Goal: Task Accomplishment & Management: Manage account settings

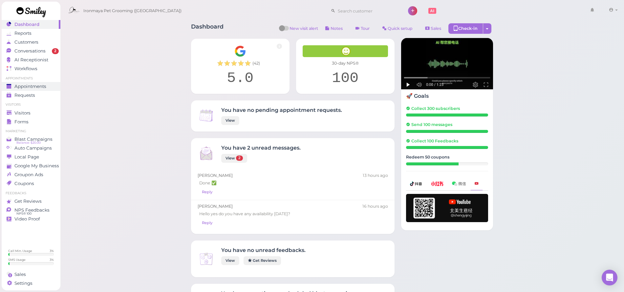
click at [42, 85] on span "Appointments" at bounding box center [30, 87] width 32 height 6
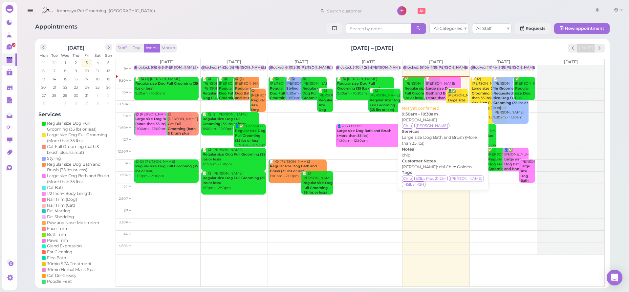
click at [441, 86] on b "Large size Dog Bath and Brush (More than 35 lbs)" at bounding box center [442, 93] width 32 height 14
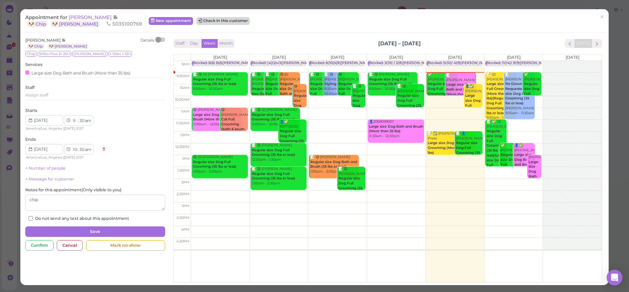
click at [196, 18] on button "Check in this customer" at bounding box center [223, 21] width 54 height 8
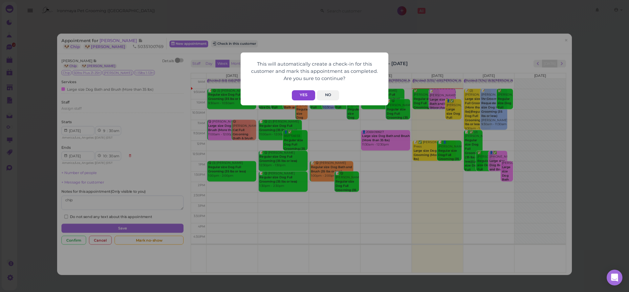
click at [301, 97] on button "Yes" at bounding box center [303, 95] width 23 height 10
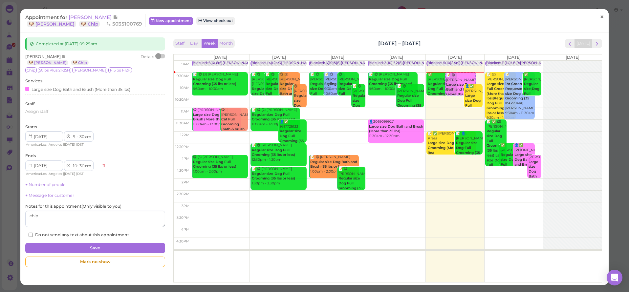
click at [596, 18] on link "×" at bounding box center [602, 17] width 12 height 15
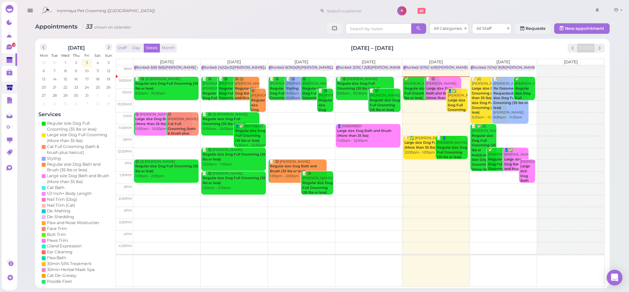
click at [9, 83] on link at bounding box center [9, 87] width 15 height 12
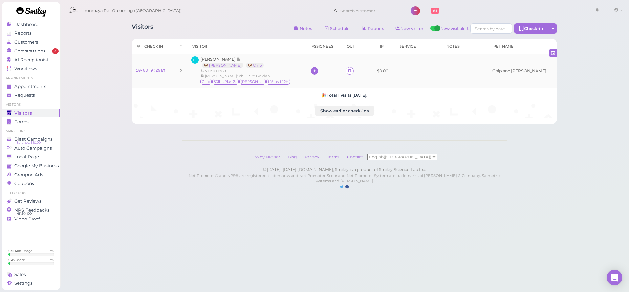
click at [314, 69] on icon at bounding box center [315, 70] width 4 height 5
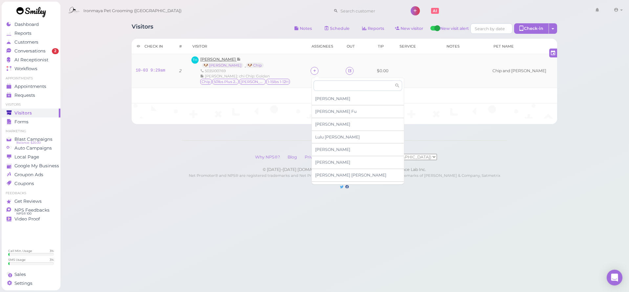
click at [228, 58] on span "[PERSON_NAME]" at bounding box center [218, 59] width 36 height 5
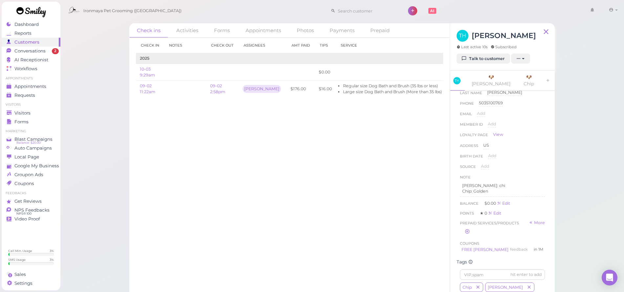
scroll to position [75, 0]
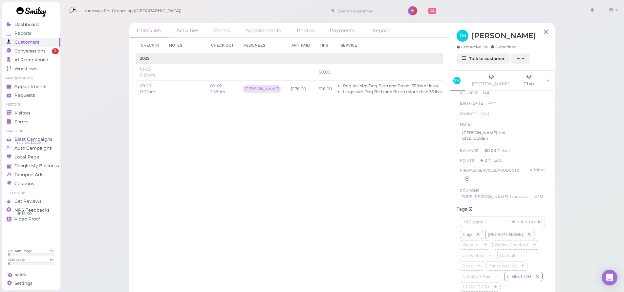
click at [517, 76] on link "🐶 Chip" at bounding box center [529, 81] width 24 height 20
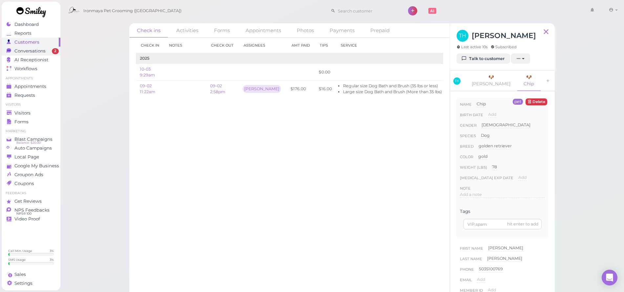
click at [41, 53] on span "Conversations" at bounding box center [29, 51] width 31 height 6
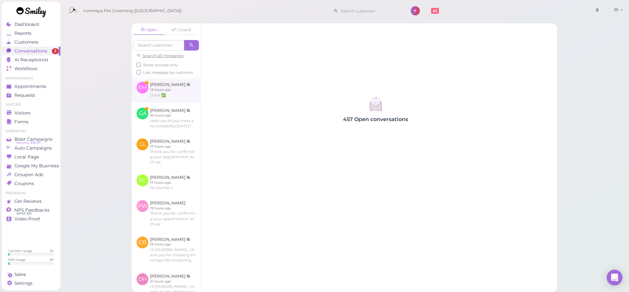
click at [178, 101] on link at bounding box center [166, 90] width 69 height 26
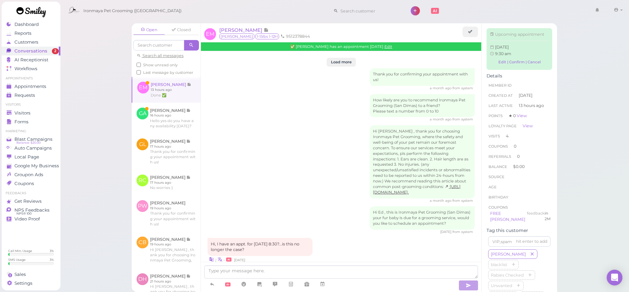
scroll to position [783, 0]
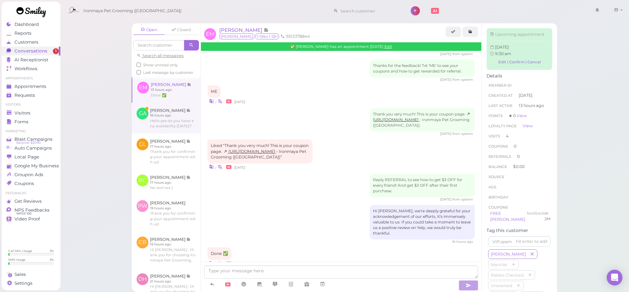
click at [178, 120] on link at bounding box center [166, 118] width 69 height 31
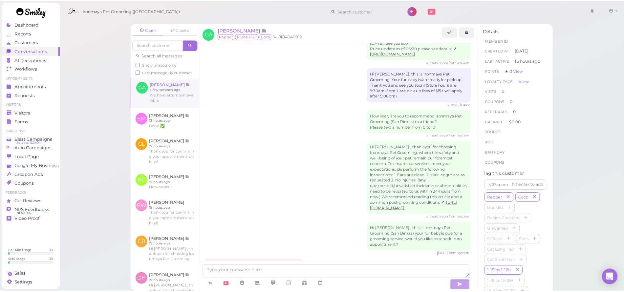
scroll to position [885, 0]
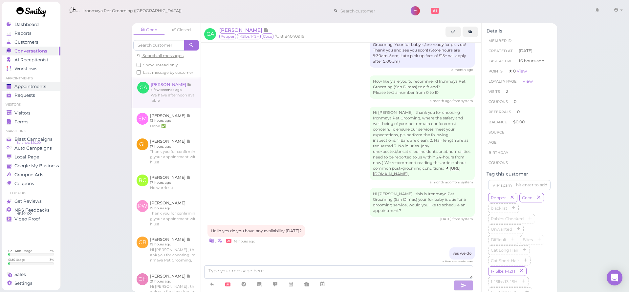
click at [43, 87] on span "Appointments" at bounding box center [30, 87] width 32 height 6
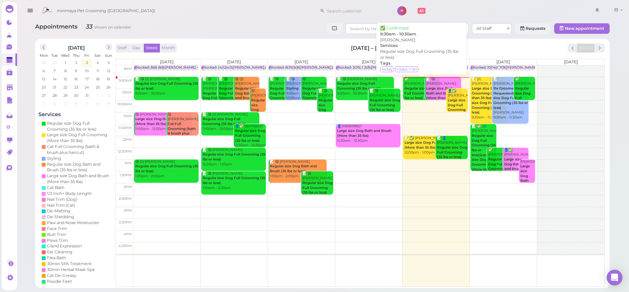
click at [412, 91] on b "Regular size Dog Full Grooming (35 lbs or less)" at bounding box center [421, 93] width 32 height 14
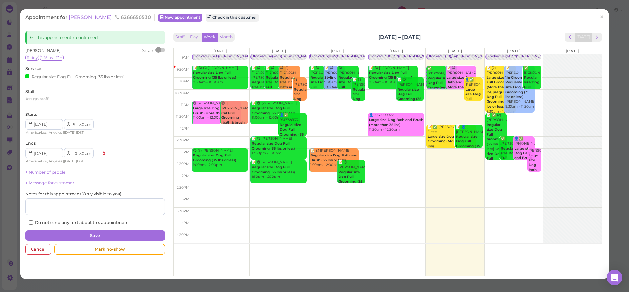
click at [98, 18] on span "Jenny Ramos" at bounding box center [91, 17] width 44 height 6
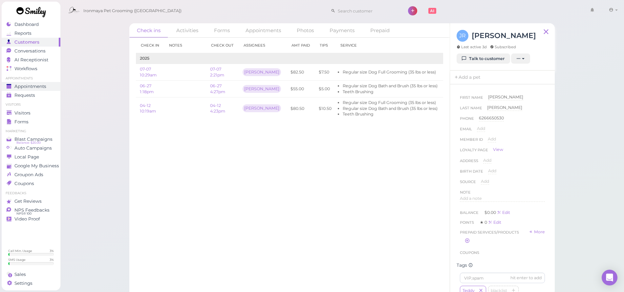
click at [25, 86] on span "Appointments" at bounding box center [30, 87] width 32 height 6
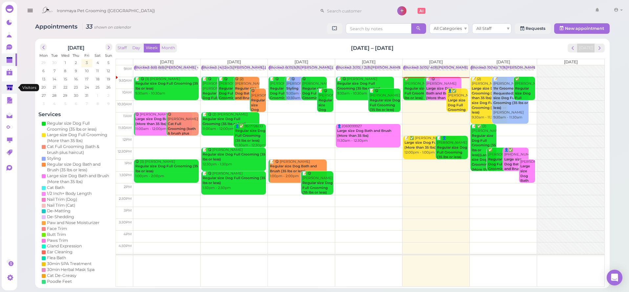
click at [8, 91] on icon at bounding box center [10, 88] width 7 height 7
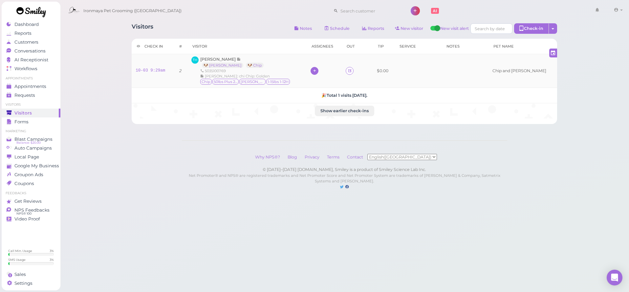
click at [316, 71] on icon at bounding box center [315, 70] width 4 height 5
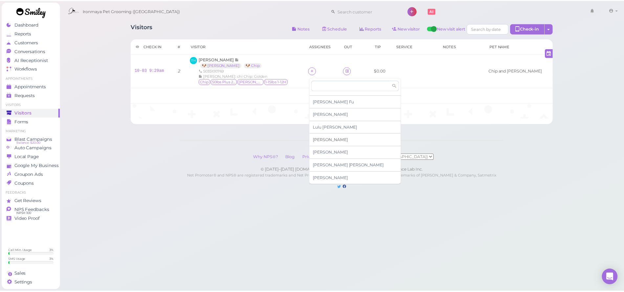
scroll to position [9, 0]
click at [325, 126] on span "[PERSON_NAME]" at bounding box center [337, 128] width 45 height 5
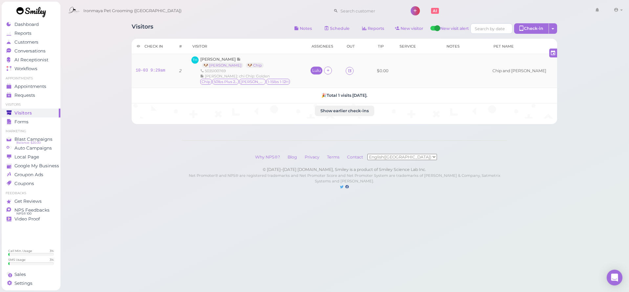
click at [318, 69] on div "Lulu" at bounding box center [316, 70] width 9 height 5
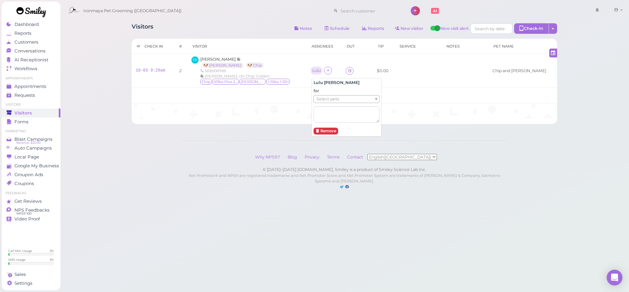
click at [325, 95] on div "for Select pets" at bounding box center [347, 105] width 66 height 35
click at [326, 100] on span "Select pets" at bounding box center [328, 99] width 23 height 7
click at [260, 137] on div "Visitors Notes Schedule Reports New visitor New visit alert Check-in Customer c…" at bounding box center [344, 101] width 569 height 203
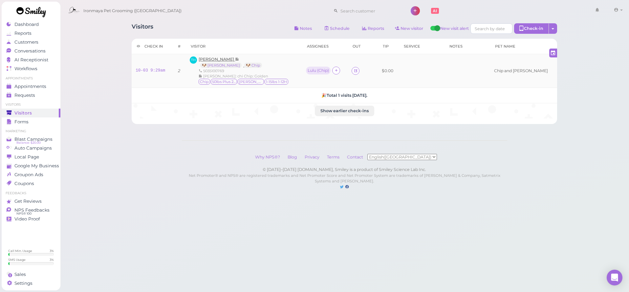
click at [224, 59] on span "[PERSON_NAME]" at bounding box center [217, 59] width 36 height 5
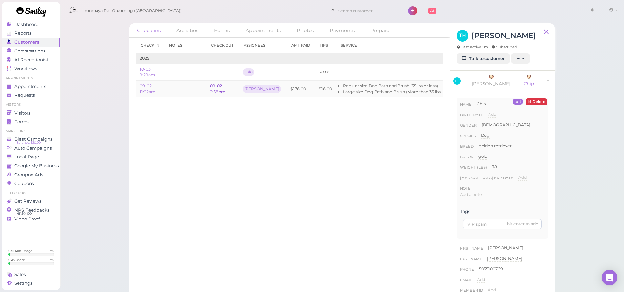
click at [216, 87] on link "09-02 2:58pm" at bounding box center [217, 88] width 15 height 11
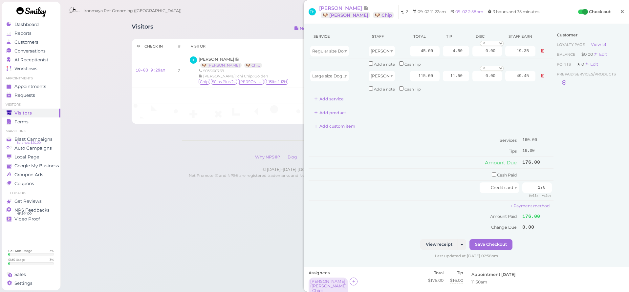
click at [616, 14] on link "×" at bounding box center [622, 11] width 12 height 15
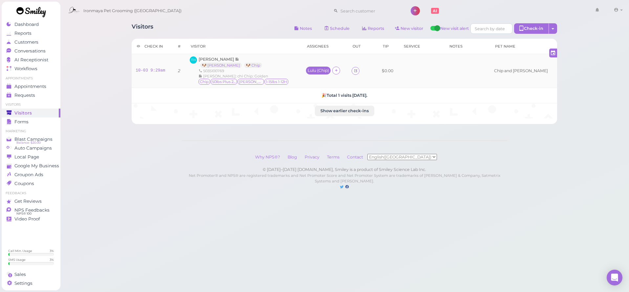
click at [318, 71] on div "Lulu ( Chip )" at bounding box center [318, 70] width 21 height 5
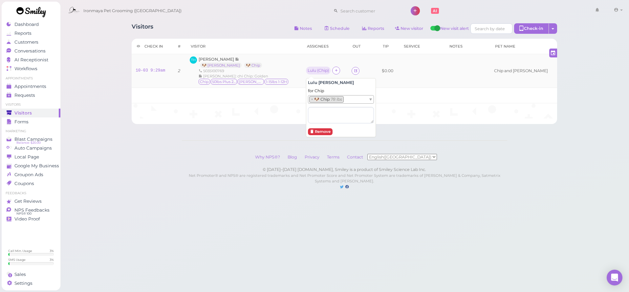
drag, startPoint x: 342, startPoint y: 60, endPoint x: 347, endPoint y: 64, distance: 6.3
click at [342, 60] on td "Lulu ( Chip )" at bounding box center [325, 71] width 46 height 34
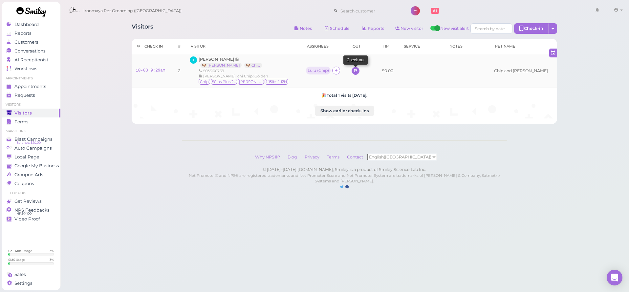
click at [358, 71] on icon at bounding box center [356, 70] width 4 height 5
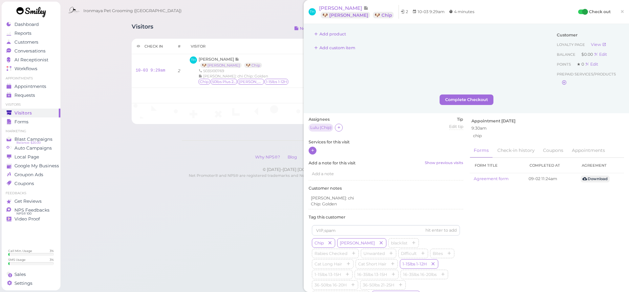
click at [312, 152] on icon at bounding box center [313, 150] width 4 height 5
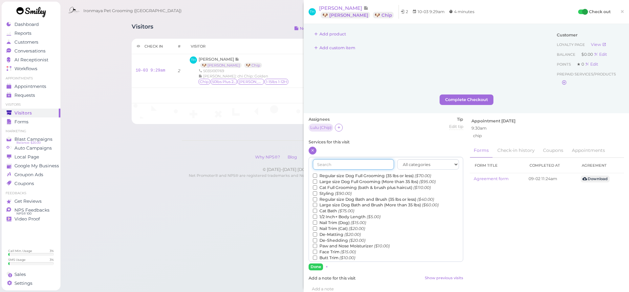
click at [328, 161] on input "text" at bounding box center [353, 164] width 81 height 11
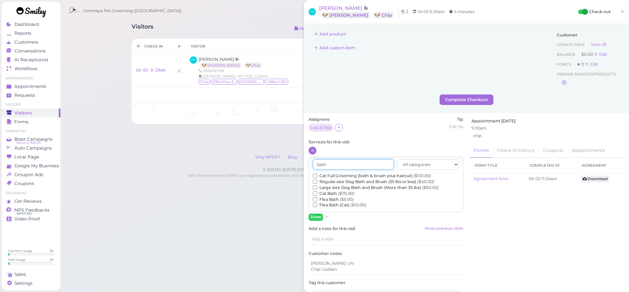
type input "bath"
click at [331, 187] on label "Large size Dog Bath and Brush (More than 35 lbs) ($60.00)" at bounding box center [376, 188] width 126 height 6
click at [317, 187] on input "Large size Dog Bath and Brush (More than 35 lbs) ($60.00)" at bounding box center [315, 188] width 4 height 4
click at [317, 209] on div "bath All categories Full Grooming Bath & Brush Add-ons Special Requests Ironmay…" at bounding box center [386, 189] width 155 height 64
click at [317, 214] on button "Done" at bounding box center [316, 217] width 14 height 7
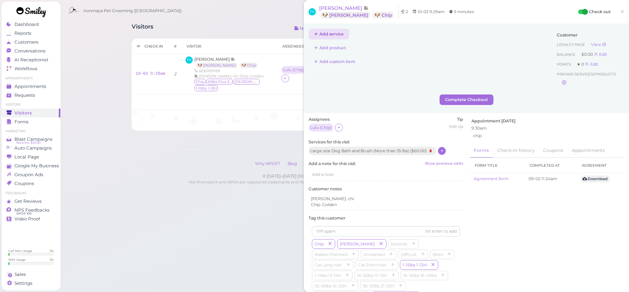
click at [329, 34] on button "Add service" at bounding box center [329, 34] width 41 height 11
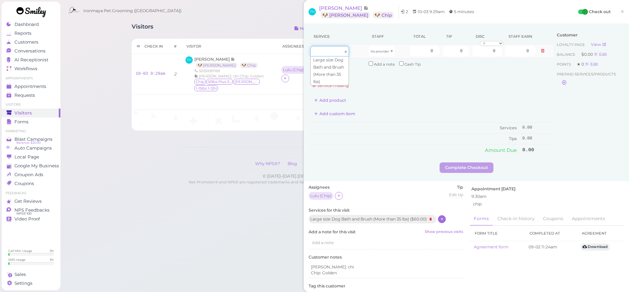
click at [336, 56] on div at bounding box center [329, 51] width 39 height 11
type input "60.00"
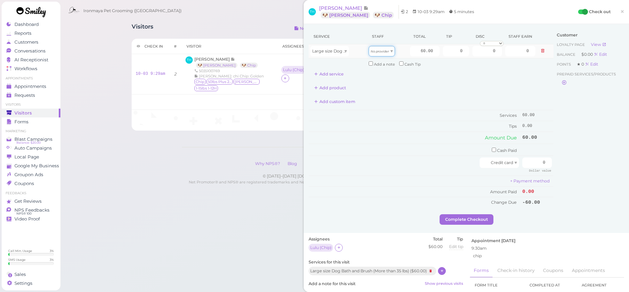
click at [370, 55] on div "No provider" at bounding box center [382, 51] width 26 height 11
type input "25.80"
click at [414, 51] on input "60.00" at bounding box center [425, 51] width 30 height 11
type input "115"
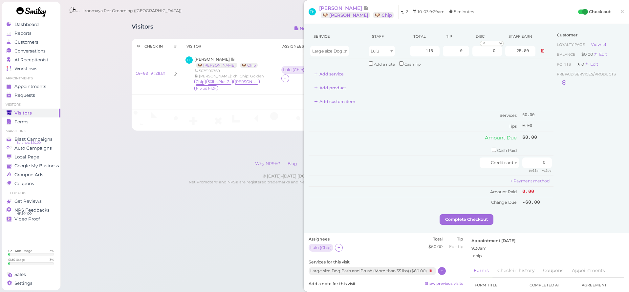
type input "49.45"
click at [556, 120] on div "Customer Loyalty page View Balance $0.00 Edit Points ★ 0 Edit Prepaid services/…" at bounding box center [589, 122] width 71 height 186
click at [620, 11] on span "×" at bounding box center [622, 11] width 4 height 9
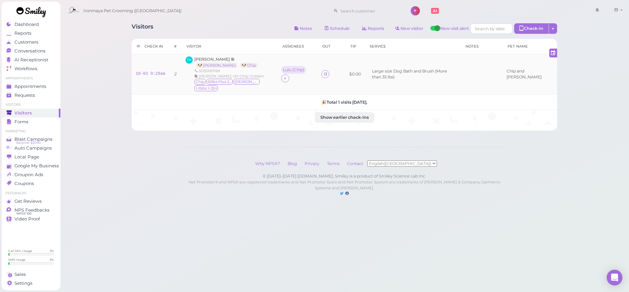
click at [298, 65] on td "Lulu ( Chip )" at bounding box center [297, 74] width 40 height 40
click at [297, 69] on div "Lulu ( Chip )" at bounding box center [293, 70] width 21 height 5
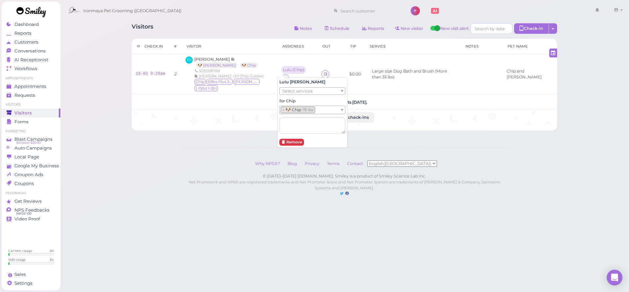
click at [298, 91] on span "Select services" at bounding box center [297, 91] width 30 height 7
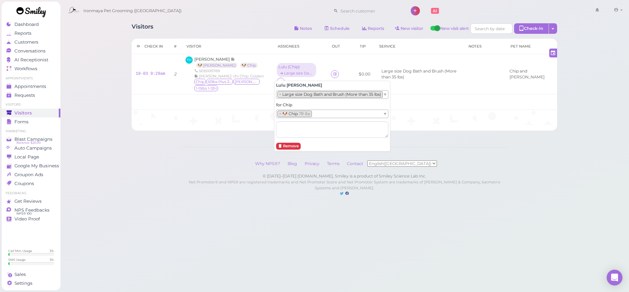
click at [100, 85] on div "Visitors Notes Schedule Reports New visitor New visit alert Check-in Customer c…" at bounding box center [344, 105] width 569 height 210
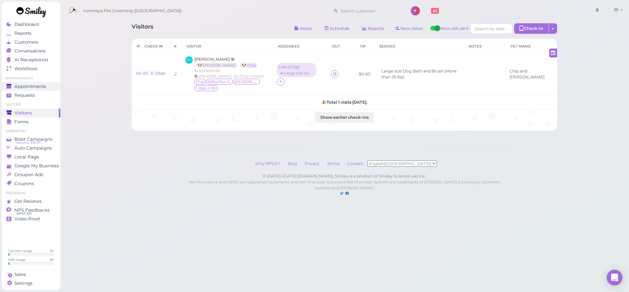
click at [43, 89] on span "Appointments" at bounding box center [30, 87] width 32 height 6
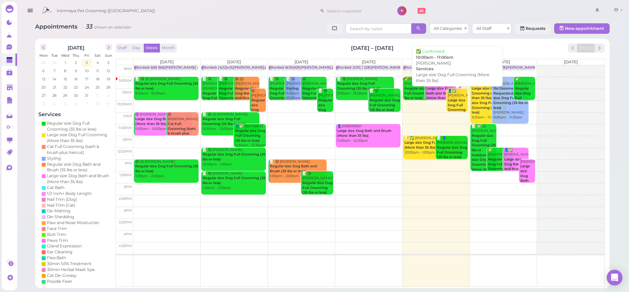
click at [459, 101] on div "👤✅ Nathan Yamaguchi Large size Dog Full Grooming (More than 35 lbs) 10:00am - 1…" at bounding box center [458, 110] width 21 height 43
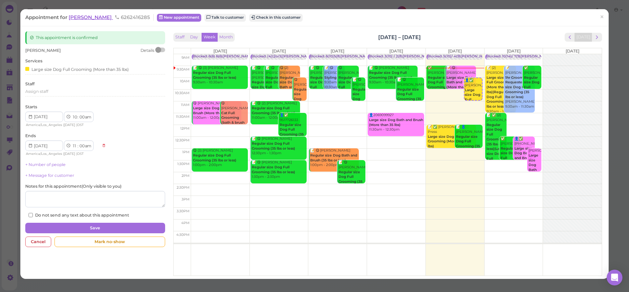
click at [93, 18] on span "[PERSON_NAME]" at bounding box center [91, 17] width 44 height 6
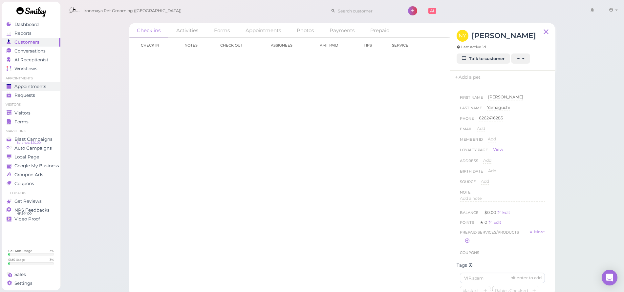
click at [33, 83] on link "Appointments" at bounding box center [31, 86] width 59 height 9
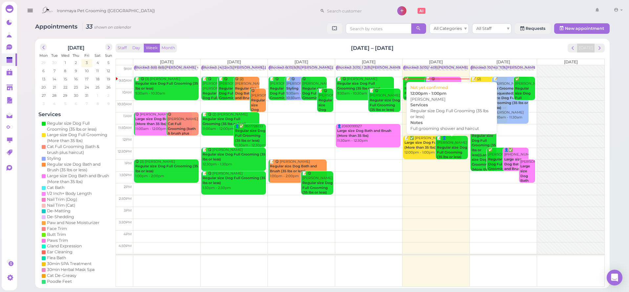
click at [447, 147] on b "Regular size Dog Full Grooming (35 lbs or less)" at bounding box center [452, 152] width 30 height 14
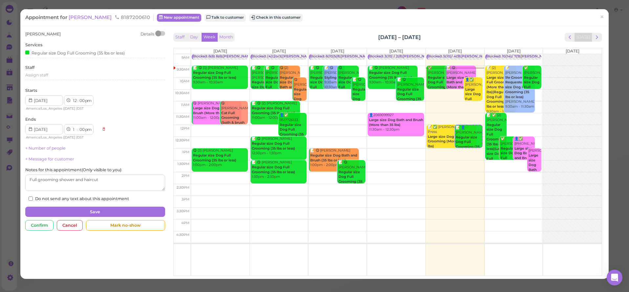
click at [115, 15] on span "8187200610" at bounding box center [132, 17] width 35 height 6
click at [77, 17] on span "[PERSON_NAME]" at bounding box center [91, 17] width 44 height 6
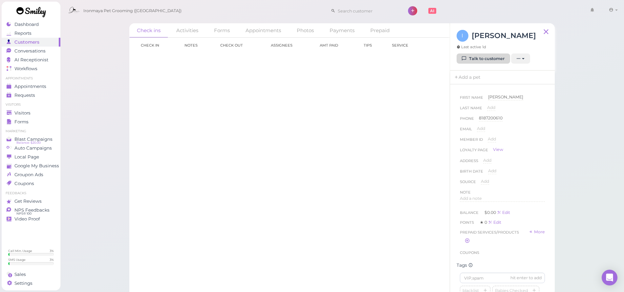
click at [472, 57] on link "Talk to customer" at bounding box center [484, 59] width 54 height 11
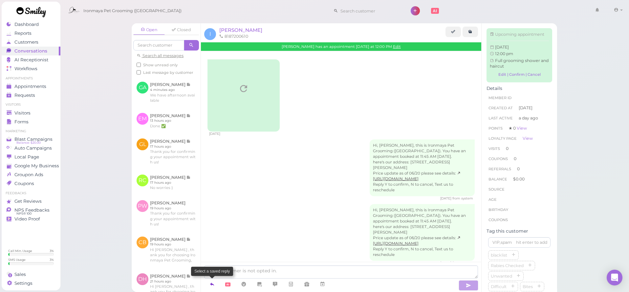
scroll to position [285, 0]
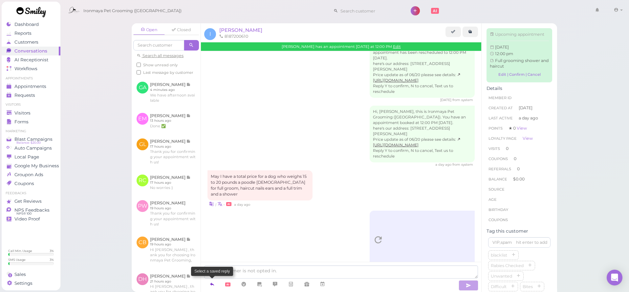
click at [216, 283] on link at bounding box center [212, 284] width 16 height 11
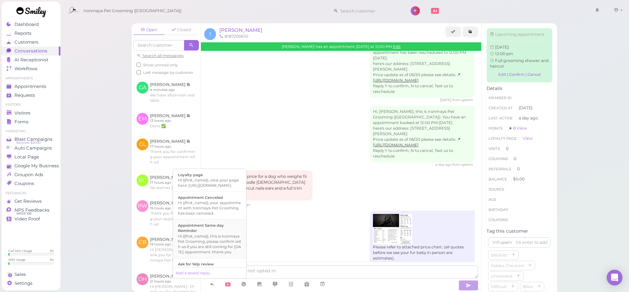
click at [208, 232] on b "Appointment Same day Reminder" at bounding box center [201, 228] width 46 height 10
type textarea "Hi {{first_name}}, this is Ironmaya Pet Grooming, please confirm with us if you…"
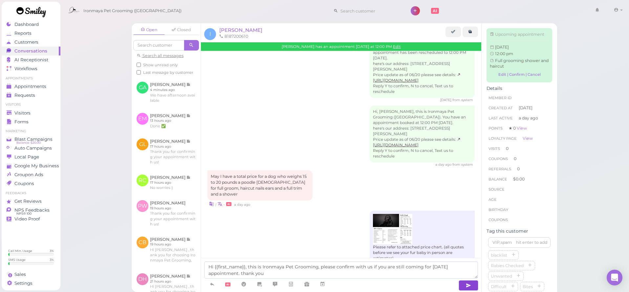
click at [478, 284] on button "button" at bounding box center [469, 285] width 20 height 11
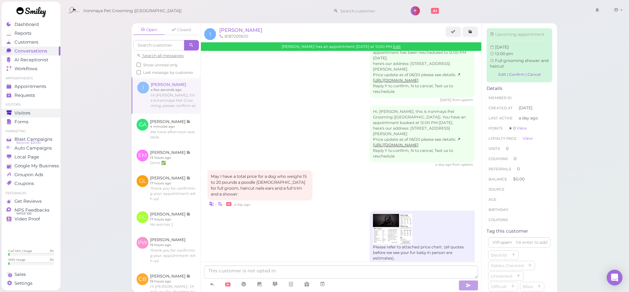
scroll to position [336, 0]
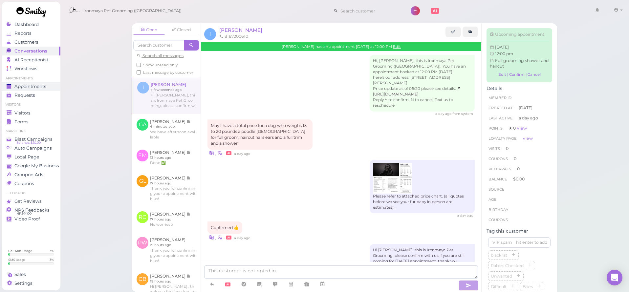
click at [42, 89] on span "Appointments" at bounding box center [30, 87] width 32 height 6
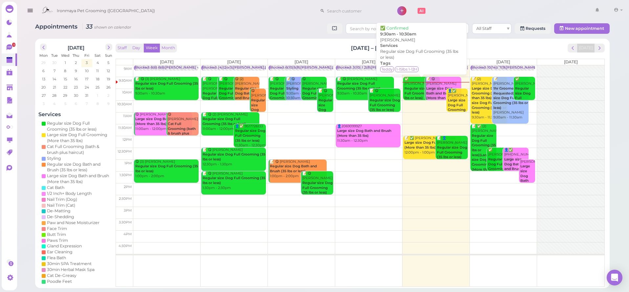
click at [408, 86] on b "Regular size Dog Full Grooming (35 lbs or less)" at bounding box center [421, 93] width 32 height 14
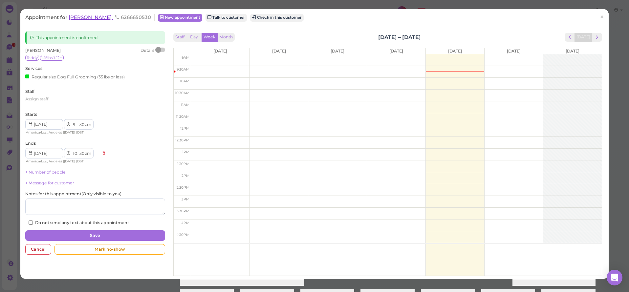
click at [102, 19] on span "[PERSON_NAME]" at bounding box center [91, 17] width 44 height 6
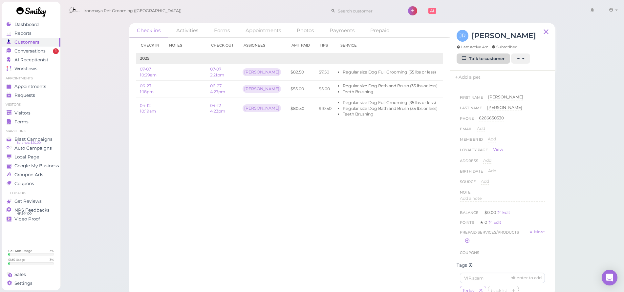
click at [470, 57] on link "Talk to customer" at bounding box center [484, 59] width 54 height 11
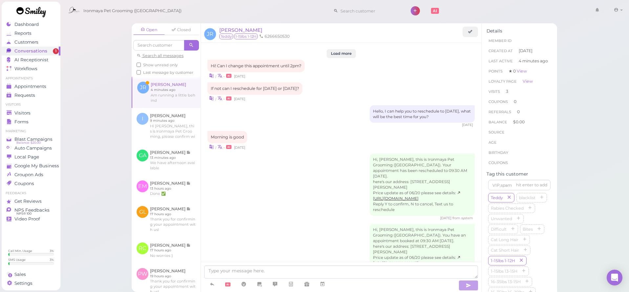
scroll to position [721, 0]
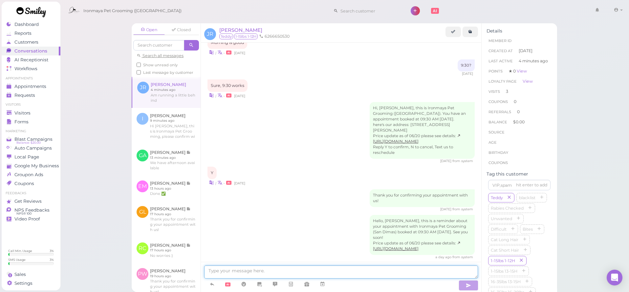
click at [289, 274] on textarea at bounding box center [341, 272] width 274 height 13
type textarea "See you soon"
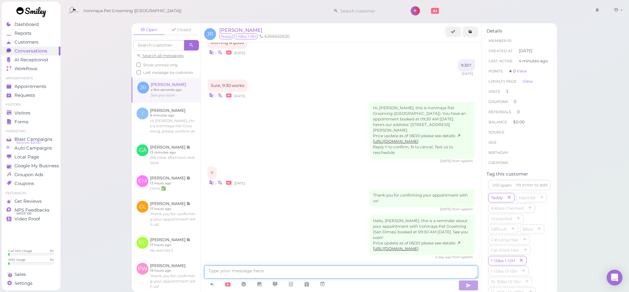
scroll to position [736, 0]
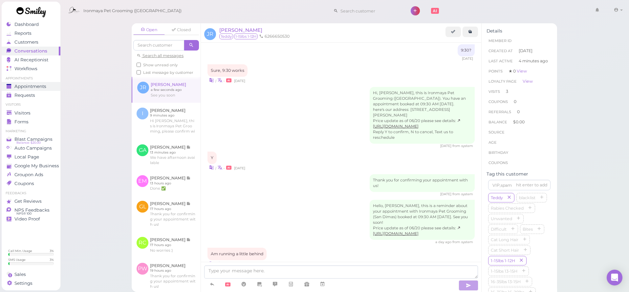
click at [49, 87] on div "Appointments" at bounding box center [30, 87] width 47 height 6
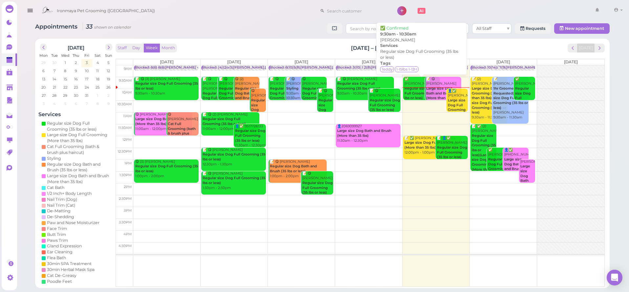
click at [418, 89] on b "Regular size Dog Full Grooming (35 lbs or less)" at bounding box center [421, 93] width 32 height 14
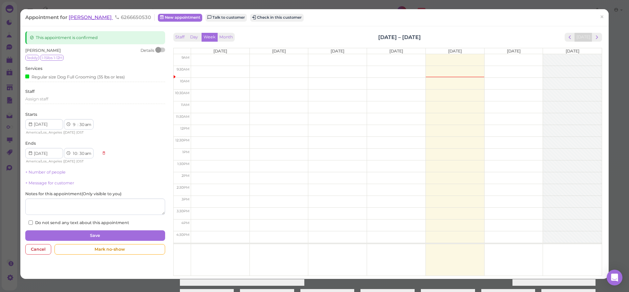
click at [96, 14] on span "[PERSON_NAME]" at bounding box center [91, 17] width 44 height 6
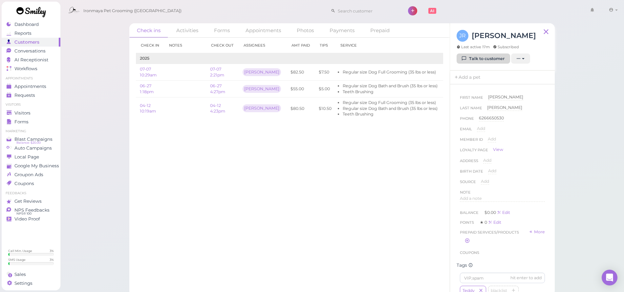
click at [469, 59] on link "Talk to customer" at bounding box center [484, 59] width 54 height 11
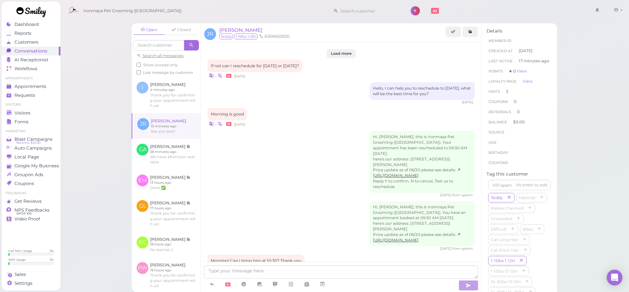
scroll to position [718, 0]
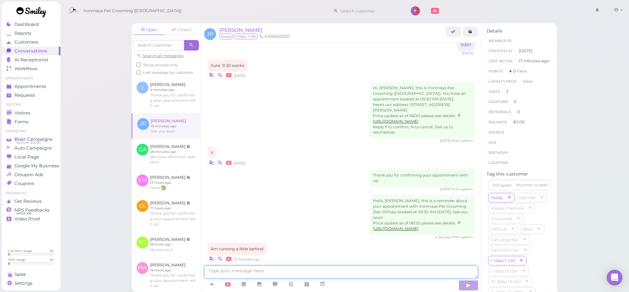
click at [296, 267] on textarea at bounding box center [341, 272] width 274 height 13
type textarea "w"
type textarea "What is your ETA"
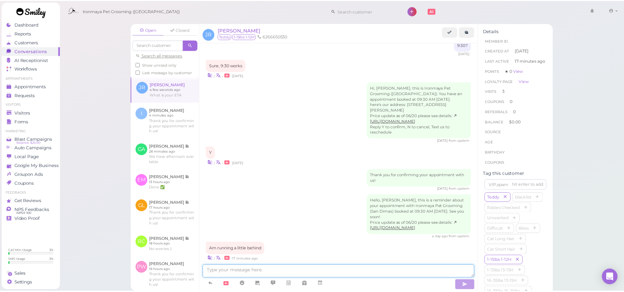
scroll to position [733, 0]
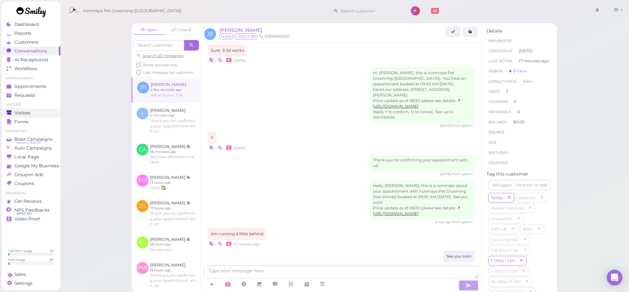
click at [27, 113] on span "Visitors" at bounding box center [22, 113] width 16 height 6
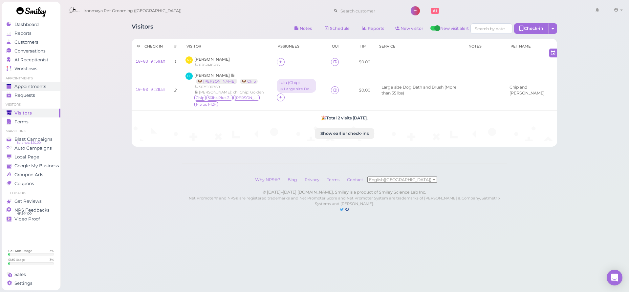
click at [40, 84] on span "Appointments" at bounding box center [30, 87] width 32 height 6
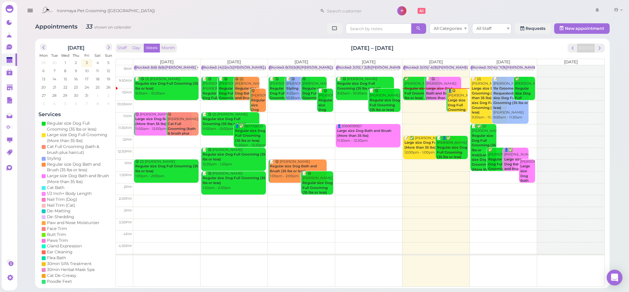
click at [453, 96] on div "👤😋 Nathan Yamaguchi Large size Dog Full Grooming (More than 35 lbs) 10:00am - 1…" at bounding box center [458, 110] width 21 height 43
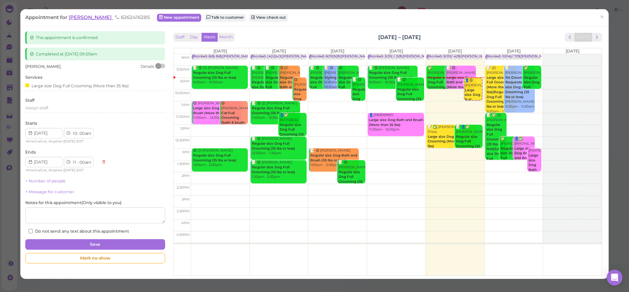
click at [103, 16] on span "[PERSON_NAME]" at bounding box center [91, 17] width 44 height 6
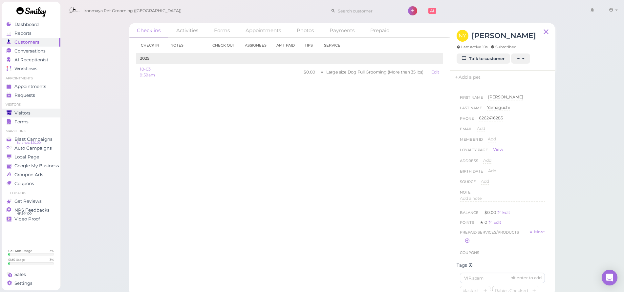
click at [43, 112] on div "Visitors" at bounding box center [30, 113] width 47 height 6
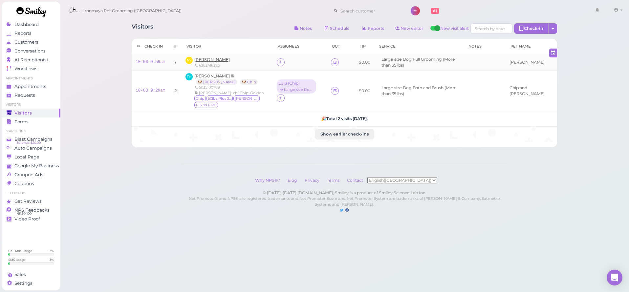
click at [215, 58] on span "[PERSON_NAME]" at bounding box center [211, 59] width 35 height 5
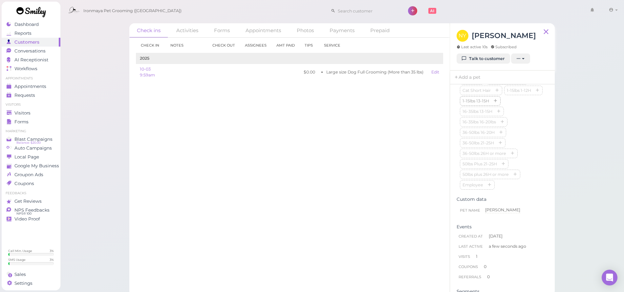
scroll to position [65, 0]
click at [475, 215] on input at bounding box center [502, 213] width 85 height 11
type input "[PERSON_NAME]"
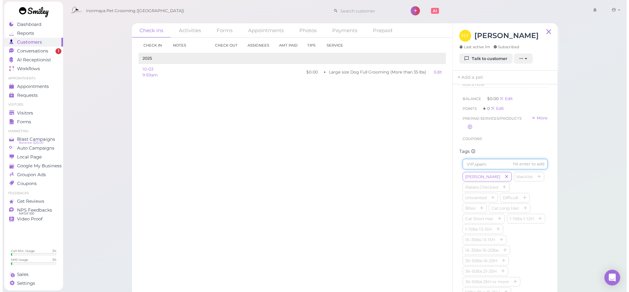
scroll to position [233, 0]
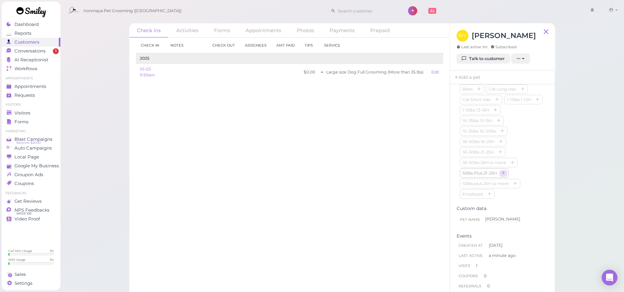
click at [505, 176] on icon "button" at bounding box center [503, 173] width 4 height 5
click at [24, 53] on span "Conversations" at bounding box center [29, 51] width 31 height 6
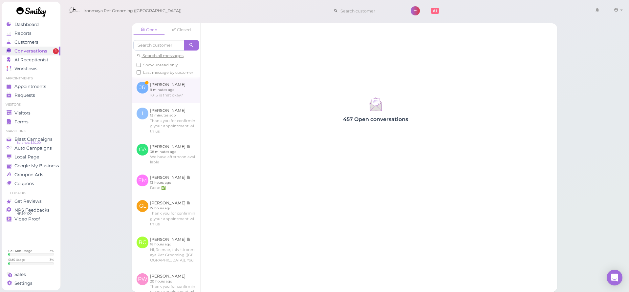
click at [152, 95] on link at bounding box center [166, 90] width 69 height 26
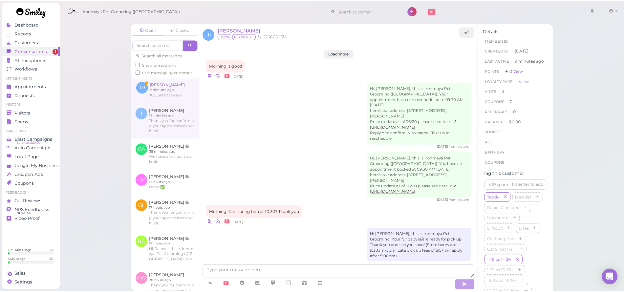
scroll to position [713, 0]
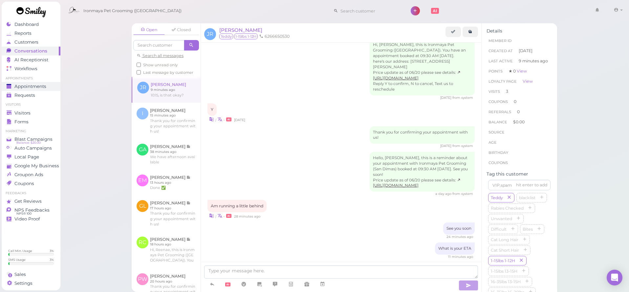
click at [49, 87] on div "Appointments" at bounding box center [30, 87] width 47 height 6
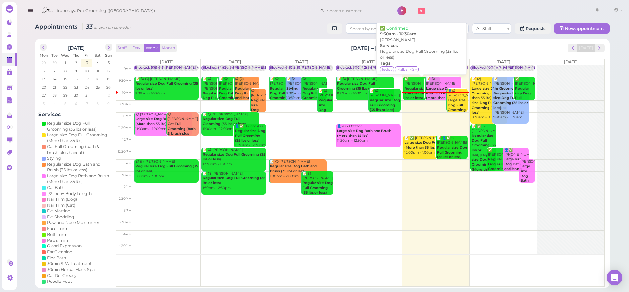
click at [413, 86] on b "Regular size Dog Full Grooming (35 lbs or less)" at bounding box center [421, 93] width 32 height 14
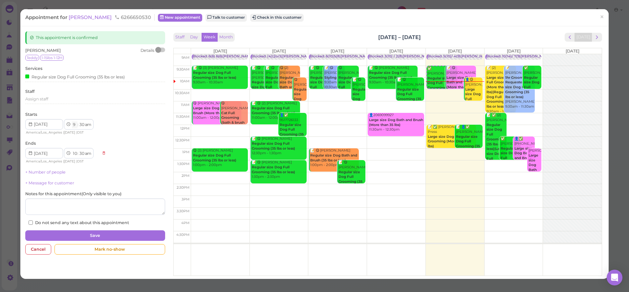
select select "10"
select select "11"
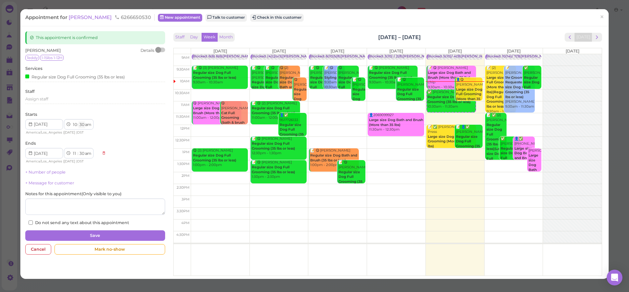
select select "15"
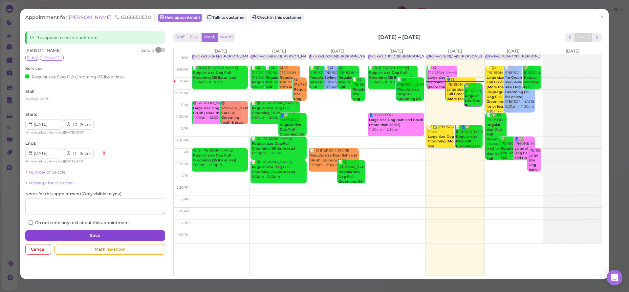
click at [106, 230] on button "Save" at bounding box center [95, 235] width 140 height 11
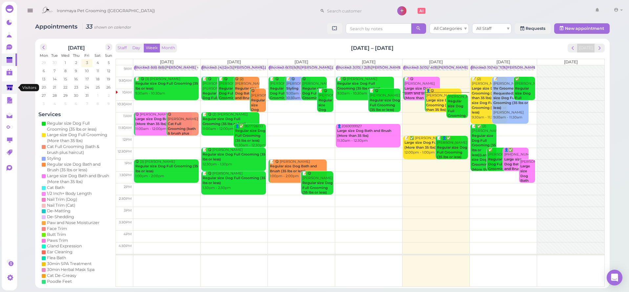
click at [10, 87] on polygon at bounding box center [10, 88] width 6 height 6
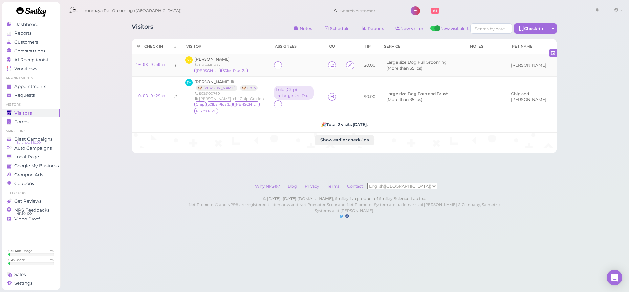
click at [272, 65] on td at bounding box center [297, 65] width 54 height 23
click at [279, 63] on div at bounding box center [278, 65] width 8 height 8
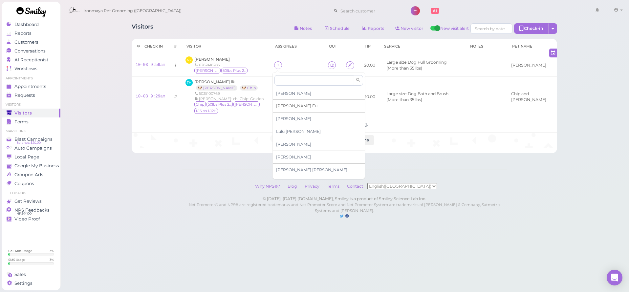
click at [283, 106] on span "Ida Fu" at bounding box center [296, 105] width 41 height 5
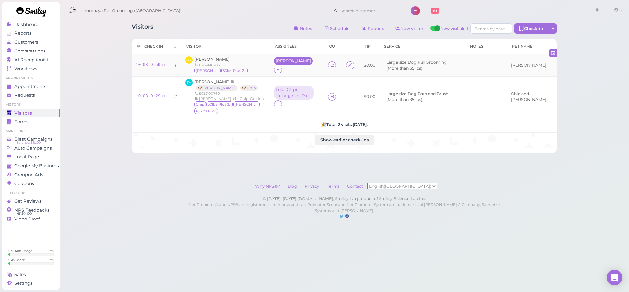
click at [278, 65] on div "[PERSON_NAME]" at bounding box center [293, 61] width 38 height 8
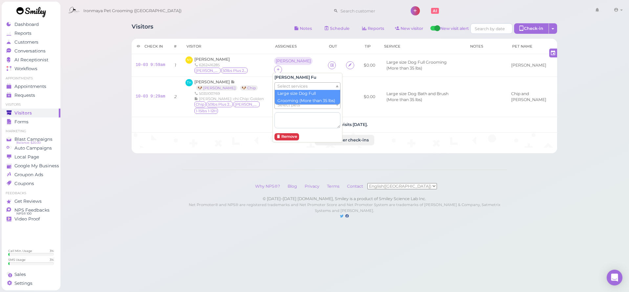
click at [283, 84] on span "Select services" at bounding box center [292, 86] width 30 height 7
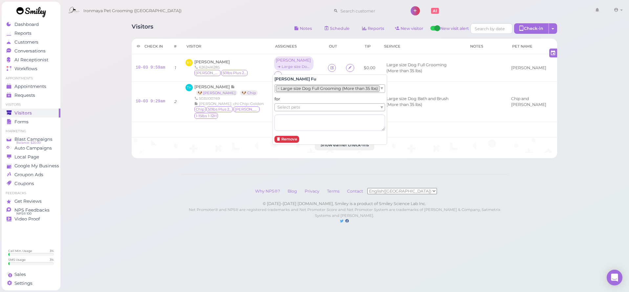
click at [284, 106] on span "Select pets" at bounding box center [288, 107] width 23 height 7
click at [284, 113] on li "No results found" at bounding box center [331, 114] width 112 height 7
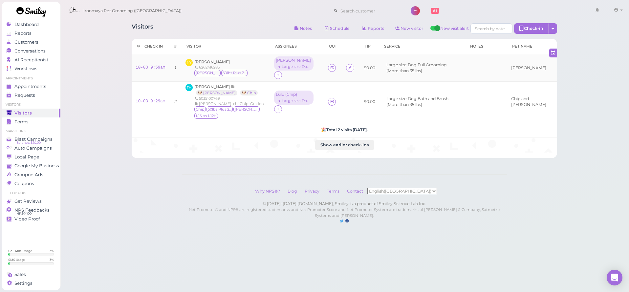
click at [229, 61] on span "[PERSON_NAME]" at bounding box center [211, 61] width 35 height 5
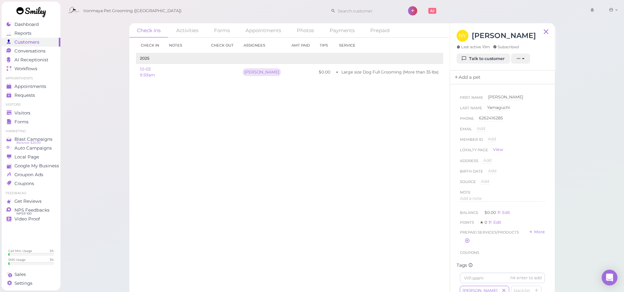
click at [462, 72] on link "Add a pet" at bounding box center [467, 78] width 34 height 14
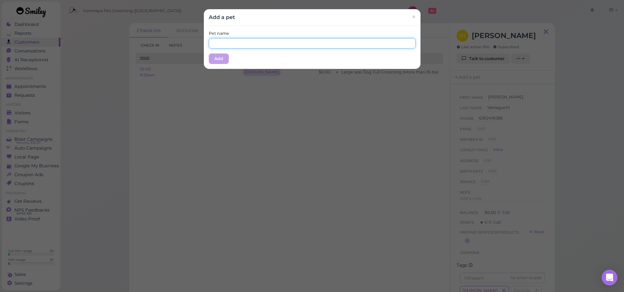
click at [279, 47] on input "text" at bounding box center [312, 43] width 207 height 11
type input "[PERSON_NAME]"
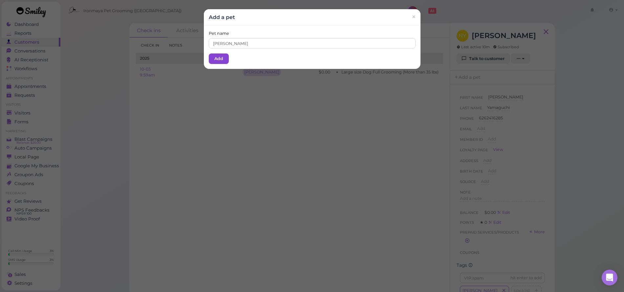
click at [215, 62] on button "Add" at bounding box center [219, 59] width 20 height 11
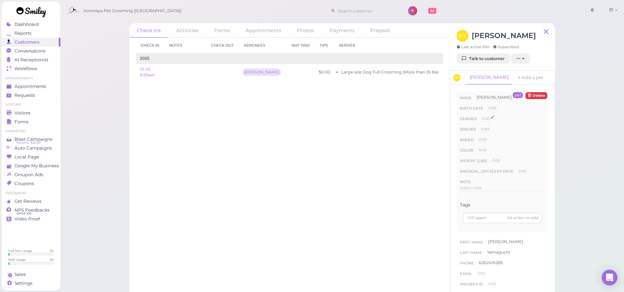
click at [482, 120] on span "Add" at bounding box center [486, 118] width 8 height 5
select select "Female"
click at [486, 128] on button "Done" at bounding box center [489, 130] width 14 height 7
click at [483, 126] on span "Add" at bounding box center [485, 128] width 8 height 5
select select "Dog"
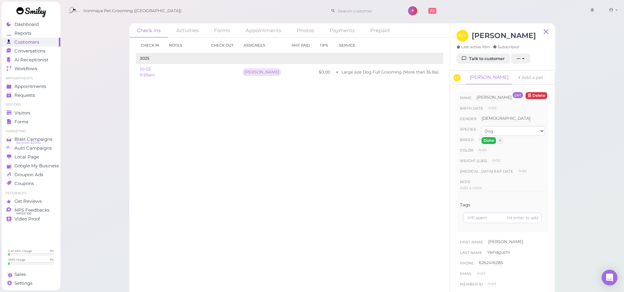
click at [484, 139] on button "Done" at bounding box center [489, 140] width 14 height 7
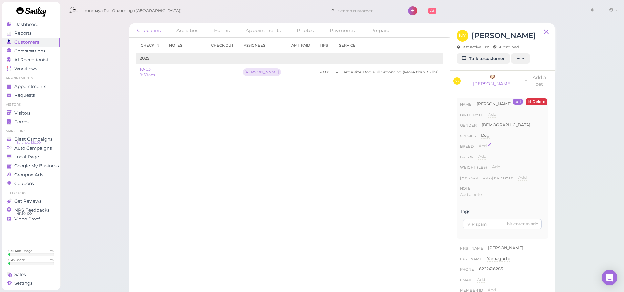
click at [482, 143] on span "Add" at bounding box center [483, 145] width 8 height 5
click at [483, 143] on input at bounding box center [512, 148] width 66 height 10
type input "Poodle"
click at [486, 154] on button "Done" at bounding box center [486, 157] width 14 height 7
click at [485, 154] on span "Add" at bounding box center [482, 156] width 8 height 5
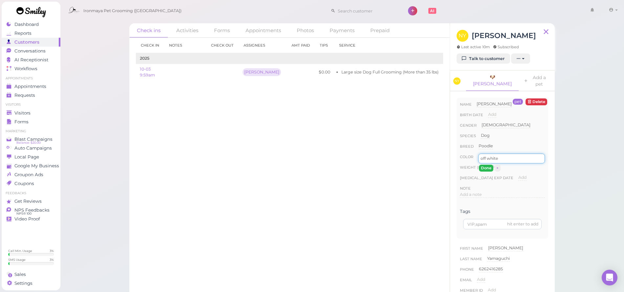
type input "off white"
click at [489, 165] on button "Done" at bounding box center [486, 168] width 14 height 7
click at [495, 164] on div "Add" at bounding box center [496, 167] width 8 height 6
type input "51"
click at [496, 175] on button "Done" at bounding box center [500, 178] width 14 height 7
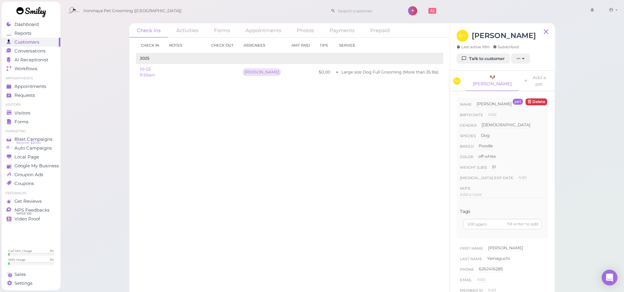
scroll to position [165, 0]
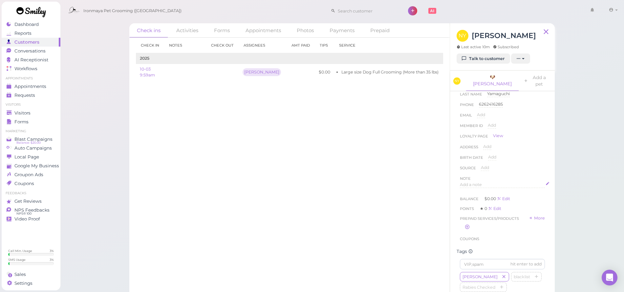
click at [475, 182] on div "Add a note" at bounding box center [502, 185] width 85 height 6
click at [476, 186] on div at bounding box center [502, 201] width 84 height 39
click at [471, 245] on button "Done" at bounding box center [467, 248] width 14 height 7
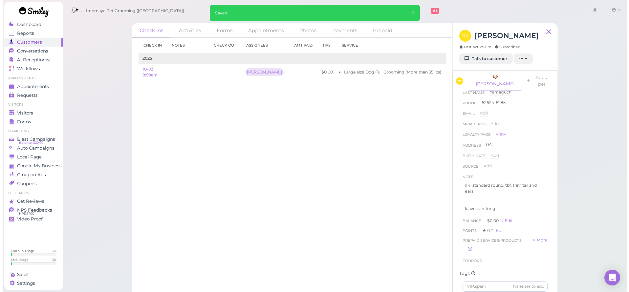
scroll to position [165, 0]
click at [23, 113] on span "Visitors" at bounding box center [22, 113] width 16 height 6
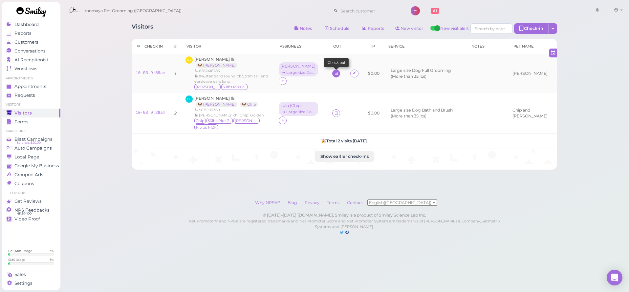
click at [339, 73] on icon at bounding box center [336, 73] width 4 height 5
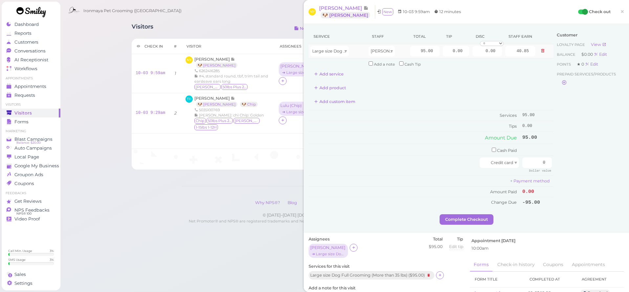
click at [344, 45] on td "Large size Dog Full Grooming (More than 35 lbs)" at bounding box center [338, 51] width 58 height 14
click at [341, 51] on span "Large size Dog Full Grooming (More than 35 lbs)" at bounding box center [360, 51] width 97 height 5
click at [410, 51] on input "95.00" at bounding box center [425, 51] width 30 height 11
type input "120"
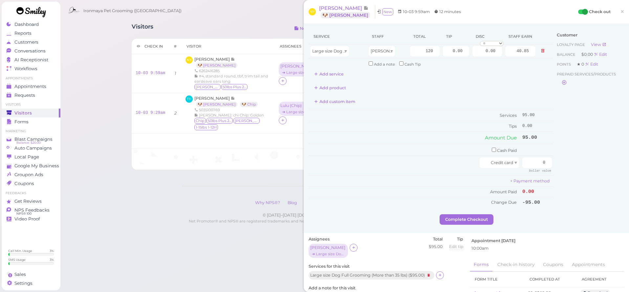
type input "51.60"
click at [536, 97] on div "Add custom item" at bounding box center [431, 102] width 245 height 11
click at [620, 14] on span "×" at bounding box center [622, 11] width 4 height 9
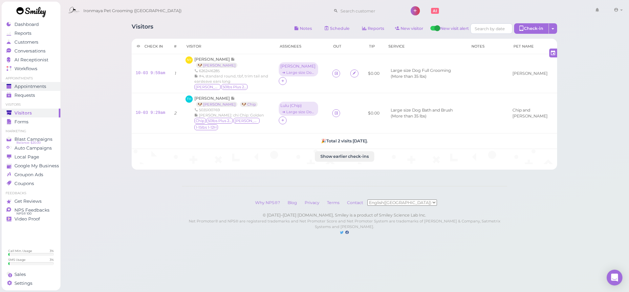
click at [30, 88] on span "Appointments" at bounding box center [30, 87] width 32 height 6
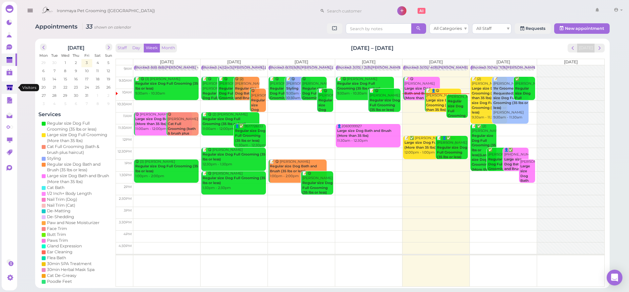
click at [11, 90] on icon at bounding box center [10, 87] width 6 height 5
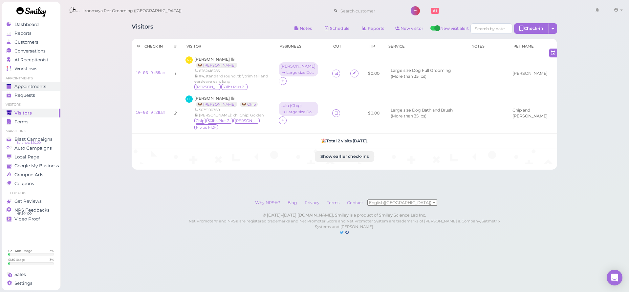
click at [39, 86] on span "Appointments" at bounding box center [30, 87] width 32 height 6
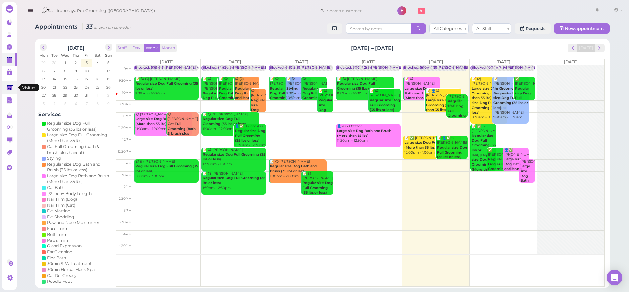
click at [12, 88] on polygon at bounding box center [10, 88] width 6 height 6
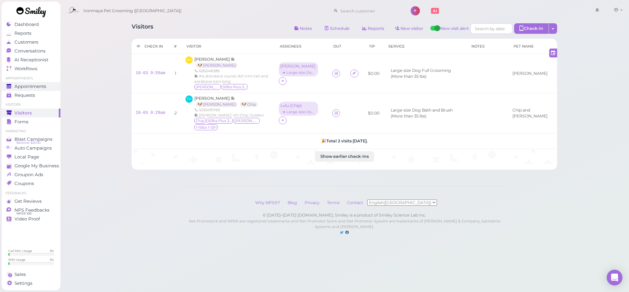
click at [11, 88] on polygon at bounding box center [9, 87] width 5 height 4
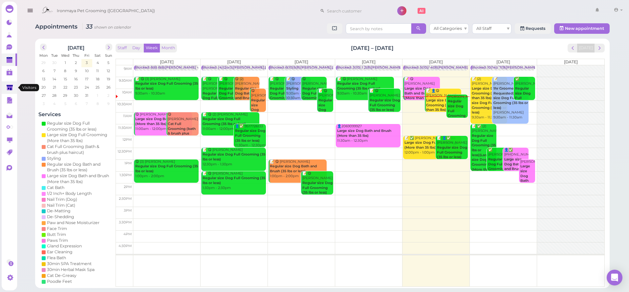
click at [14, 81] on link at bounding box center [9, 87] width 15 height 12
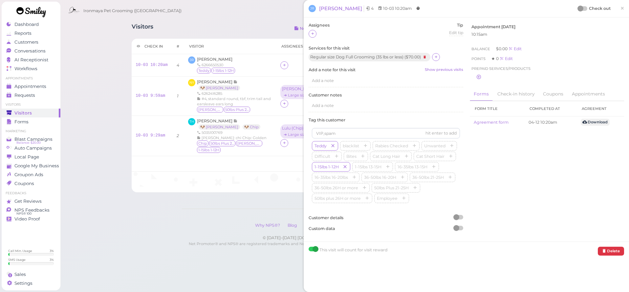
click at [620, 7] on span "×" at bounding box center [622, 8] width 4 height 9
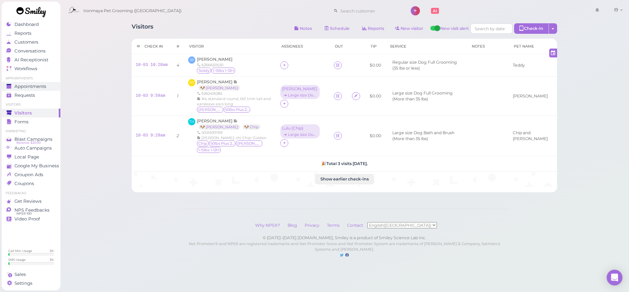
click at [45, 82] on link "Appointments" at bounding box center [31, 86] width 59 height 9
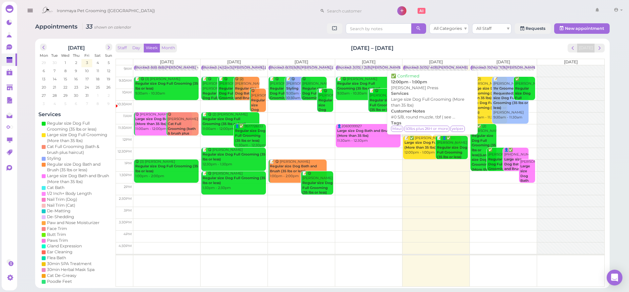
click at [415, 145] on b "Large size Dog Full Grooming (More than 35 lbs)" at bounding box center [431, 145] width 53 height 9
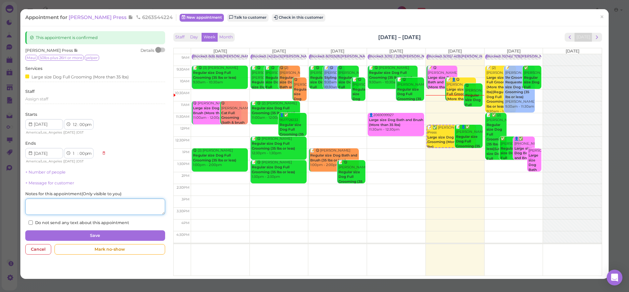
click at [148, 207] on textarea at bounding box center [95, 207] width 140 height 16
type textarea "Lulu"
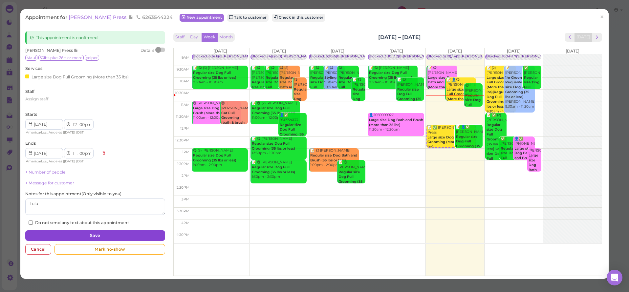
drag, startPoint x: 148, startPoint y: 207, endPoint x: 135, endPoint y: 231, distance: 27.6
click at [135, 231] on button "Save" at bounding box center [95, 235] width 140 height 11
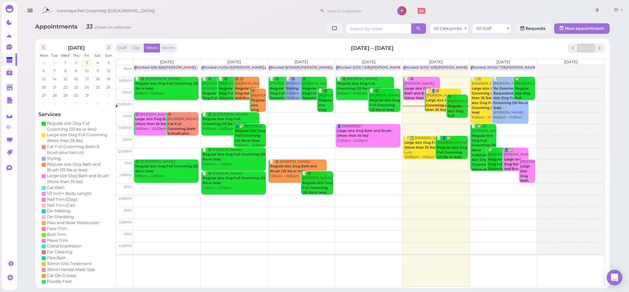
click at [452, 145] on b "Regular size Dog Full Grooming (35 lbs or less)" at bounding box center [452, 152] width 30 height 14
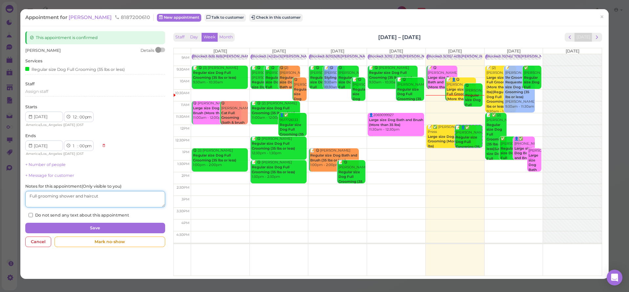
click at [123, 199] on textarea at bounding box center [95, 199] width 140 height 16
type textarea "Full grooming shower and haircut / ida"
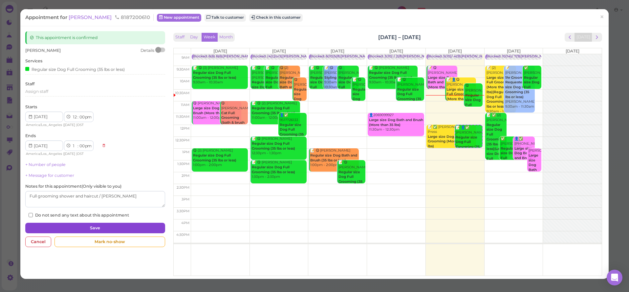
click at [124, 230] on button "Save" at bounding box center [95, 228] width 140 height 11
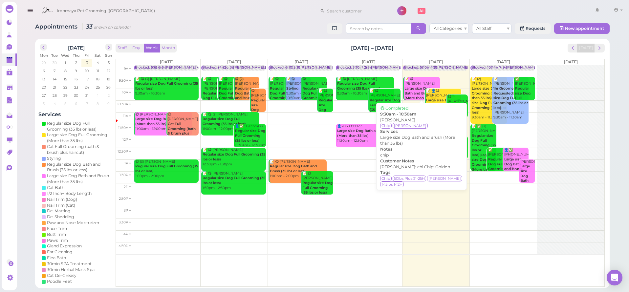
click at [419, 91] on b "Large size Dog Bath and Brush (More than 35 lbs)" at bounding box center [421, 93] width 32 height 14
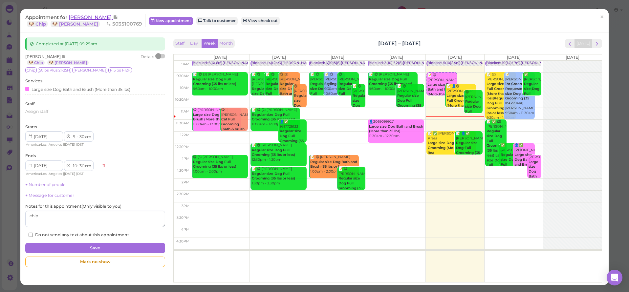
click at [79, 19] on span "[PERSON_NAME]" at bounding box center [91, 17] width 44 height 6
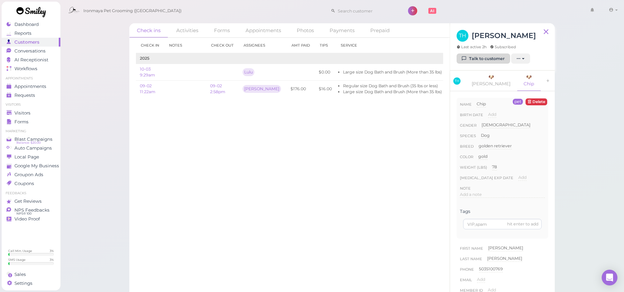
click at [473, 56] on link "Talk to customer" at bounding box center [484, 59] width 54 height 11
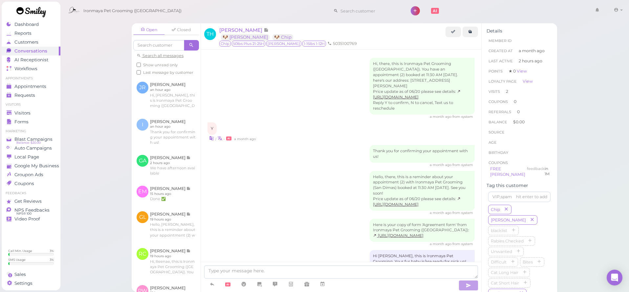
scroll to position [414, 0]
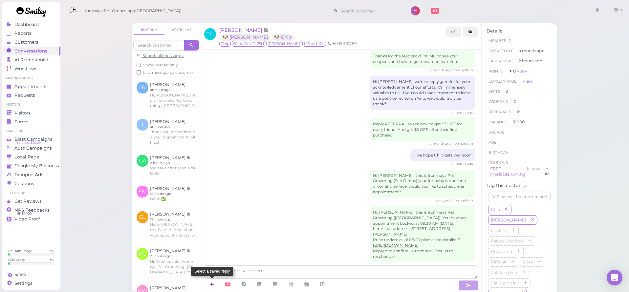
click at [214, 284] on icon at bounding box center [211, 284] width 5 height 7
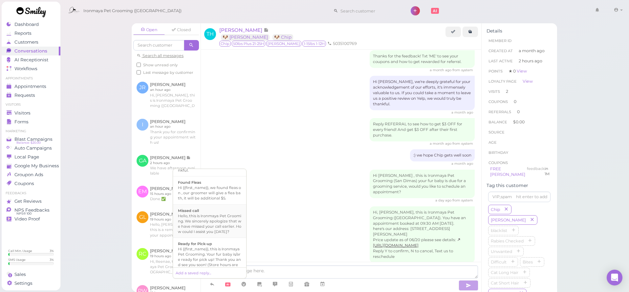
scroll to position [173, 0]
click at [218, 235] on div "Hi {{first_name}}, this is Ironmaya Pet Grooming. Your fur baby is/are ready fo…" at bounding box center [209, 220] width 63 height 32
type textarea "Hi {{first_name}}, this is Ironmaya Pet Grooming. Your fur baby is/are ready fo…"
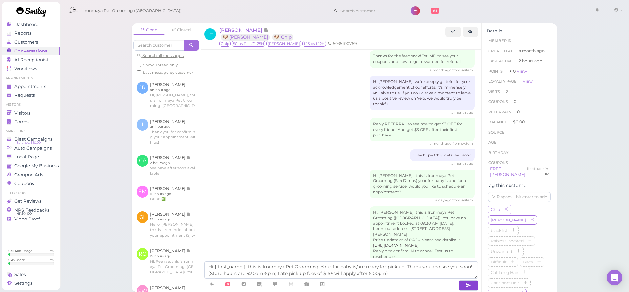
click at [471, 284] on icon "button" at bounding box center [468, 285] width 5 height 7
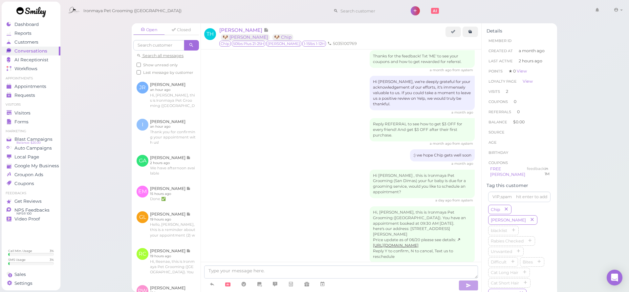
scroll to position [445, 0]
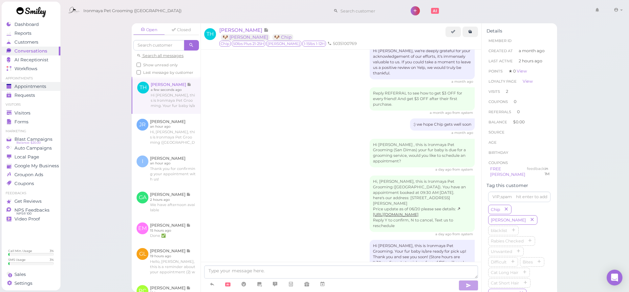
click at [46, 84] on span "Appointments" at bounding box center [30, 87] width 32 height 6
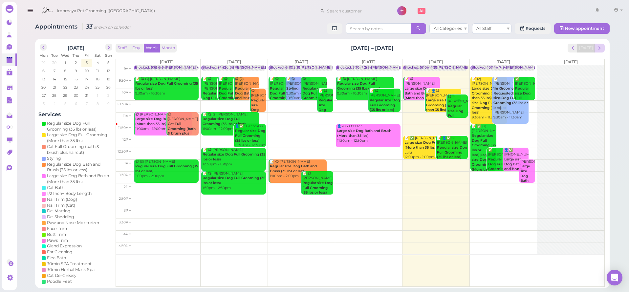
click at [597, 47] on span "next" at bounding box center [600, 48] width 6 height 6
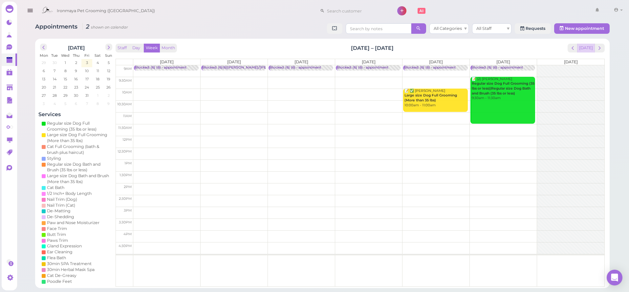
click at [588, 47] on button "[DATE]" at bounding box center [586, 48] width 18 height 9
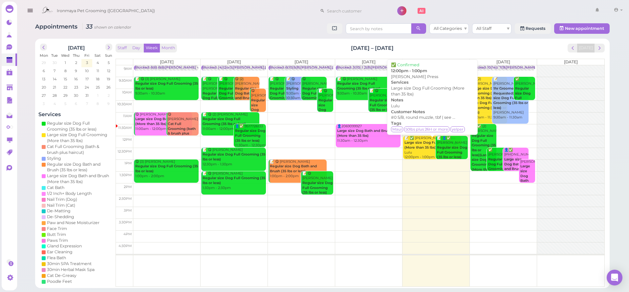
click at [421, 145] on b "Large size Dog Full Grooming (More than 35 lbs)" at bounding box center [431, 145] width 53 height 9
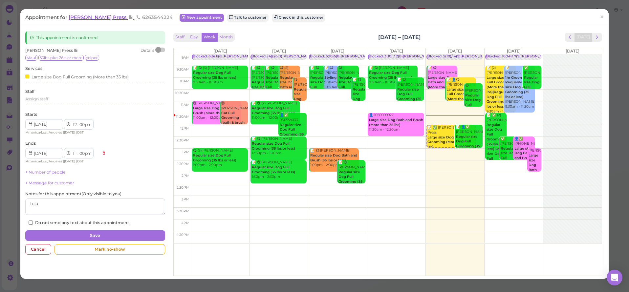
click at [94, 18] on span "[PERSON_NAME] Press" at bounding box center [98, 17] width 59 height 6
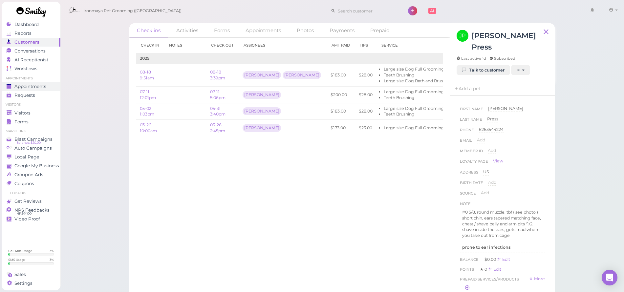
click at [36, 86] on span "Appointments" at bounding box center [30, 87] width 32 height 6
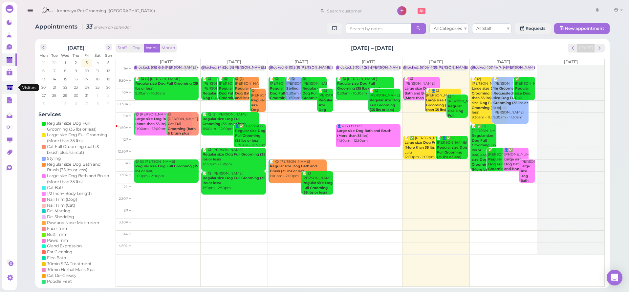
click at [5, 89] on link at bounding box center [9, 87] width 15 height 12
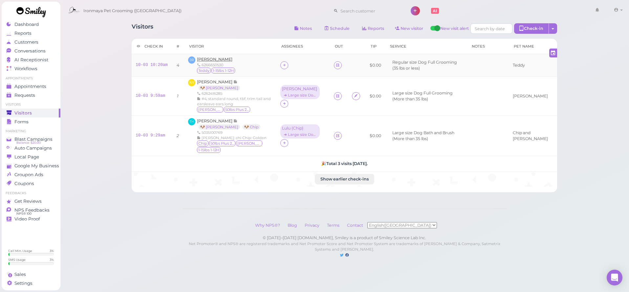
click at [208, 61] on span "[PERSON_NAME]" at bounding box center [214, 59] width 35 height 5
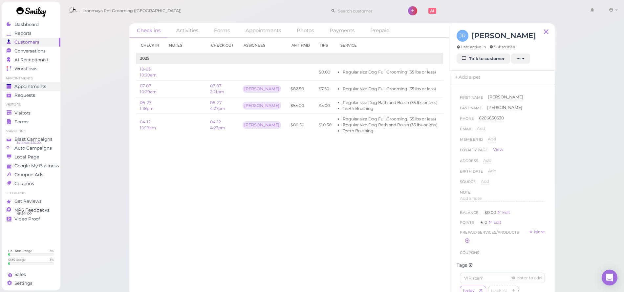
click at [26, 84] on span "Appointments" at bounding box center [30, 87] width 32 height 6
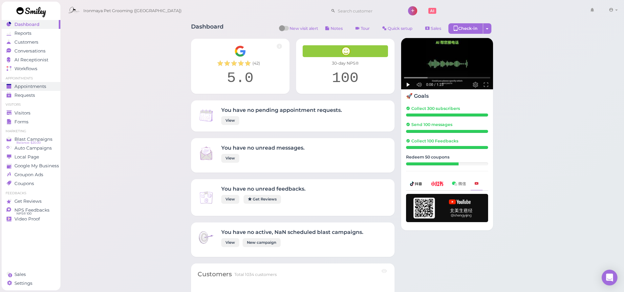
click at [14, 85] on span "Appointments" at bounding box center [30, 87] width 32 height 6
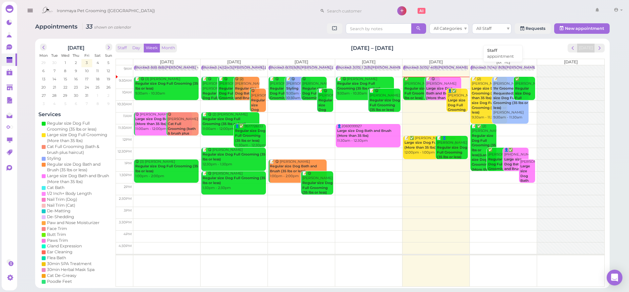
click at [500, 65] on div "Blocked: 11(14)/ 8(9)Ida,Lulu,Isaac • appointment" at bounding box center [516, 67] width 91 height 5
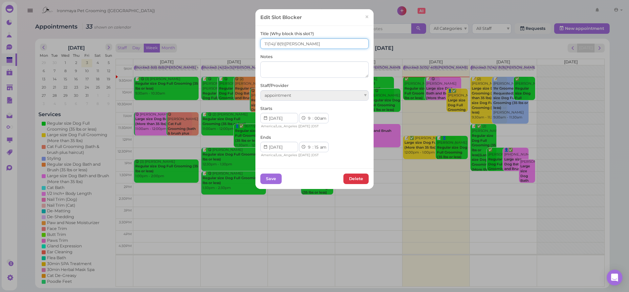
click at [275, 43] on input "11(14)/ 8(9)Ida,Lulu,Isaac" at bounding box center [314, 43] width 108 height 11
click at [263, 43] on input "11(14)/ 7(9)Ida,Lulu,Isaac" at bounding box center [314, 43] width 108 height 11
type input "10(14)/ 7(9)Ida,Lulu,Isaac"
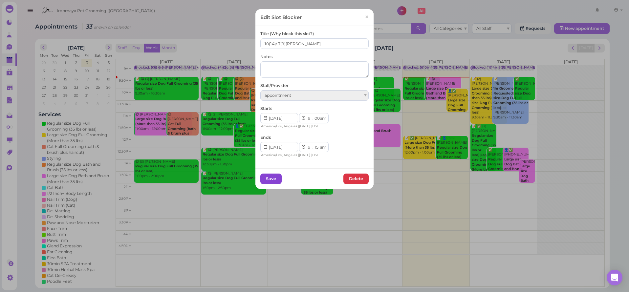
click at [270, 177] on button "Save" at bounding box center [270, 179] width 21 height 11
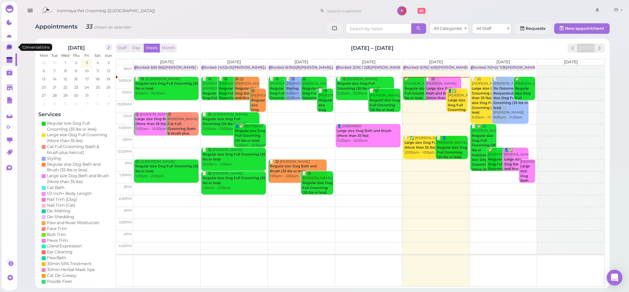
click at [8, 50] on icon at bounding box center [10, 47] width 7 height 7
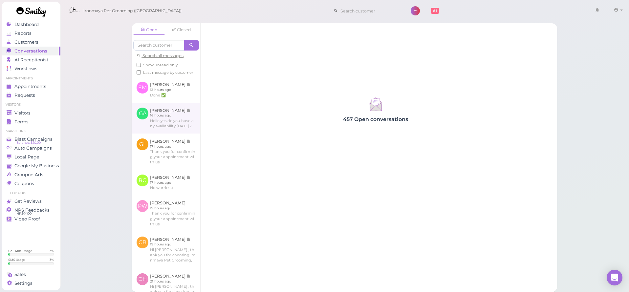
click at [171, 118] on link at bounding box center [166, 118] width 69 height 31
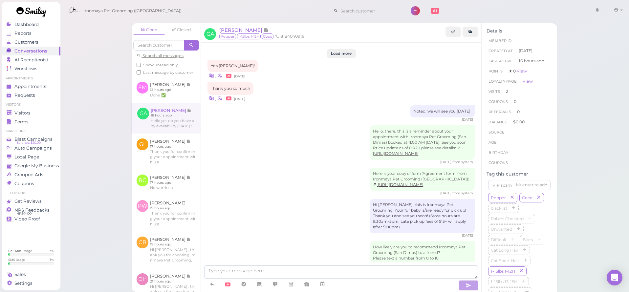
scroll to position [850, 0]
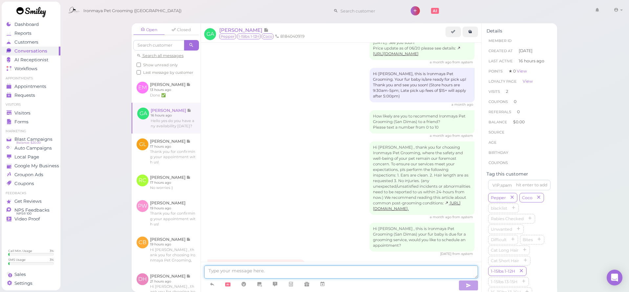
click at [282, 272] on textarea at bounding box center [341, 272] width 274 height 13
type textarea "yes we do"
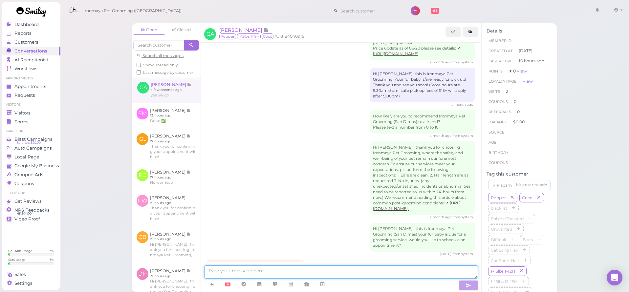
scroll to position [865, 0]
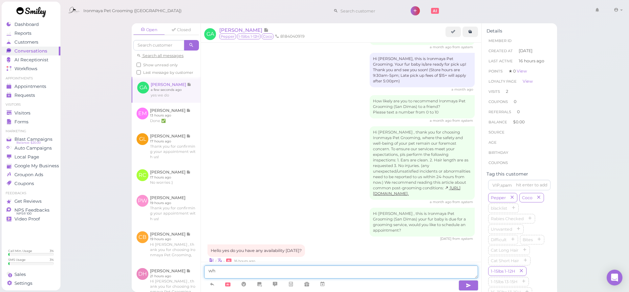
type textarea "w"
type textarea "We have afternoon available"
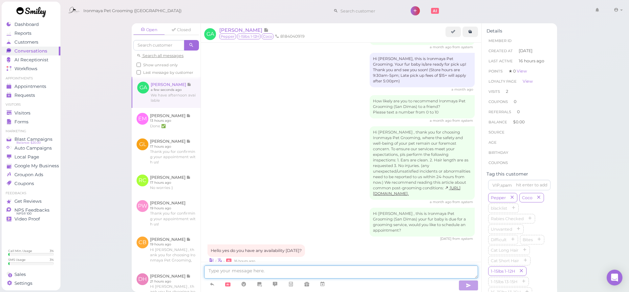
scroll to position [885, 0]
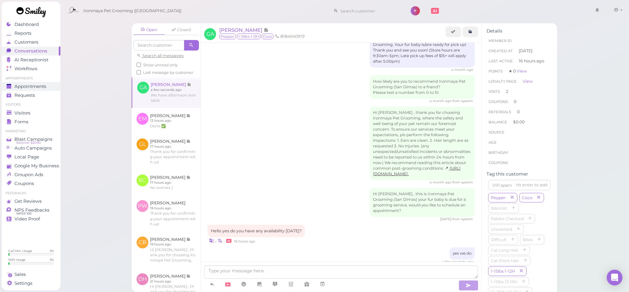
click at [44, 90] on link "Appointments" at bounding box center [31, 86] width 59 height 9
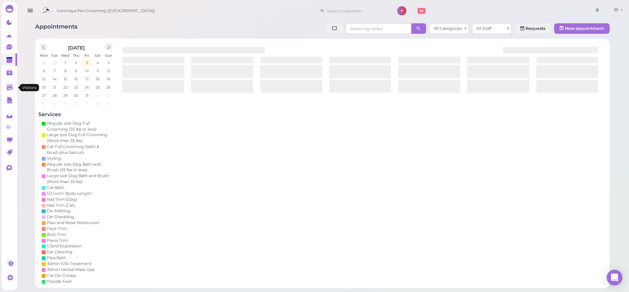
click at [11, 88] on polygon at bounding box center [10, 88] width 6 height 6
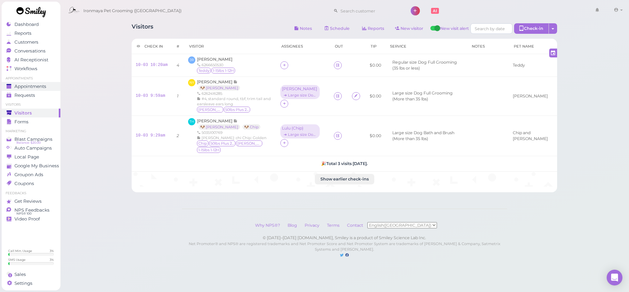
click at [31, 87] on span "Appointments" at bounding box center [30, 87] width 32 height 6
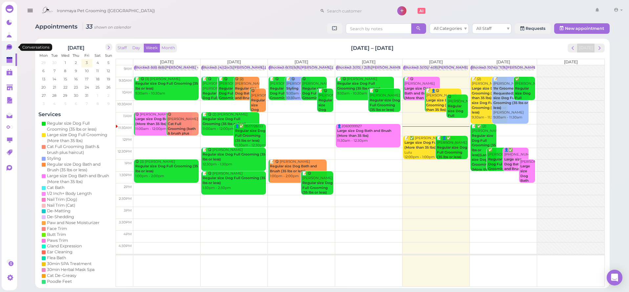
click at [11, 48] on icon at bounding box center [10, 47] width 6 height 6
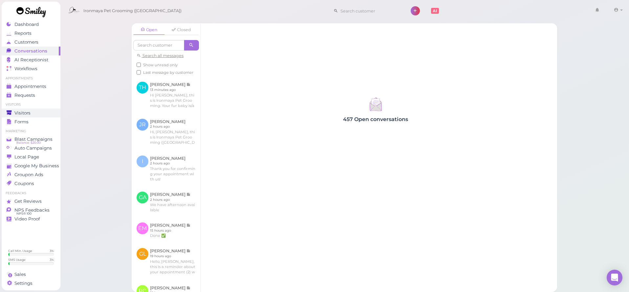
click at [20, 113] on span "Visitors" at bounding box center [22, 113] width 16 height 6
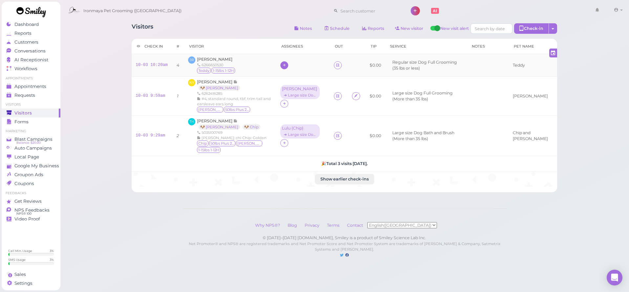
click at [287, 64] on icon at bounding box center [284, 65] width 4 height 5
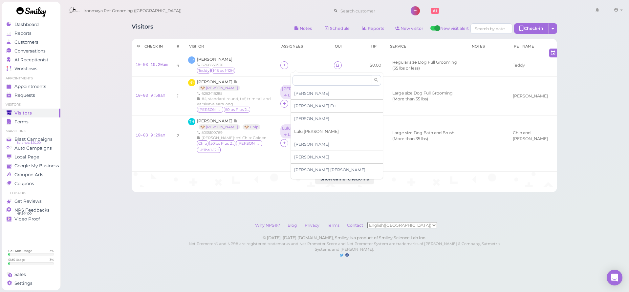
click at [303, 130] on span "Lulu Han" at bounding box center [316, 131] width 45 height 5
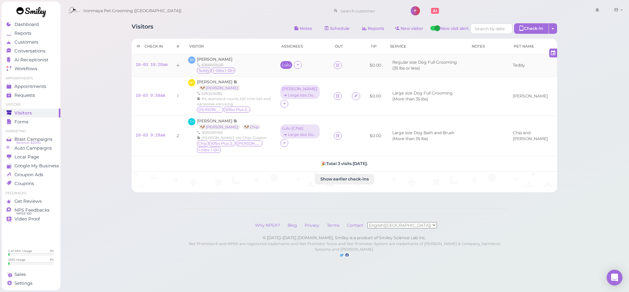
click at [292, 61] on div "Lulu" at bounding box center [286, 65] width 12 height 8
click at [291, 64] on div "Lulu" at bounding box center [286, 65] width 9 height 5
click at [222, 59] on span "[PERSON_NAME]" at bounding box center [214, 59] width 35 height 5
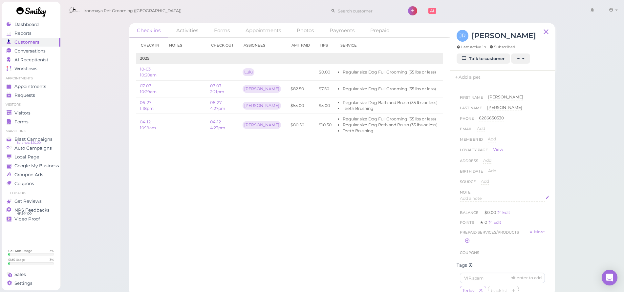
click at [482, 198] on span "Add a note" at bounding box center [471, 198] width 22 height 5
click at [479, 202] on p at bounding box center [502, 201] width 80 height 6
click at [466, 258] on button "Done" at bounding box center [467, 261] width 14 height 7
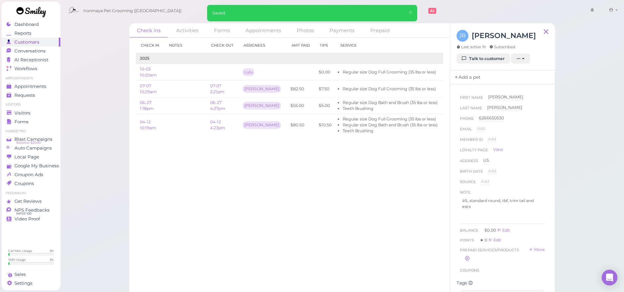
click at [469, 80] on link "Add a pet" at bounding box center [467, 78] width 34 height 14
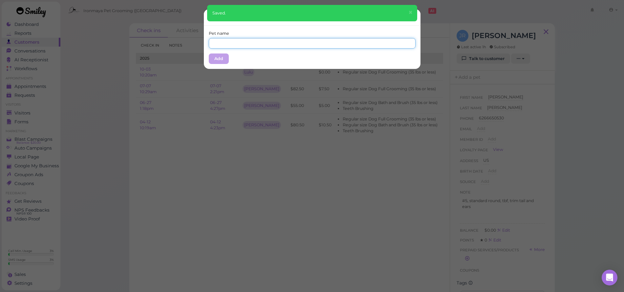
click at [335, 43] on input "text" at bounding box center [312, 43] width 207 height 11
type input "Teddy"
click at [215, 52] on div "Pet name Teddy Add" at bounding box center [312, 47] width 217 height 43
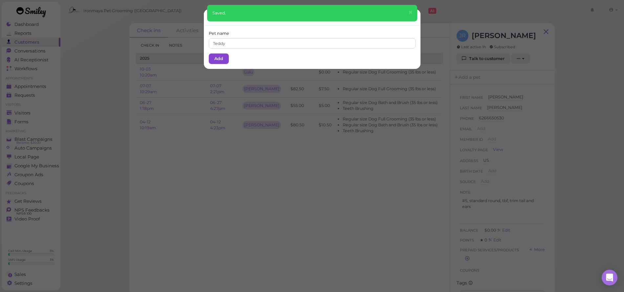
click at [215, 58] on button "Add" at bounding box center [219, 59] width 20 height 11
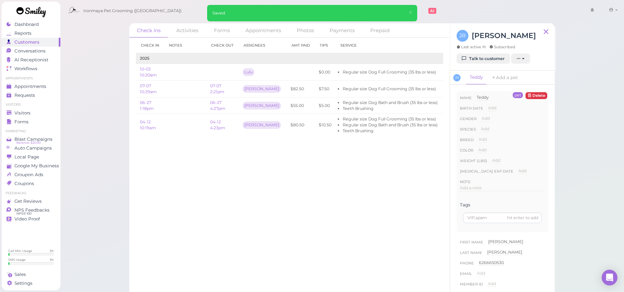
click at [488, 119] on span "Add" at bounding box center [486, 118] width 8 height 5
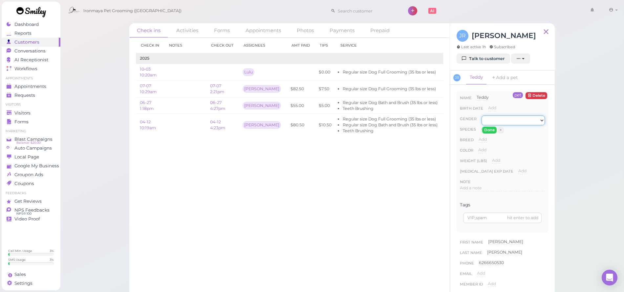
select select "Male"
click at [487, 129] on button "Done" at bounding box center [489, 130] width 14 height 7
click at [486, 129] on span "Add" at bounding box center [485, 128] width 8 height 5
select select "Dog"
click at [485, 140] on button "Done" at bounding box center [489, 140] width 14 height 7
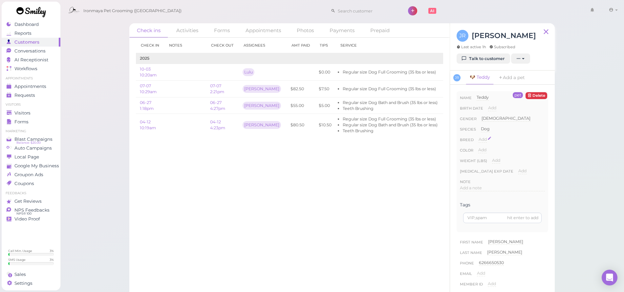
click at [483, 140] on span "Add" at bounding box center [483, 139] width 8 height 5
type input "Poodle"
click at [481, 153] on button "Done" at bounding box center [486, 151] width 14 height 7
click at [482, 150] on span "Add" at bounding box center [482, 149] width 8 height 5
type input "tan"
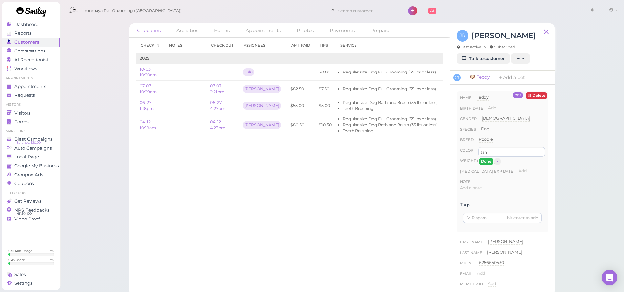
click at [483, 162] on button "Done" at bounding box center [486, 161] width 14 height 7
click at [16, 116] on link "Visitors" at bounding box center [31, 113] width 59 height 9
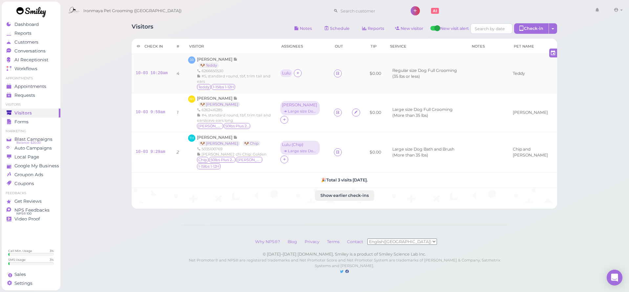
click at [290, 72] on div "Lulu" at bounding box center [286, 73] width 13 height 8
click at [291, 71] on div "Lulu" at bounding box center [286, 73] width 9 height 5
click at [291, 72] on div "Lulu" at bounding box center [286, 73] width 9 height 5
click at [301, 90] on span "Select services" at bounding box center [310, 91] width 30 height 7
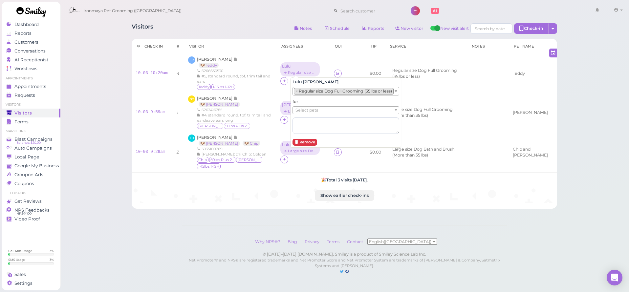
click at [306, 108] on span "Select pets" at bounding box center [306, 110] width 23 height 7
click at [117, 96] on div "Visitors Notes Schedule Reports New visitor New visit alert Check-in Customer c…" at bounding box center [344, 144] width 569 height 288
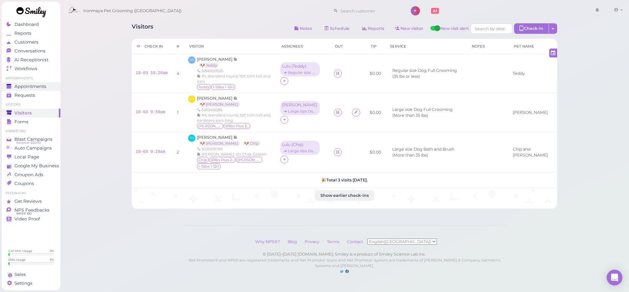
click at [41, 89] on span "Appointments" at bounding box center [30, 87] width 32 height 6
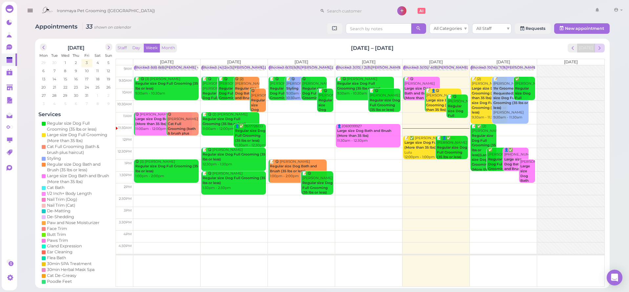
click at [601, 47] on span "next" at bounding box center [600, 48] width 6 height 6
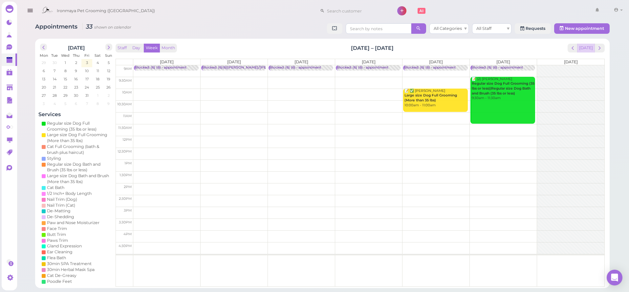
click at [587, 48] on button "[DATE]" at bounding box center [586, 48] width 18 height 9
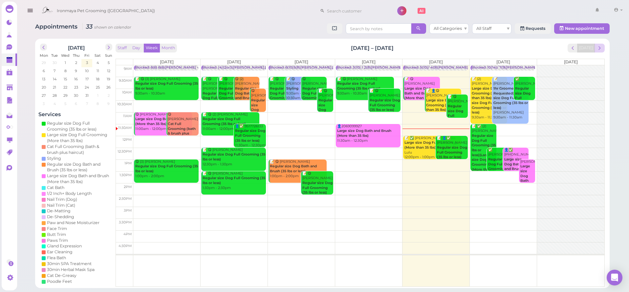
click at [600, 47] on span "next" at bounding box center [600, 48] width 6 height 6
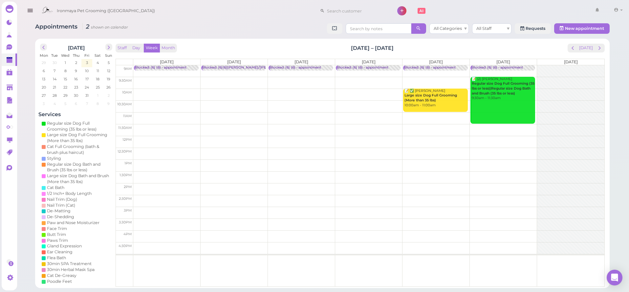
click at [600, 47] on span "next" at bounding box center [600, 48] width 6 height 6
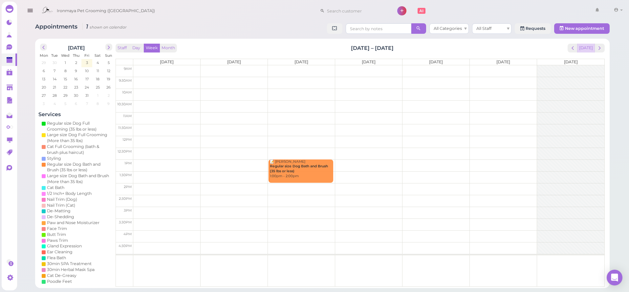
click at [589, 49] on button "[DATE]" at bounding box center [586, 48] width 18 height 9
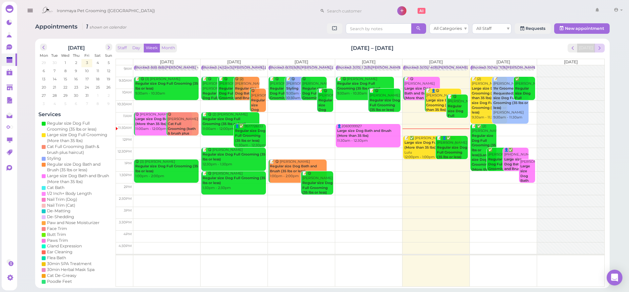
click at [599, 48] on span "next" at bounding box center [600, 48] width 6 height 6
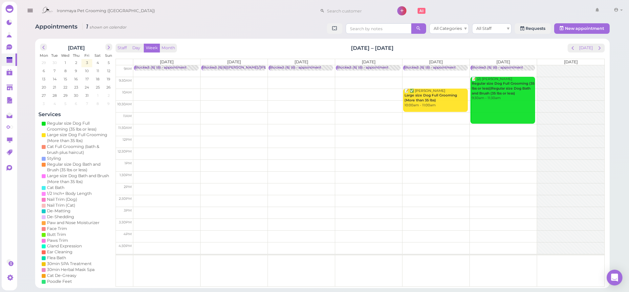
click at [599, 48] on span "next" at bounding box center [600, 48] width 6 height 6
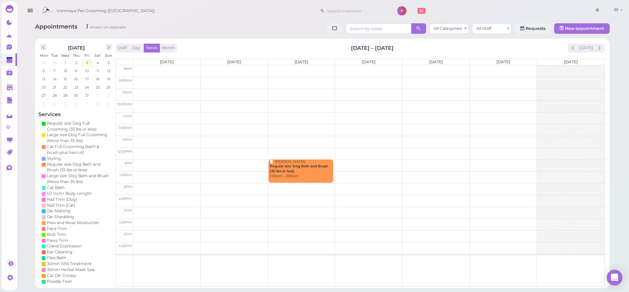
click at [599, 48] on span "next" at bounding box center [600, 48] width 6 height 6
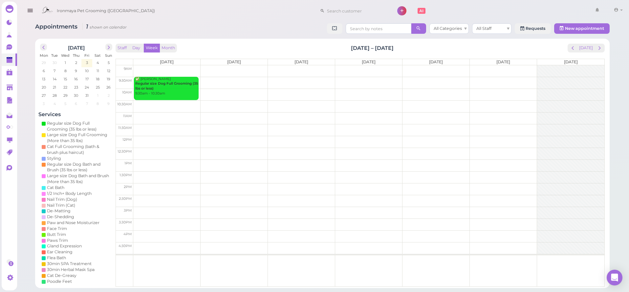
click at [599, 48] on span "next" at bounding box center [600, 48] width 6 height 6
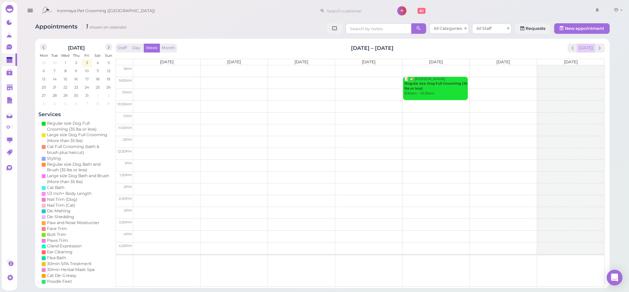
click at [587, 49] on button "[DATE]" at bounding box center [586, 48] width 18 height 9
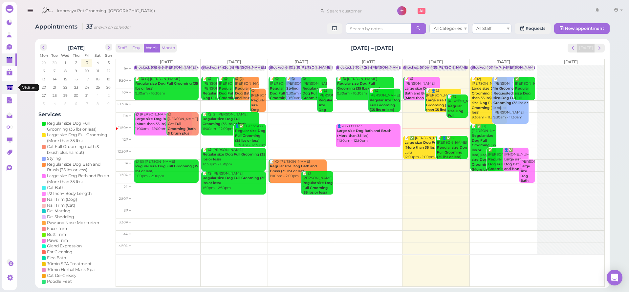
click at [14, 84] on link at bounding box center [9, 87] width 15 height 12
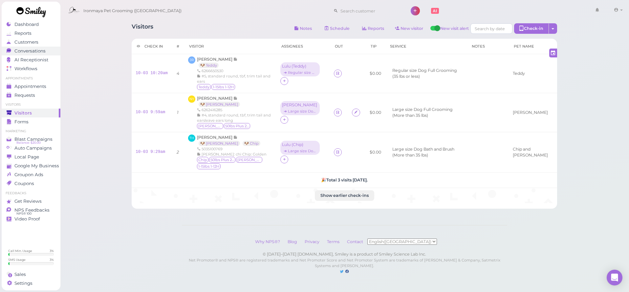
click at [48, 49] on div "Conversations" at bounding box center [30, 51] width 47 height 6
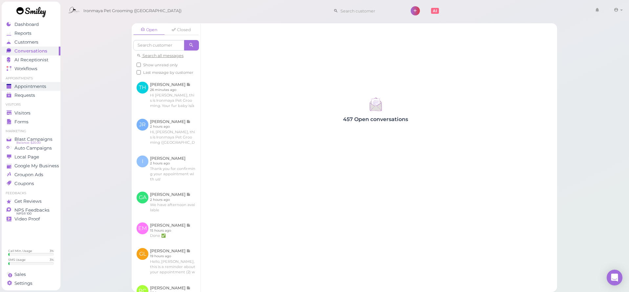
click at [49, 86] on div "Appointments" at bounding box center [30, 87] width 47 height 6
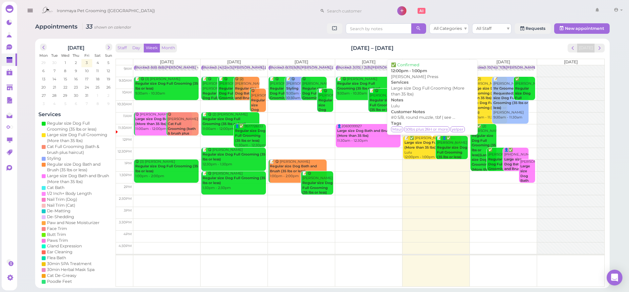
click at [408, 152] on div "📝 ✅ Jamie Press Large size Dog Full Grooming (More than 35 lbs) Lulu 12:00pm - …" at bounding box center [432, 148] width 57 height 24
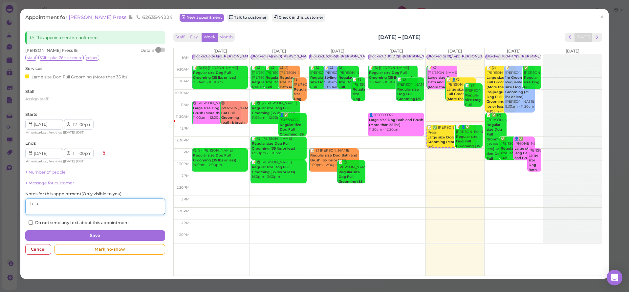
click at [66, 205] on textarea at bounding box center [95, 207] width 140 height 16
type textarea "[PERSON_NAME]"
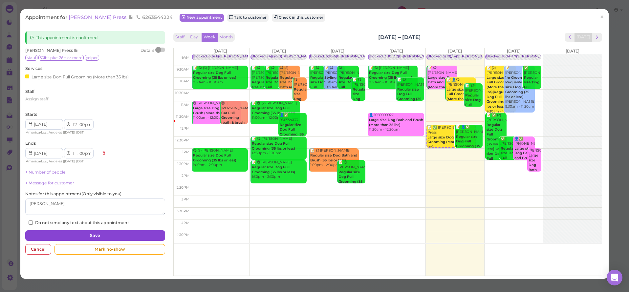
click at [67, 230] on button "Save" at bounding box center [95, 235] width 140 height 11
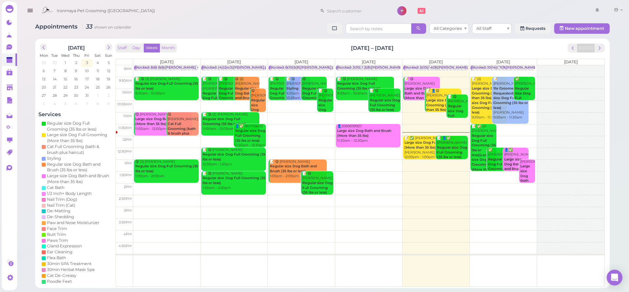
click at [453, 145] on b "Regular size Dog Full Grooming (35 lbs or less)" at bounding box center [452, 152] width 30 height 14
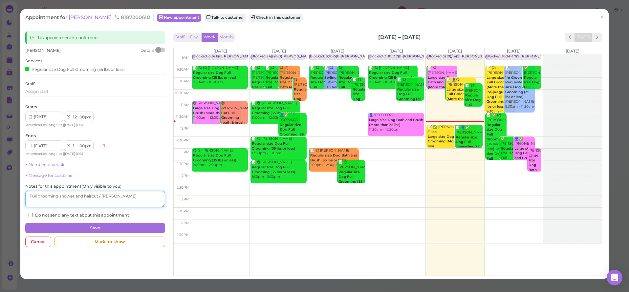
click at [126, 192] on textarea at bounding box center [95, 199] width 140 height 16
type textarea "Full grooming shower and haircut / [PERSON_NAME]"
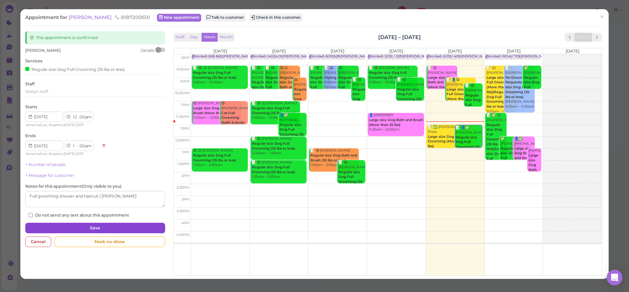
drag, startPoint x: 126, startPoint y: 192, endPoint x: 115, endPoint y: 222, distance: 32.2
click at [115, 223] on button "Save" at bounding box center [95, 228] width 140 height 11
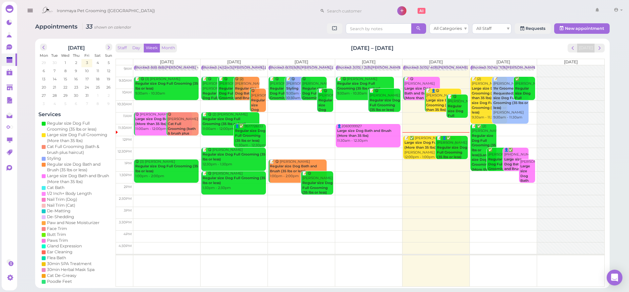
click at [52, 11] on div at bounding box center [48, 11] width 12 height 12
click at [30, 11] on icon "button" at bounding box center [30, 11] width 7 height 8
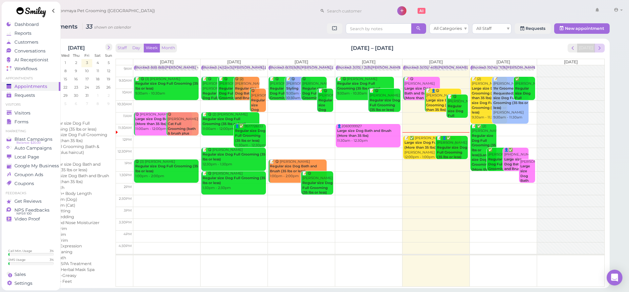
click at [601, 49] on span "next" at bounding box center [600, 48] width 6 height 6
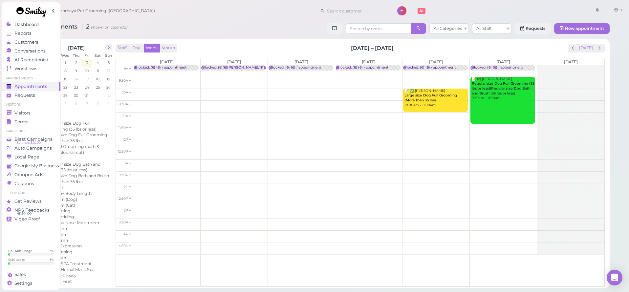
click at [297, 28] on div "Appointments 2 shown on calendar All Categories All Staff Requests New appointm…" at bounding box center [322, 29] width 575 height 12
click at [316, 69] on div "Blocked: (6) (6) • appointment" at bounding box center [296, 67] width 52 height 5
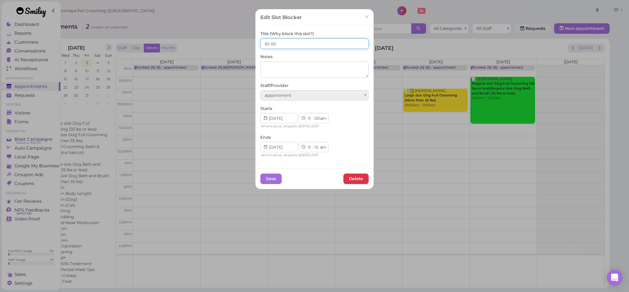
click at [280, 47] on input "(6) (6)" at bounding box center [314, 43] width 108 height 11
type input "(6) (6) IDA OFF"
click at [276, 177] on button "Save" at bounding box center [270, 179] width 21 height 11
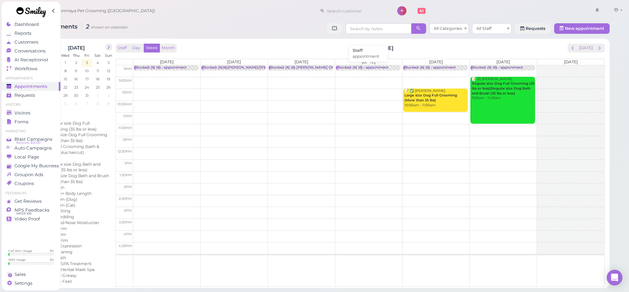
click at [364, 67] on div "Blocked: (6) (6) • appointment" at bounding box center [363, 67] width 52 height 5
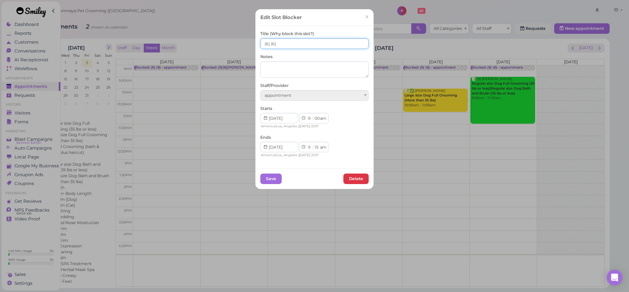
click at [279, 46] on input "(6) (6)" at bounding box center [314, 43] width 108 height 11
type input "(6) (6) SAM"
click at [269, 171] on div "Save Delete" at bounding box center [314, 178] width 118 height 21
click at [270, 174] on button "Save" at bounding box center [270, 179] width 21 height 11
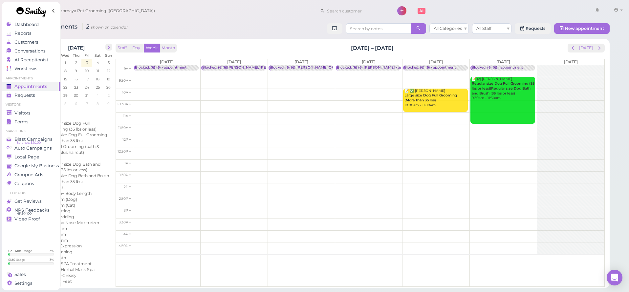
click at [427, 67] on div "Blocked: (6) (6) • appointment" at bounding box center [430, 67] width 52 height 5
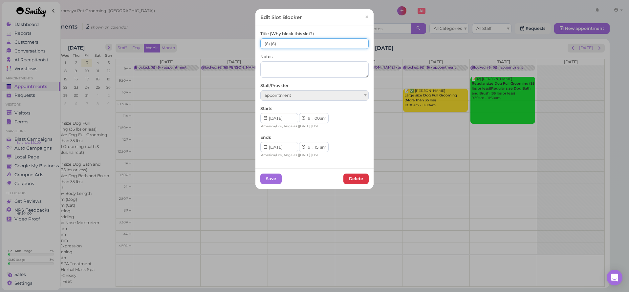
click at [326, 46] on input "(6) (6)" at bounding box center [314, 43] width 108 height 11
type input "(6) (6) SAM"
click at [271, 177] on button "Save" at bounding box center [270, 179] width 21 height 11
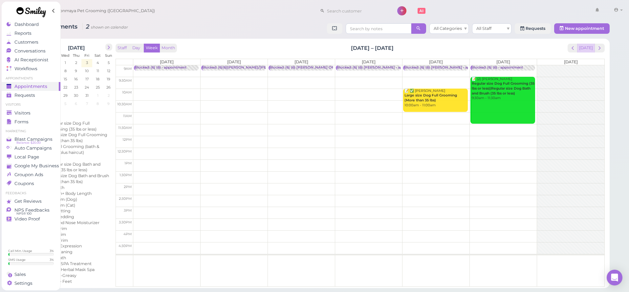
click at [591, 47] on button "[DATE]" at bounding box center [586, 48] width 18 height 9
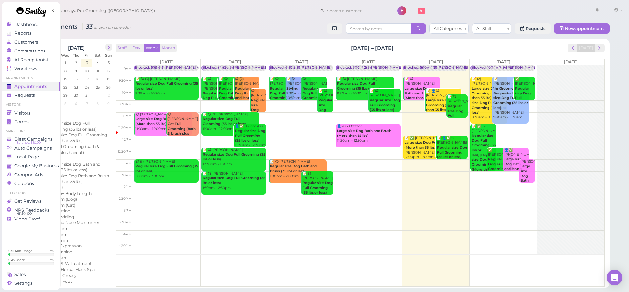
click at [605, 46] on div "Staff Day Week Month Sep 29 – Oct 5, 2025 Today Mon 9/29 Tue 9/30 Wed 10/1 Thu …" at bounding box center [360, 163] width 492 height 243
click at [604, 46] on button "next" at bounding box center [600, 48] width 10 height 9
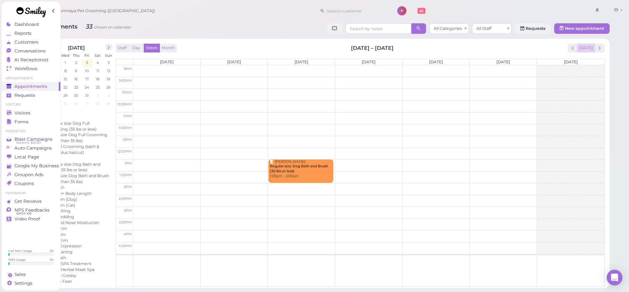
click at [591, 45] on button "[DATE]" at bounding box center [586, 48] width 18 height 9
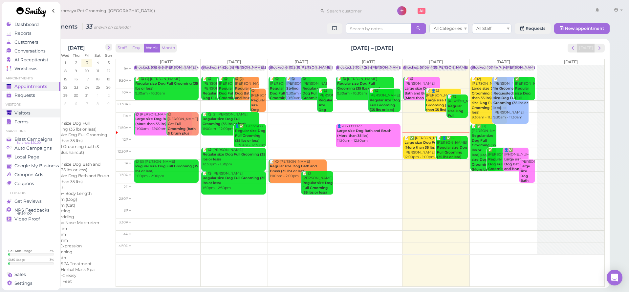
click at [31, 113] on div "Visitors" at bounding box center [30, 113] width 47 height 6
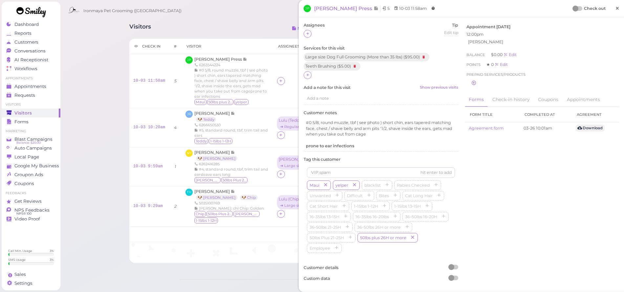
click at [615, 10] on span "×" at bounding box center [617, 8] width 4 height 9
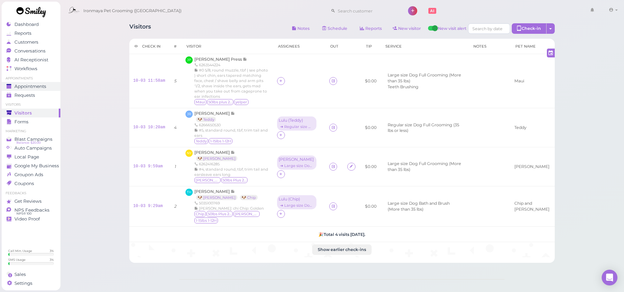
click at [52, 86] on div "Appointments" at bounding box center [30, 87] width 47 height 6
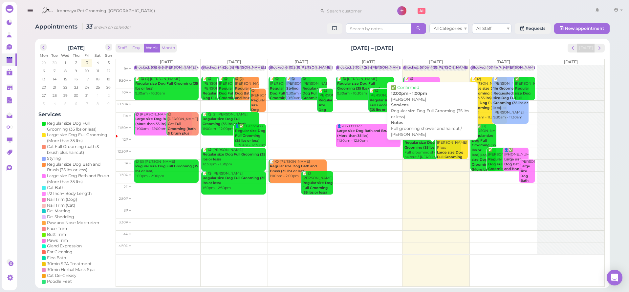
click at [421, 149] on div "📝 👤✅ Isaac Regular size Dog Full Grooming (35 lbs or less) Full grooming shower…" at bounding box center [432, 150] width 57 height 29
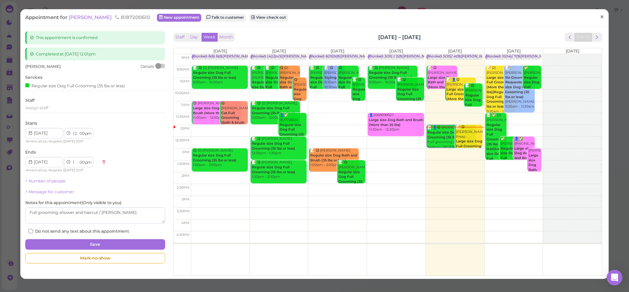
click at [600, 20] on link "×" at bounding box center [602, 17] width 12 height 15
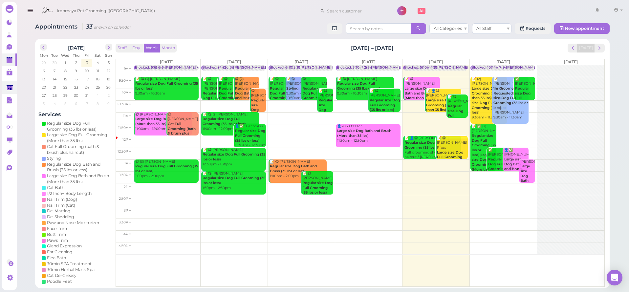
click at [16, 88] on link at bounding box center [9, 87] width 15 height 12
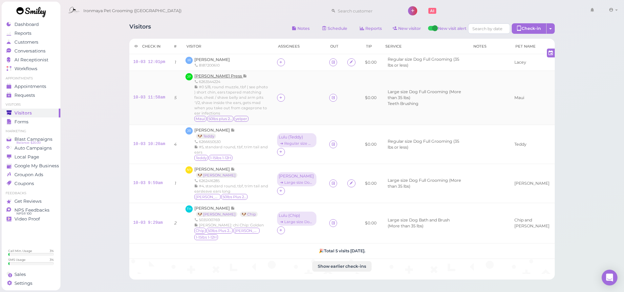
click at [212, 75] on span "[PERSON_NAME] Press" at bounding box center [218, 76] width 49 height 5
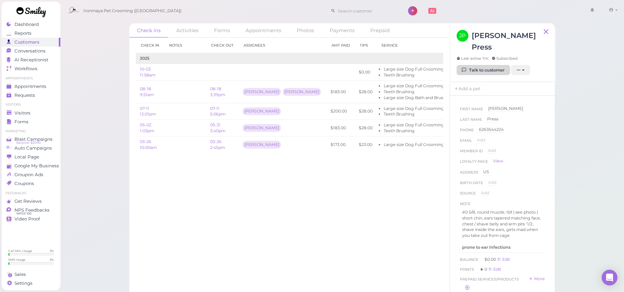
click at [480, 65] on link "Talk to customer" at bounding box center [484, 70] width 54 height 11
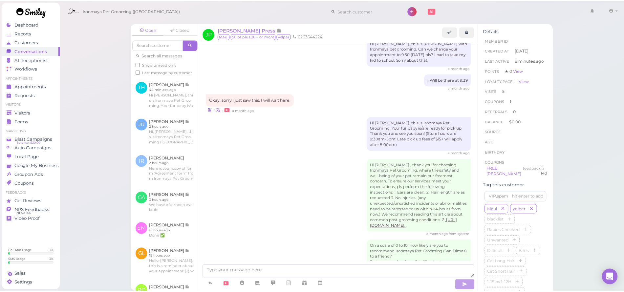
scroll to position [858, 0]
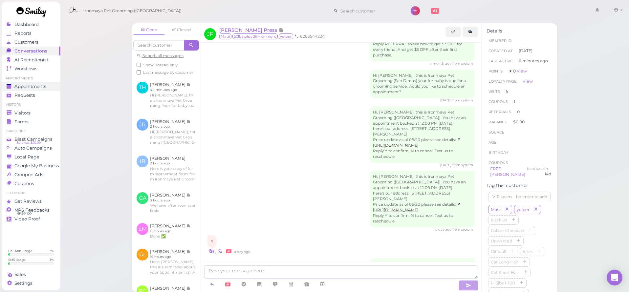
click at [36, 88] on span "Appointments" at bounding box center [30, 87] width 32 height 6
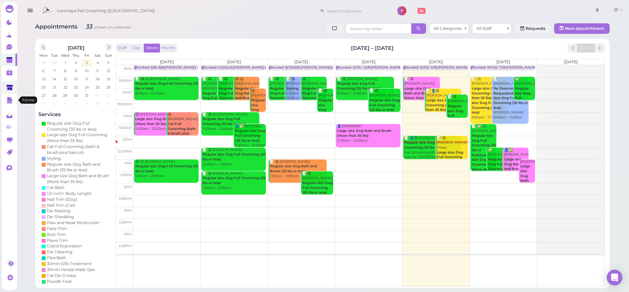
click at [8, 89] on polygon at bounding box center [10, 88] width 6 height 6
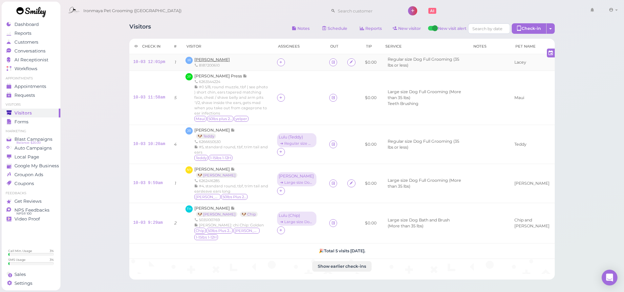
click at [218, 60] on span "[PERSON_NAME]" at bounding box center [211, 59] width 35 height 5
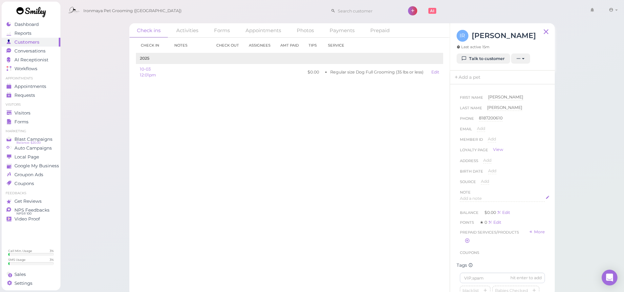
click at [467, 199] on span "Add a note" at bounding box center [471, 198] width 22 height 5
click at [469, 260] on button "Done" at bounding box center [467, 261] width 14 height 7
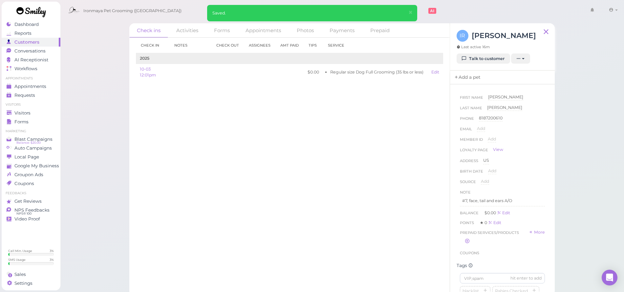
click at [479, 76] on link "Add a pet" at bounding box center [467, 78] width 34 height 14
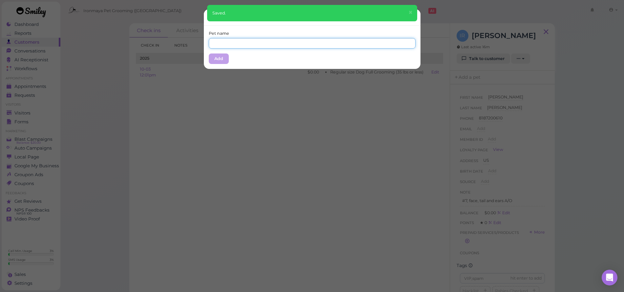
click at [280, 45] on input "text" at bounding box center [312, 43] width 207 height 11
type input "Lacey"
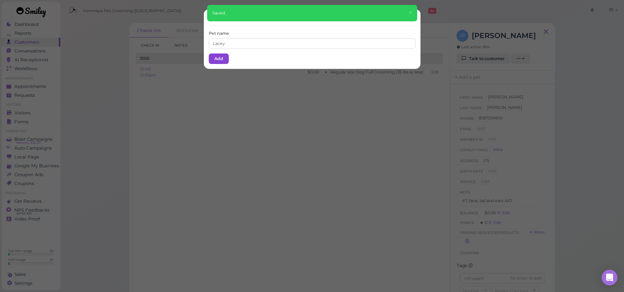
click at [214, 59] on button "Add" at bounding box center [219, 59] width 20 height 11
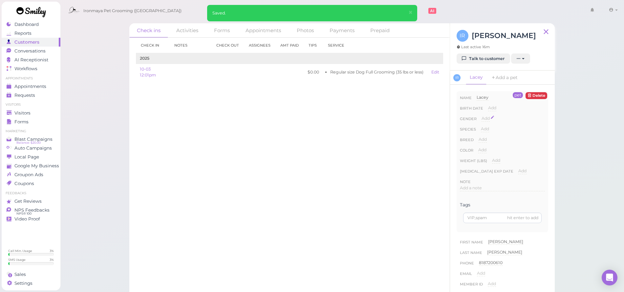
click at [480, 118] on div "Gender Add [DEMOGRAPHIC_DATA] [DEMOGRAPHIC_DATA]" at bounding box center [502, 121] width 85 height 11
click at [482, 118] on span "Add" at bounding box center [486, 118] width 8 height 5
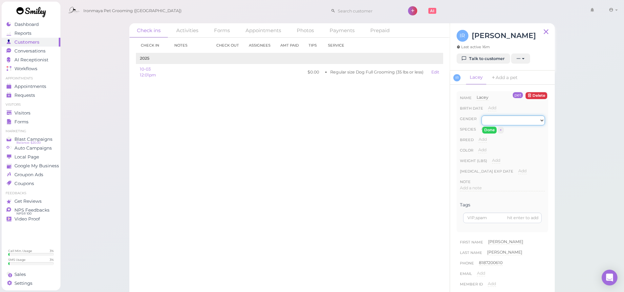
select select "[DEMOGRAPHIC_DATA]"
click at [486, 127] on button "Done" at bounding box center [489, 130] width 14 height 7
click at [486, 127] on span "Add" at bounding box center [485, 128] width 8 height 5
select select "Dog"
click at [488, 139] on button "Done" at bounding box center [489, 140] width 14 height 7
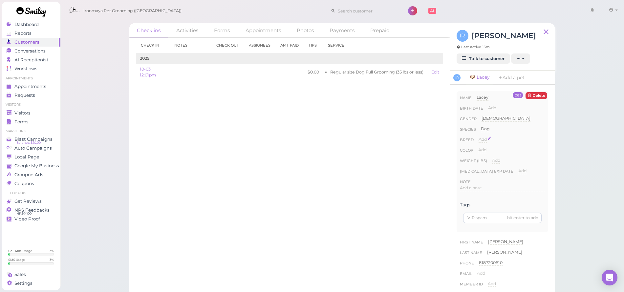
click at [485, 140] on span "Add" at bounding box center [483, 139] width 8 height 5
type input "Schnauzer"
click at [485, 151] on button "Done" at bounding box center [486, 151] width 14 height 7
click at [485, 151] on span "Add" at bounding box center [482, 149] width 8 height 5
click at [485, 151] on input at bounding box center [511, 152] width 67 height 10
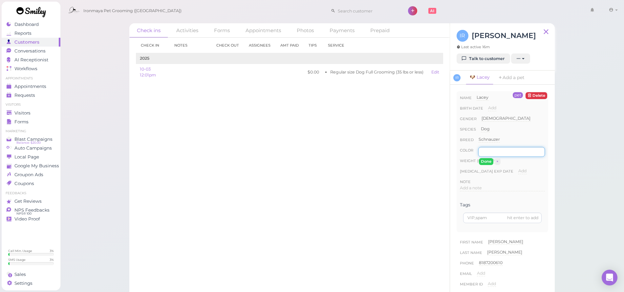
type input "n"
type input "b"
type input "grey"
click at [487, 162] on button "Done" at bounding box center [486, 161] width 14 height 7
click at [493, 161] on span "Add" at bounding box center [496, 160] width 8 height 5
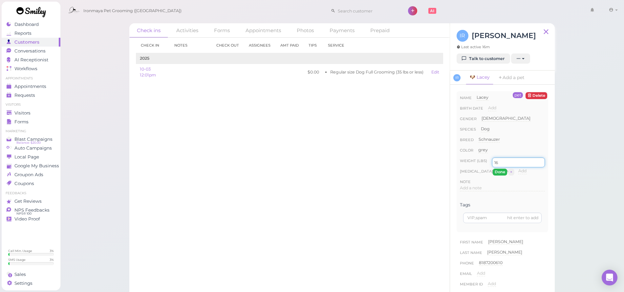
type input "16"
click at [497, 171] on button "Done" at bounding box center [500, 172] width 14 height 7
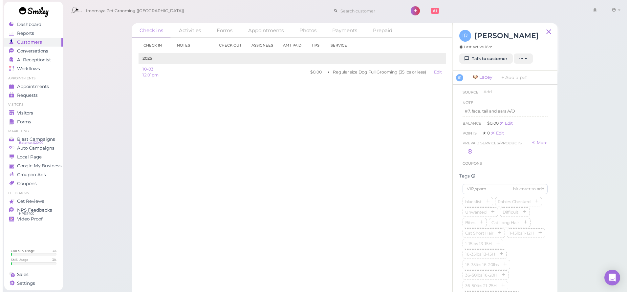
scroll to position [235, 0]
type input "Lacet"
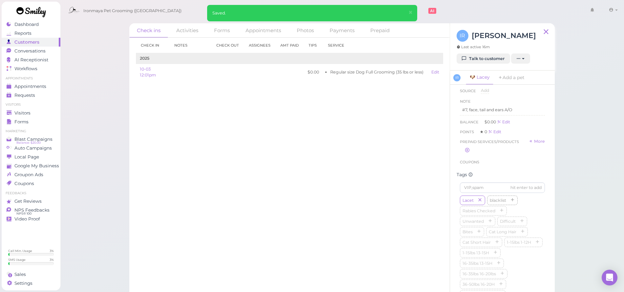
click at [481, 203] on icon "button" at bounding box center [480, 200] width 4 height 5
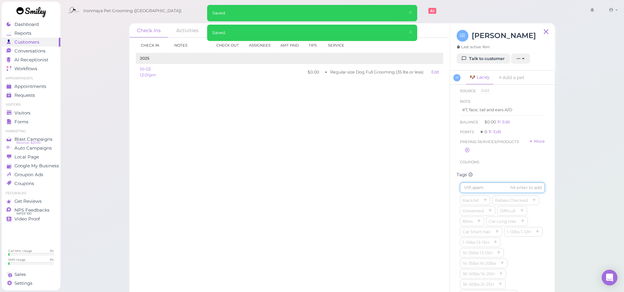
click at [478, 193] on input at bounding box center [502, 188] width 85 height 11
type input "Lacey"
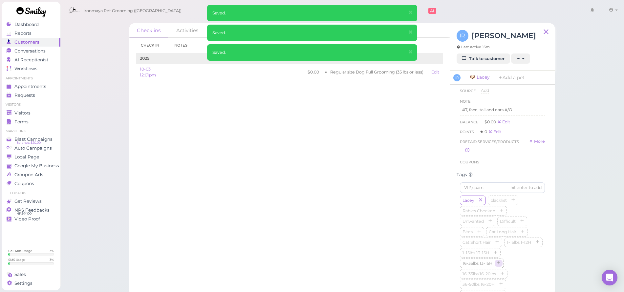
click at [498, 266] on icon "button" at bounding box center [499, 263] width 4 height 5
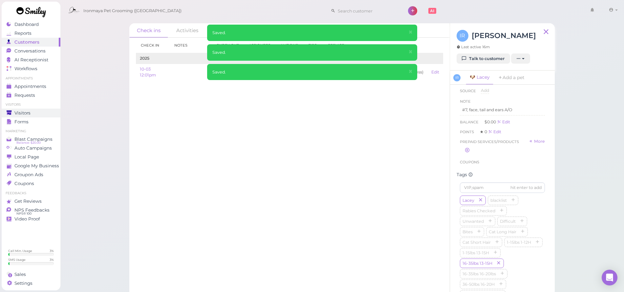
click at [32, 109] on link "Visitors" at bounding box center [31, 113] width 59 height 9
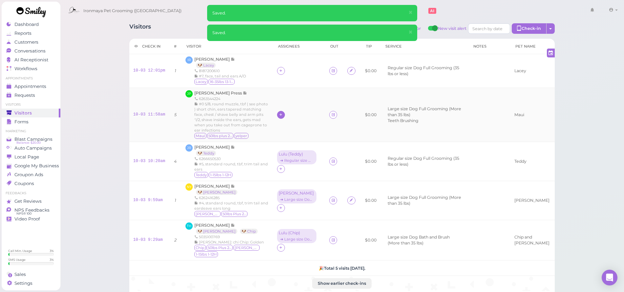
click at [281, 115] on icon at bounding box center [281, 114] width 4 height 5
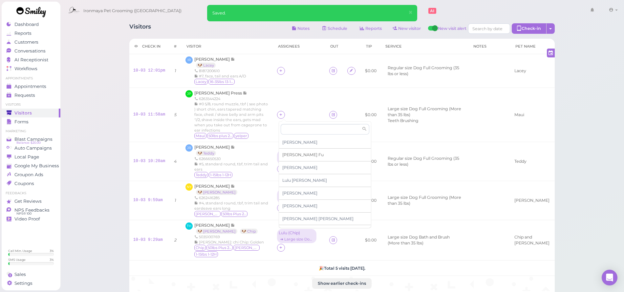
click at [289, 155] on span "Ida Fu" at bounding box center [302, 154] width 41 height 5
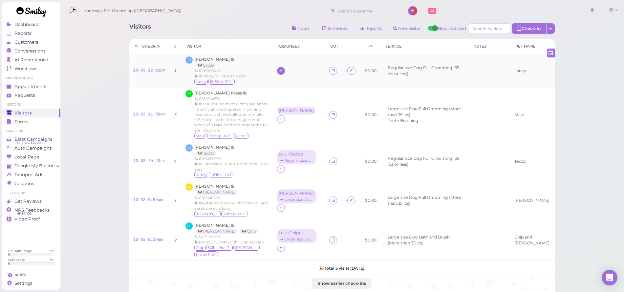
click at [279, 70] on div at bounding box center [281, 71] width 8 height 8
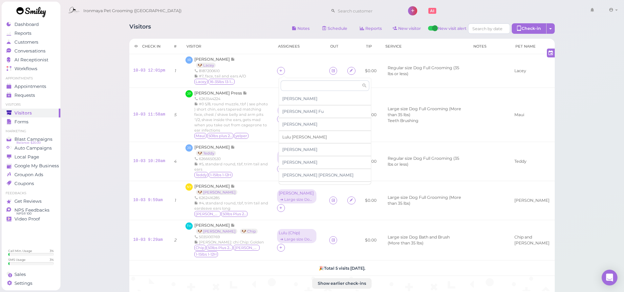
click at [291, 137] on span "Lulu Han" at bounding box center [304, 137] width 45 height 5
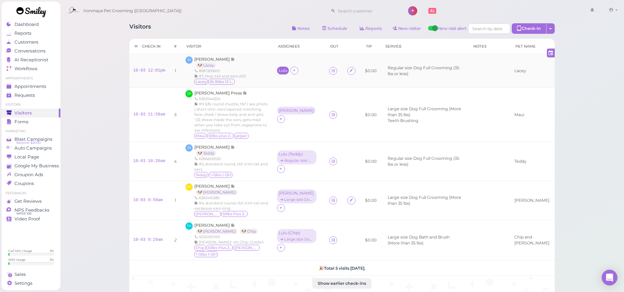
click at [285, 72] on div "Lulu" at bounding box center [283, 70] width 9 height 5
click at [292, 91] on span "Select services" at bounding box center [299, 91] width 30 height 7
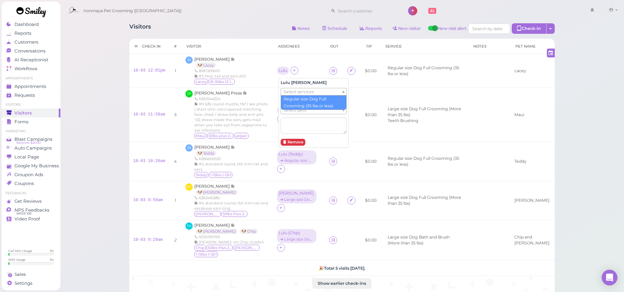
drag, startPoint x: 295, startPoint y: 99, endPoint x: 296, endPoint y: 103, distance: 4.2
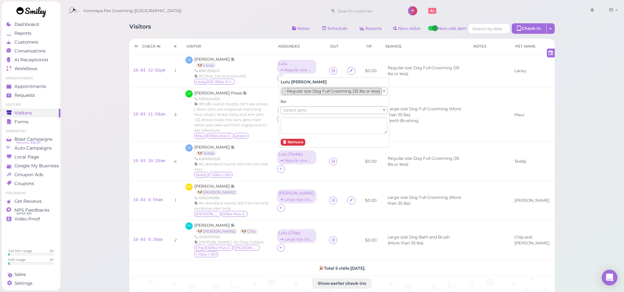
click at [297, 108] on span "Select pets" at bounding box center [295, 110] width 23 height 7
drag, startPoint x: 121, startPoint y: 105, endPoint x: 124, endPoint y: 106, distance: 3.5
click at [121, 105] on div "Visitors Notes Schedule Reports New visitor New visit alert Check-in Customer c…" at bounding box center [342, 157] width 442 height 278
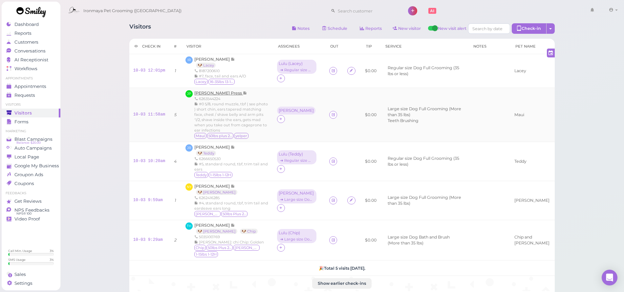
click at [206, 95] on span "[PERSON_NAME] Press" at bounding box center [218, 93] width 49 height 5
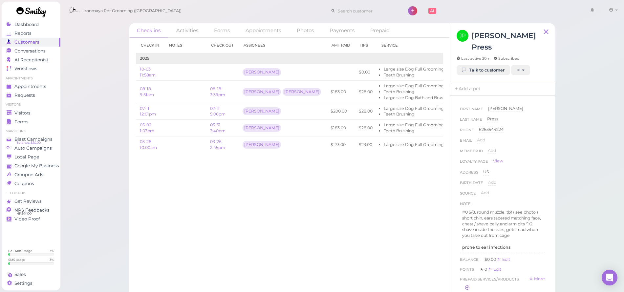
click at [216, 92] on link "08-18 3:39pm" at bounding box center [217, 91] width 15 height 11
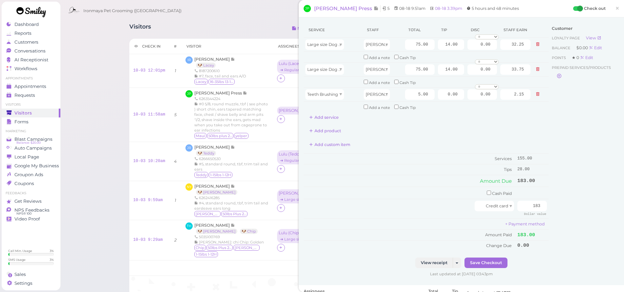
click at [615, 11] on span "×" at bounding box center [617, 8] width 4 height 9
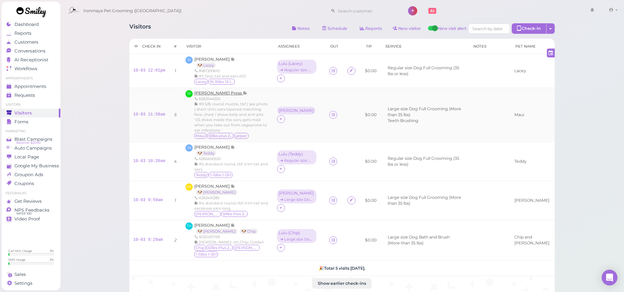
click at [218, 91] on span "[PERSON_NAME] Press" at bounding box center [218, 93] width 49 height 5
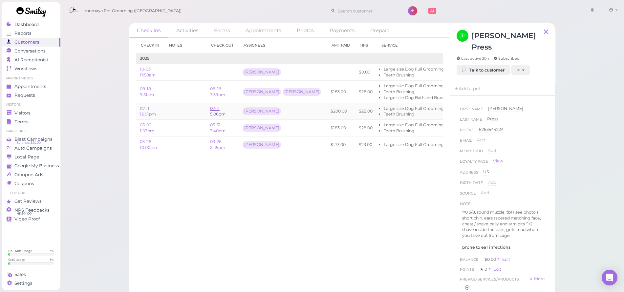
click at [219, 113] on link "07-11 5:06pm" at bounding box center [217, 111] width 15 height 11
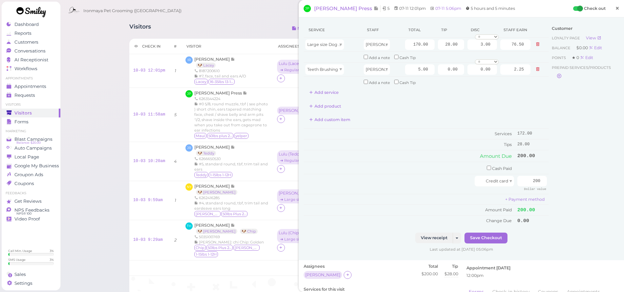
click at [615, 13] on span "×" at bounding box center [617, 8] width 4 height 9
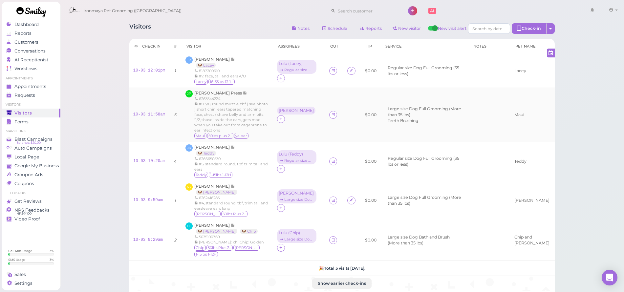
click at [216, 92] on span "[PERSON_NAME] Press" at bounding box center [218, 93] width 49 height 5
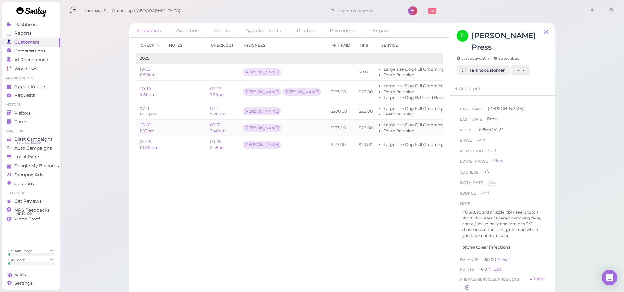
click at [218, 127] on td "05-31 3:40pm" at bounding box center [222, 128] width 33 height 17
click at [215, 131] on link "05-31 3:40pm" at bounding box center [217, 127] width 15 height 11
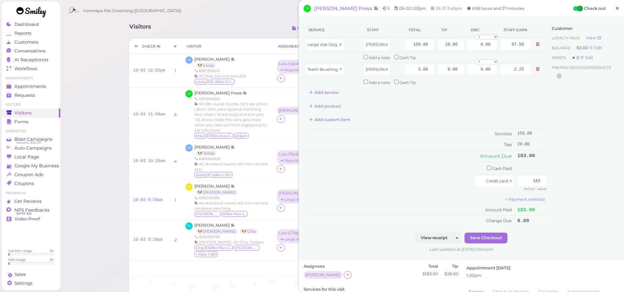
click at [615, 11] on span "×" at bounding box center [617, 8] width 4 height 9
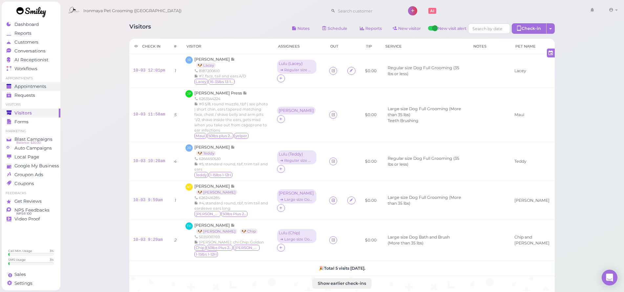
click at [29, 84] on span "Appointments" at bounding box center [30, 87] width 32 height 6
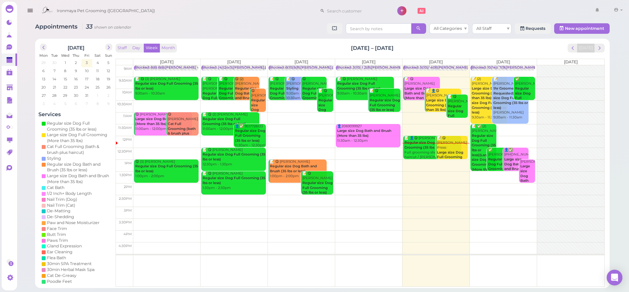
click at [206, 2] on div "Ironmaya Pet Grooming (San Dimas) 1 Account" at bounding box center [331, 11] width 587 height 19
click at [10, 52] on link "0" at bounding box center [9, 47] width 15 height 12
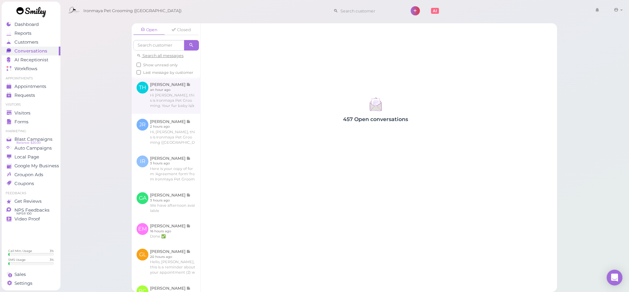
click at [184, 109] on link at bounding box center [166, 95] width 69 height 37
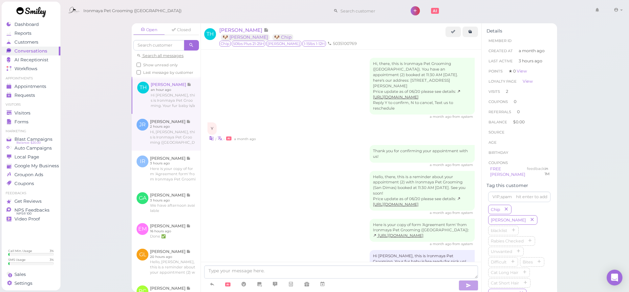
scroll to position [450, 0]
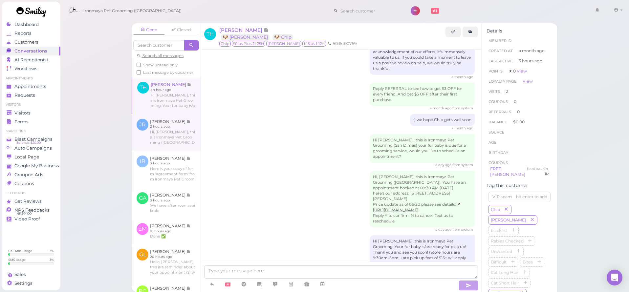
click at [177, 136] on link at bounding box center [166, 132] width 69 height 37
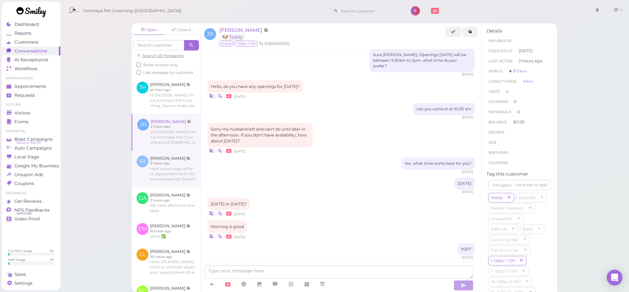
scroll to position [752, 0]
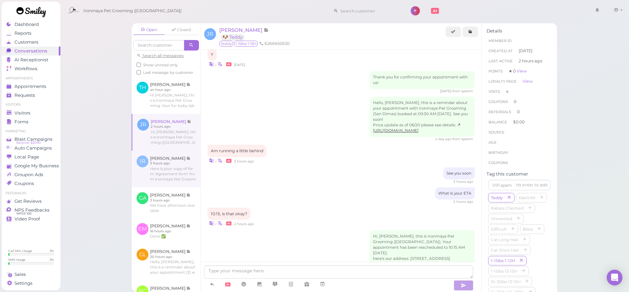
click at [180, 169] on link at bounding box center [166, 169] width 69 height 37
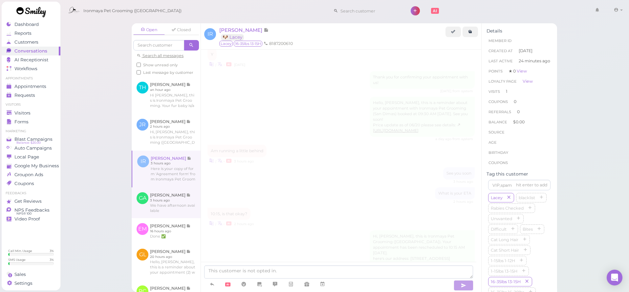
scroll to position [423, 0]
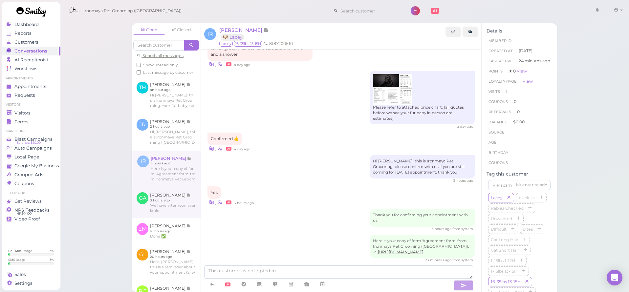
click at [180, 205] on link at bounding box center [166, 202] width 69 height 31
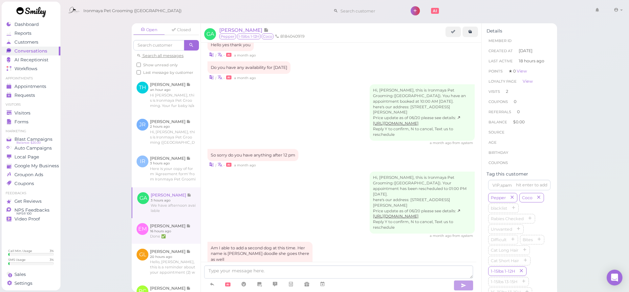
click at [174, 235] on link at bounding box center [166, 231] width 69 height 26
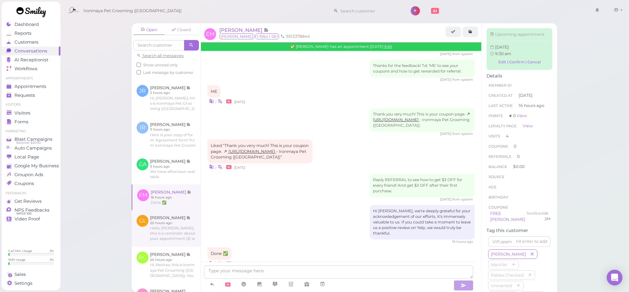
scroll to position [35, 0]
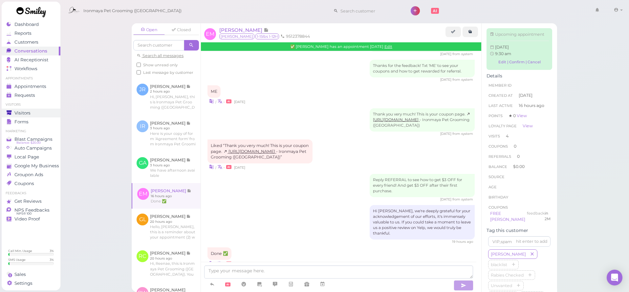
click at [13, 114] on div "Visitors" at bounding box center [30, 113] width 47 height 6
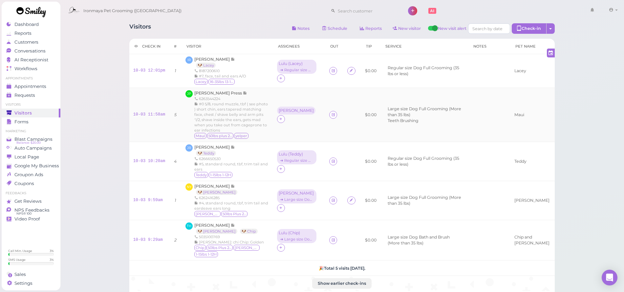
click at [283, 119] on td "[PERSON_NAME]" at bounding box center [299, 115] width 53 height 54
click at [283, 115] on div "[PERSON_NAME]" at bounding box center [297, 111] width 40 height 9
click at [282, 113] on div "[PERSON_NAME]" at bounding box center [296, 110] width 35 height 5
click at [284, 115] on div "[PERSON_NAME]" at bounding box center [296, 111] width 38 height 8
click at [287, 128] on h5 "Ida Fu" at bounding box center [314, 126] width 66 height 5
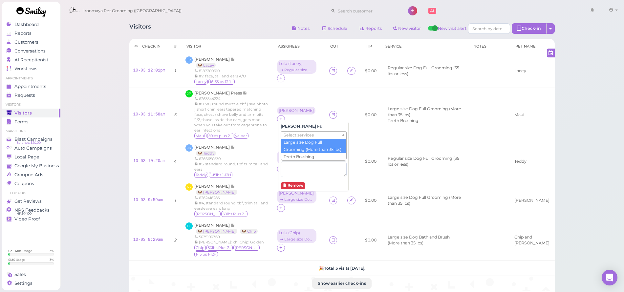
click at [288, 133] on span "Select services" at bounding box center [299, 135] width 30 height 7
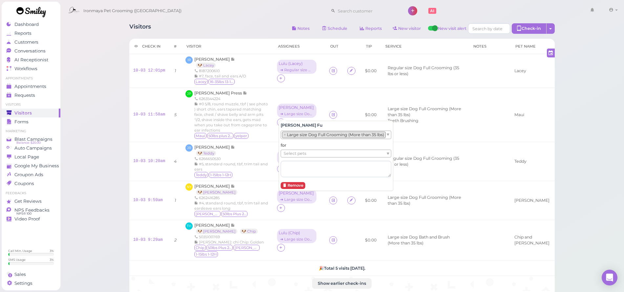
click at [290, 139] on div "Ida Fu × Large size Dog Full Grooming (More than 35 lbs) for Select pets Remove" at bounding box center [336, 156] width 115 height 70
click at [290, 138] on li "× Large size Dog Full Grooming (More than 35 lbs)" at bounding box center [334, 135] width 104 height 7
click at [291, 153] on span "Select pets" at bounding box center [295, 153] width 23 height 7
click at [292, 160] on li "No results found" at bounding box center [356, 160] width 151 height 7
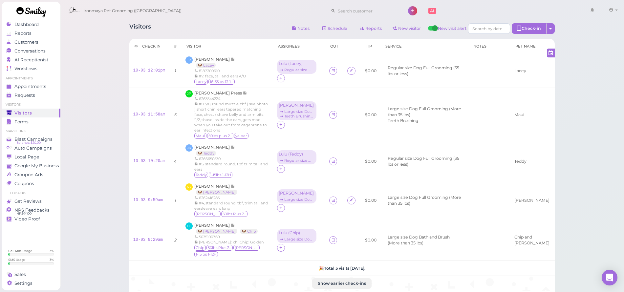
click at [114, 133] on div "Visitors Notes Schedule Reports New visitor New visit alert Check-in Customer c…" at bounding box center [342, 188] width 564 height 376
click at [199, 92] on span "[PERSON_NAME] Press" at bounding box center [218, 93] width 49 height 5
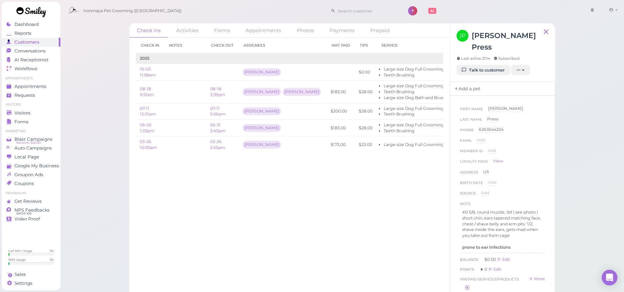
click at [467, 82] on link "Add a pet" at bounding box center [467, 89] width 34 height 14
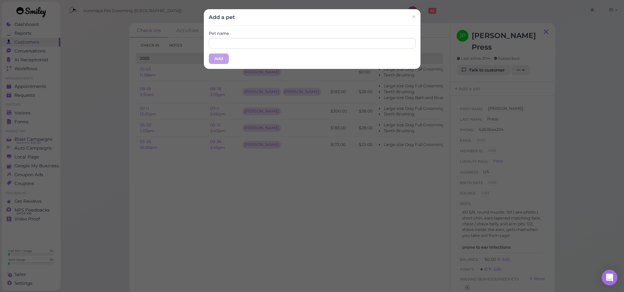
click at [206, 46] on div "Pet name Add" at bounding box center [312, 47] width 217 height 43
click at [210, 47] on input "text" at bounding box center [312, 43] width 207 height 11
type input "a"
type input "<"
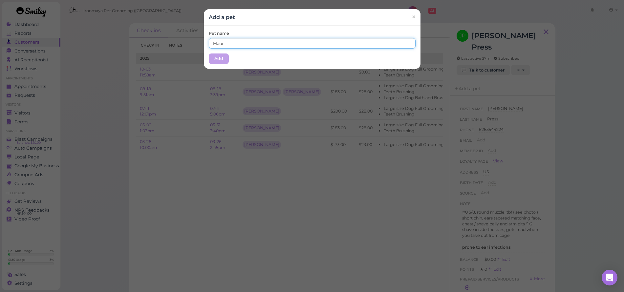
type input "Maui"
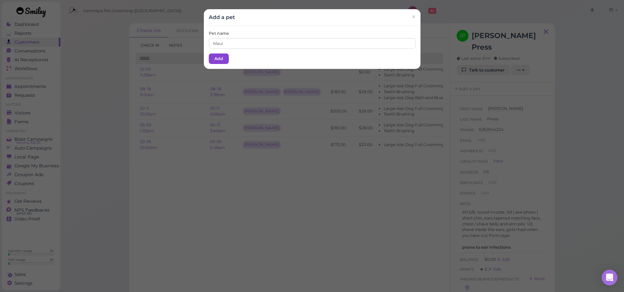
click at [209, 54] on button "Add" at bounding box center [219, 59] width 20 height 11
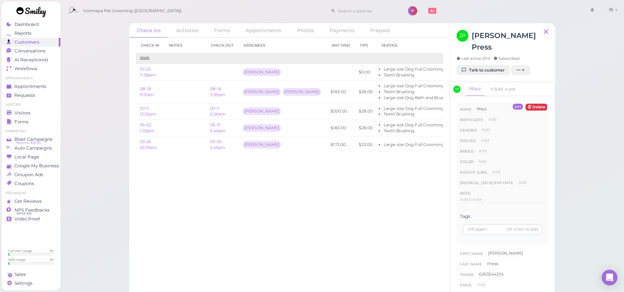
click at [489, 117] on div "Add" at bounding box center [492, 122] width 8 height 11
click at [488, 127] on span "Add" at bounding box center [486, 129] width 8 height 5
select select "Male"
click at [487, 138] on button "Done" at bounding box center [489, 141] width 14 height 7
click at [487, 138] on span "Add" at bounding box center [485, 140] width 8 height 5
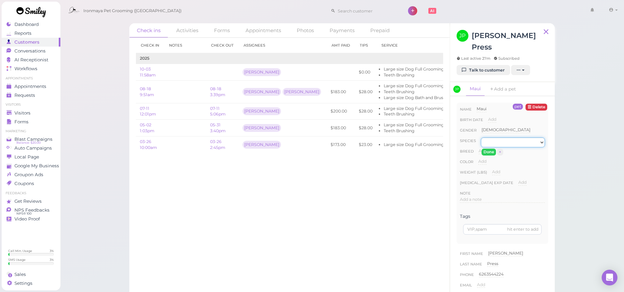
select select "Dog"
click at [485, 149] on button "Done" at bounding box center [489, 152] width 14 height 7
click at [482, 148] on span "Add" at bounding box center [483, 150] width 8 height 5
click at [482, 148] on input at bounding box center [512, 153] width 66 height 10
type input "Doodle"
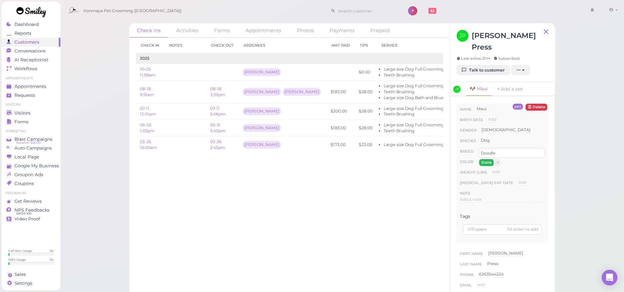
click at [483, 159] on button "Done" at bounding box center [486, 162] width 14 height 7
click at [43, 117] on link "Visitors" at bounding box center [31, 113] width 59 height 9
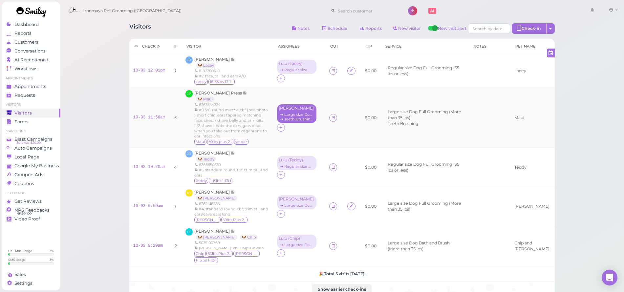
click at [289, 115] on div "➔ Large size Dog Full Grooming (More than 35 lbs)" at bounding box center [297, 114] width 36 height 5
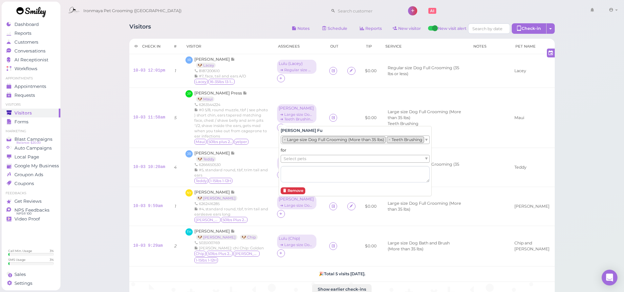
click at [297, 157] on span "Select pets" at bounding box center [295, 158] width 23 height 7
click at [124, 129] on div "Visitors Notes Schedule Reports New visitor New visit alert Check-in Customer c…" at bounding box center [342, 160] width 442 height 284
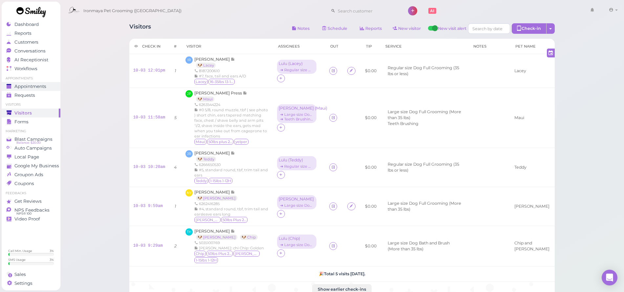
click at [47, 87] on div "Appointments" at bounding box center [30, 87] width 47 height 6
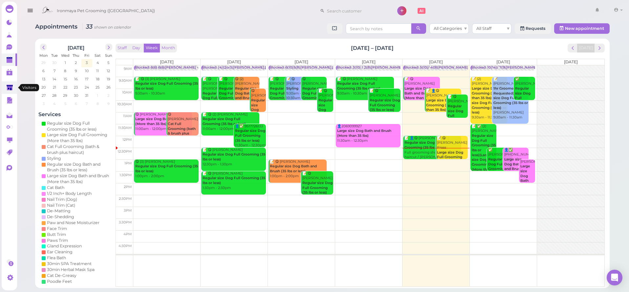
click at [13, 82] on link at bounding box center [9, 87] width 15 height 12
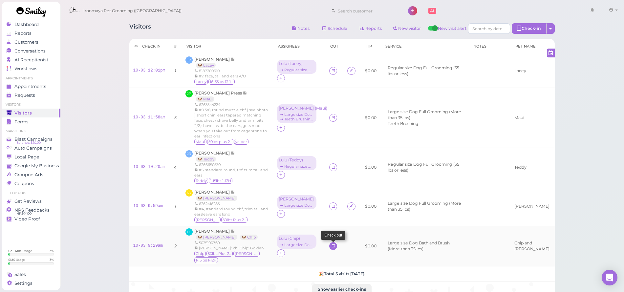
click at [331, 244] on icon at bounding box center [333, 246] width 4 height 5
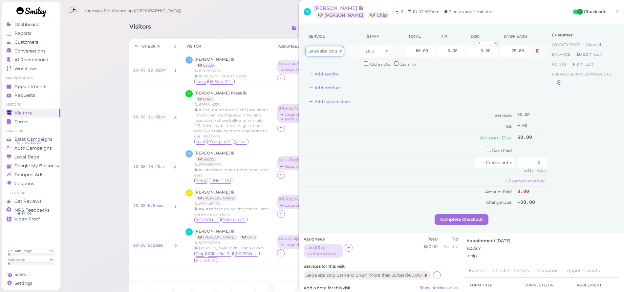
click at [335, 52] on span "Large size Dog Bath and Brush (More than 35 lbs)" at bounding box center [356, 51] width 99 height 5
click at [405, 50] on input "60.00" at bounding box center [420, 51] width 30 height 11
type input "115"
type input "49.45"
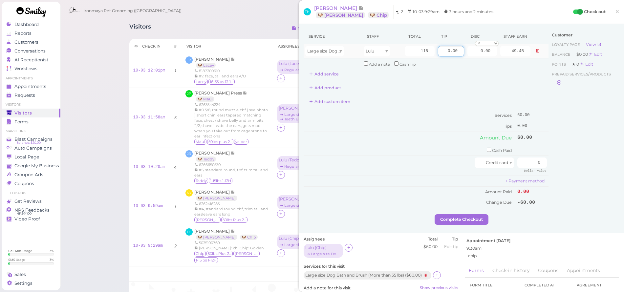
click at [438, 50] on input "0.00" at bounding box center [451, 51] width 26 height 11
type input "7"
click at [575, 144] on div "Customer Loyalty page View Balance $0.00 Edit Points ★ 0 Edit Prepaid services/…" at bounding box center [584, 122] width 71 height 186
click at [491, 148] on td "Cash Paid" at bounding box center [410, 150] width 212 height 12
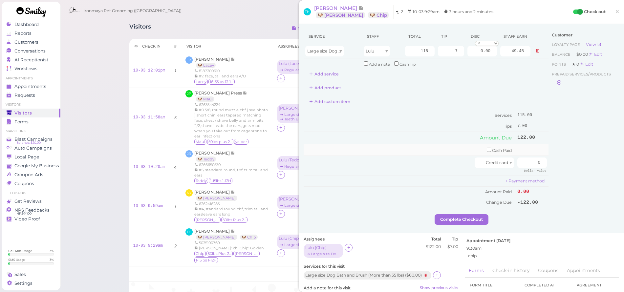
click at [487, 148] on input "checkbox" at bounding box center [489, 150] width 4 height 4
checkbox input "true"
click at [516, 147] on td "0" at bounding box center [532, 151] width 33 height 14
click at [517, 147] on input "0" at bounding box center [532, 151] width 30 height 11
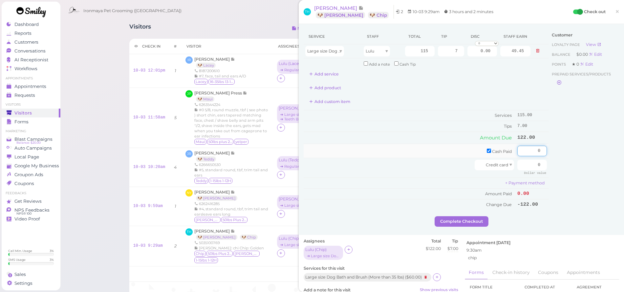
click at [517, 147] on input "0" at bounding box center [532, 151] width 30 height 11
click at [447, 50] on input "7" at bounding box center [451, 51] width 26 height 11
type input "8"
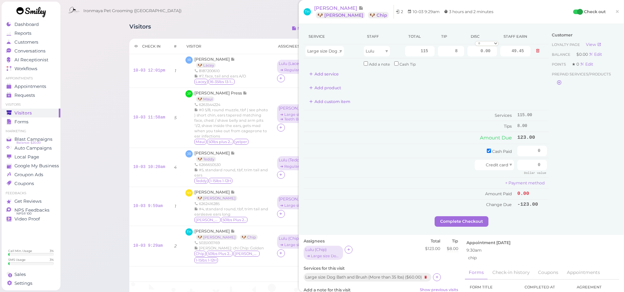
click at [563, 120] on div "Customer Loyalty page View Balance $0.00 Edit Points ★ 0 Edit Prepaid services/…" at bounding box center [584, 122] width 71 height 187
click at [530, 148] on input "0" at bounding box center [532, 151] width 30 height 11
type input "123"
click at [556, 155] on div "Customer Loyalty page View Balance $0.00 Edit Points ★ 0 Edit Prepaid services/…" at bounding box center [584, 122] width 71 height 187
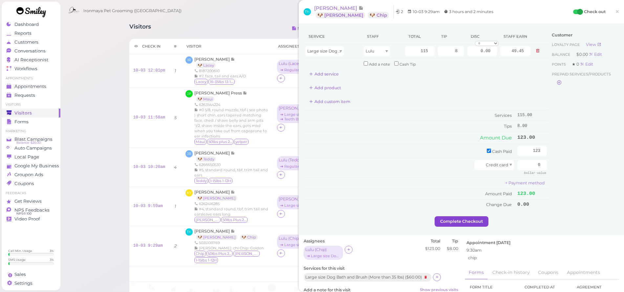
click at [471, 216] on button "Complete Checkout" at bounding box center [462, 221] width 54 height 11
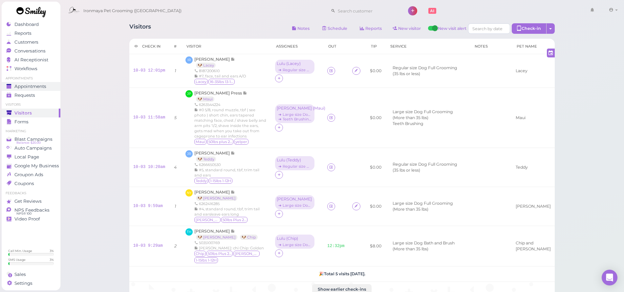
click at [25, 86] on span "Appointments" at bounding box center [30, 87] width 32 height 6
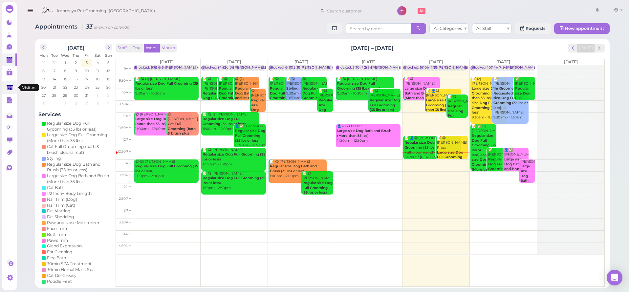
click at [6, 89] on link at bounding box center [9, 87] width 15 height 12
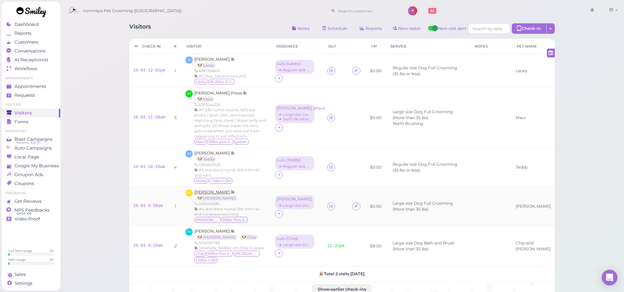
click at [218, 191] on span "[PERSON_NAME]" at bounding box center [212, 192] width 36 height 5
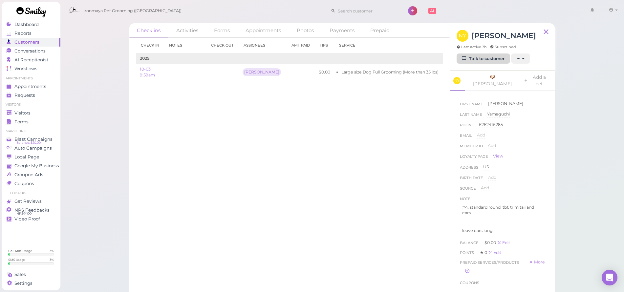
click at [465, 61] on icon at bounding box center [464, 58] width 4 height 5
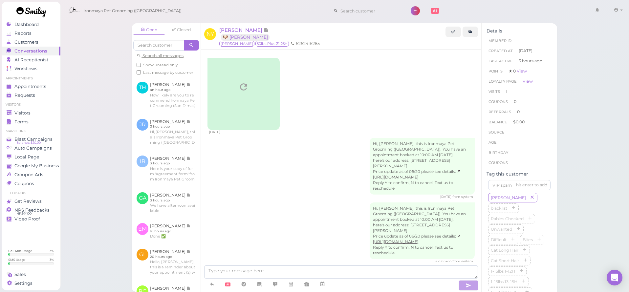
scroll to position [86, 0]
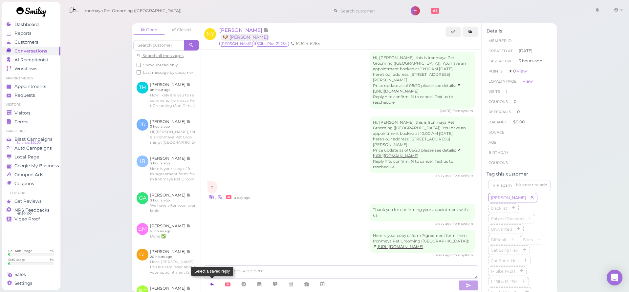
click at [216, 282] on link at bounding box center [212, 284] width 16 height 11
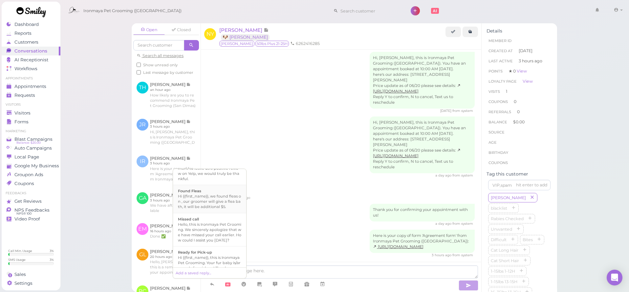
scroll to position [150, 0]
click at [219, 244] on div "Hi {{first_name}}, this is Ironmaya Pet Grooming. Your fur baby is/are ready fo…" at bounding box center [209, 244] width 63 height 32
type textarea "Hi {{first_name}}, this is Ironmaya Pet Grooming. Your fur baby is/are ready fo…"
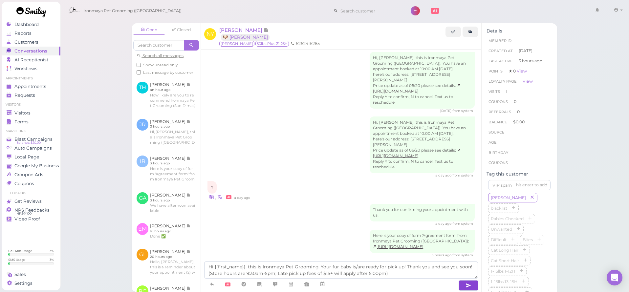
click at [463, 283] on button "button" at bounding box center [469, 285] width 20 height 11
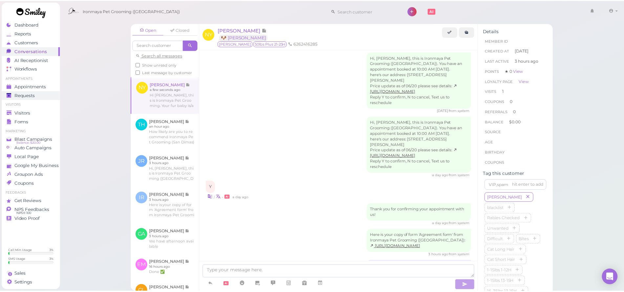
scroll to position [117, 0]
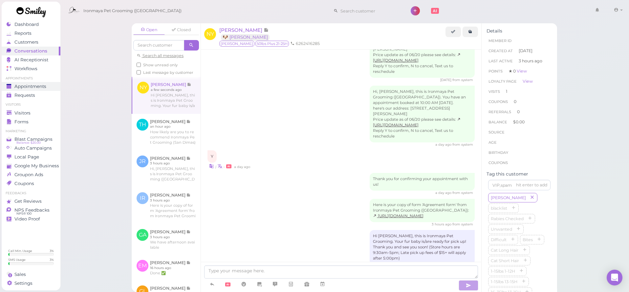
click at [31, 88] on span "Appointments" at bounding box center [30, 87] width 32 height 6
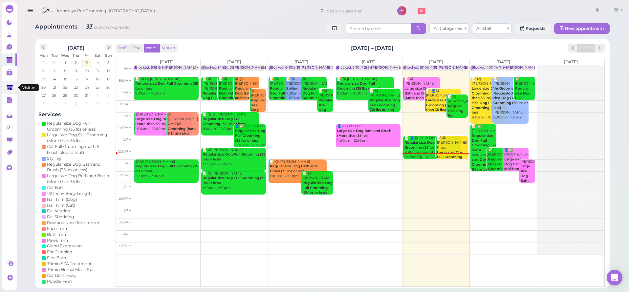
click at [12, 87] on polygon at bounding box center [10, 88] width 6 height 6
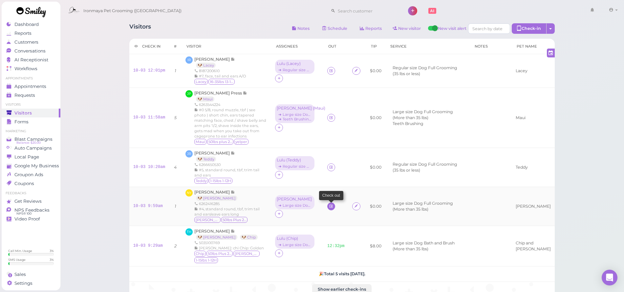
click at [327, 205] on link at bounding box center [331, 207] width 8 height 8
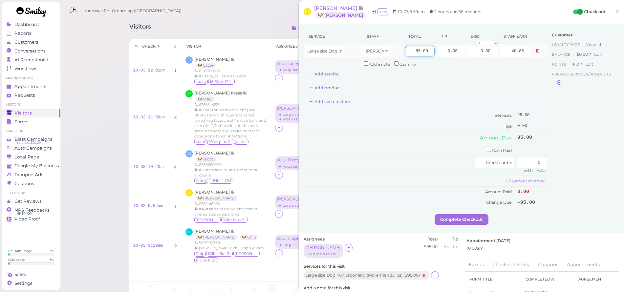
click at [406, 52] on input "95.00" at bounding box center [420, 51] width 30 height 11
type input "120"
type input "51.60"
click at [500, 83] on div "Add product" at bounding box center [426, 88] width 245 height 11
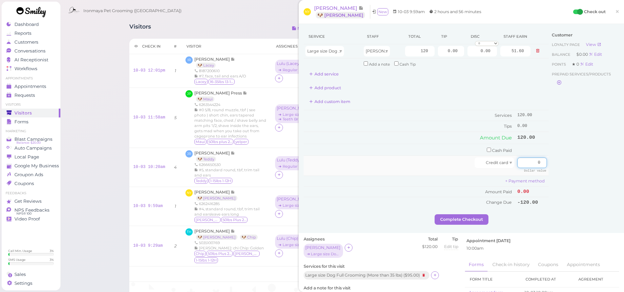
click at [530, 158] on input "0" at bounding box center [532, 163] width 30 height 11
type input "120"
click at [573, 164] on div "Customer Loyalty page View Balance $0.00 Edit Points ★ 0 Edit Prepaid services/…" at bounding box center [584, 122] width 71 height 186
click at [481, 214] on button "Complete Checkout" at bounding box center [462, 219] width 54 height 11
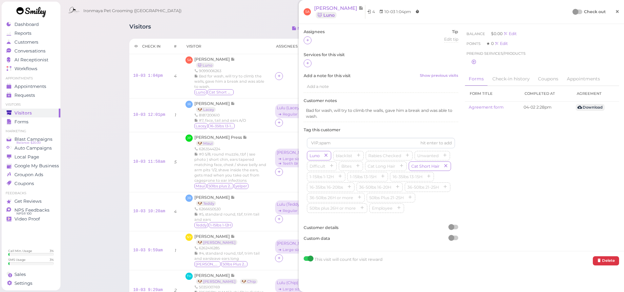
click at [615, 15] on span "×" at bounding box center [617, 11] width 4 height 9
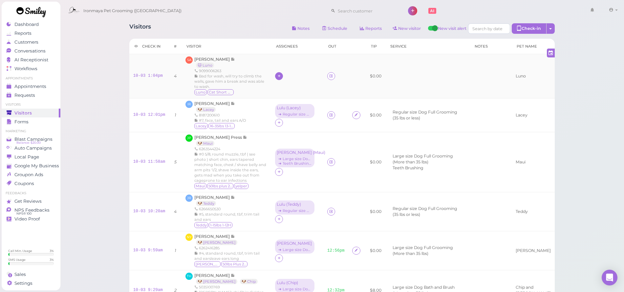
click at [283, 75] on div at bounding box center [279, 76] width 8 height 8
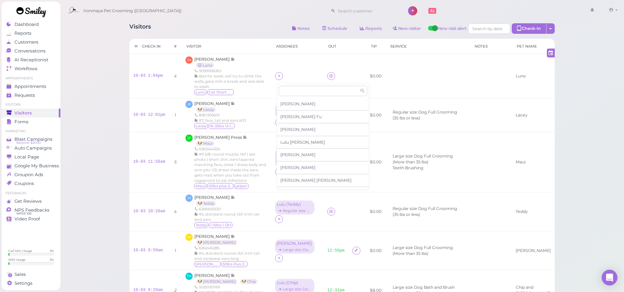
click at [288, 141] on span "Lulu Han" at bounding box center [302, 142] width 45 height 5
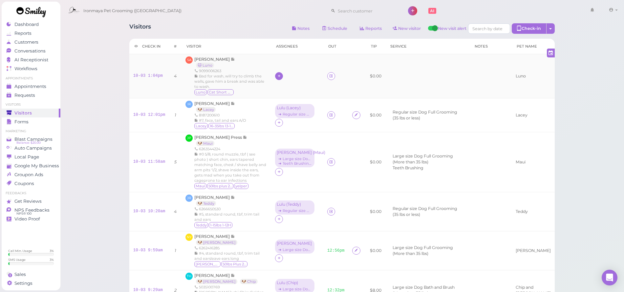
click at [280, 78] on icon at bounding box center [279, 76] width 4 height 5
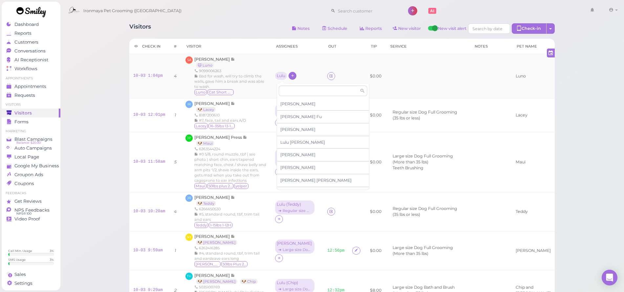
click at [280, 78] on div "Lulu" at bounding box center [281, 76] width 12 height 8
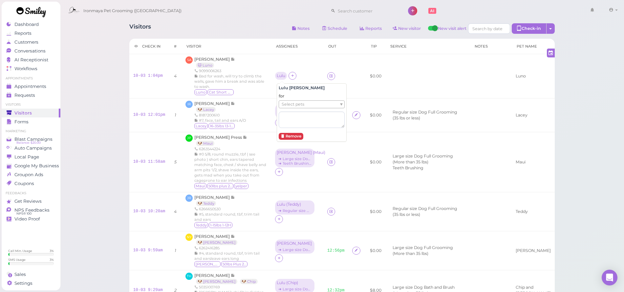
click at [289, 104] on span "Select pets" at bounding box center [293, 104] width 23 height 7
click at [327, 77] on link at bounding box center [331, 76] width 8 height 8
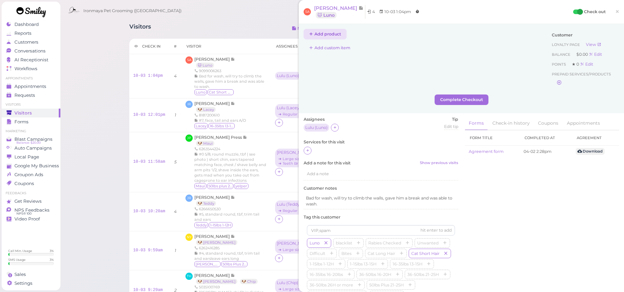
click at [334, 36] on button "Add product" at bounding box center [325, 34] width 43 height 11
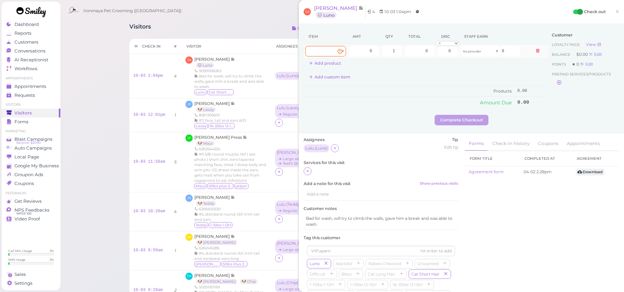
click at [336, 51] on div at bounding box center [325, 51] width 41 height 11
click at [536, 51] on icon at bounding box center [538, 51] width 4 height 5
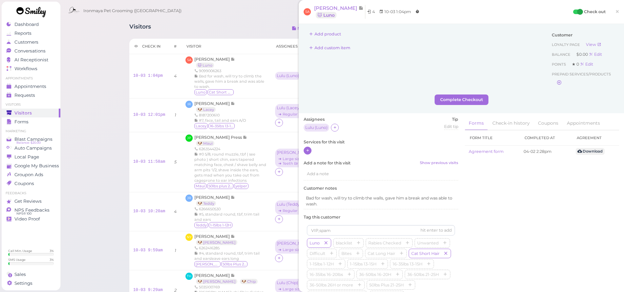
click at [308, 152] on icon at bounding box center [308, 150] width 4 height 5
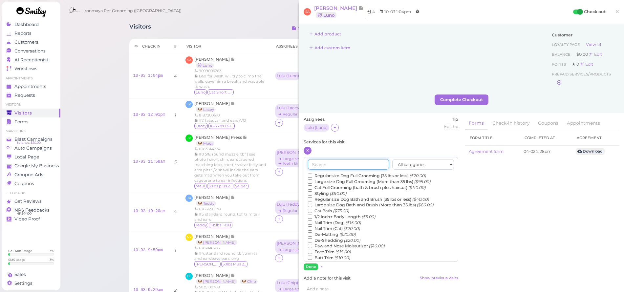
click at [330, 162] on input "text" at bounding box center [348, 164] width 81 height 11
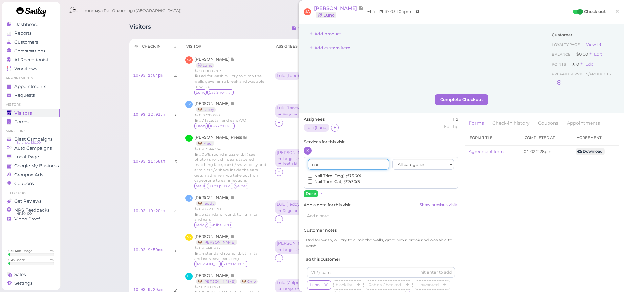
type input "nai"
click at [311, 180] on input "Nail Trim (Cat) ($20.00)" at bounding box center [310, 182] width 4 height 4
click at [312, 190] on button "Done" at bounding box center [311, 193] width 14 height 7
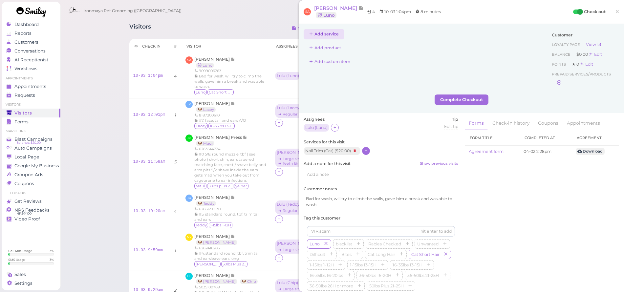
click at [331, 35] on button "Add service" at bounding box center [324, 34] width 41 height 11
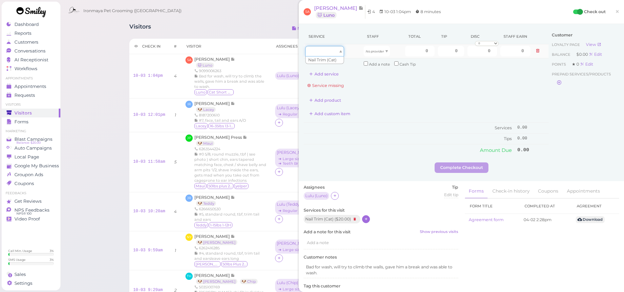
click at [333, 52] on div at bounding box center [324, 51] width 39 height 11
type input "20.00"
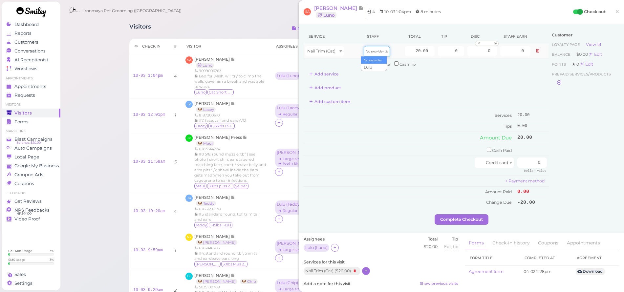
click at [370, 53] on icon "No provider" at bounding box center [375, 52] width 18 height 4
type input "8.60"
click at [440, 53] on input "0" at bounding box center [451, 51] width 26 height 11
type input "4"
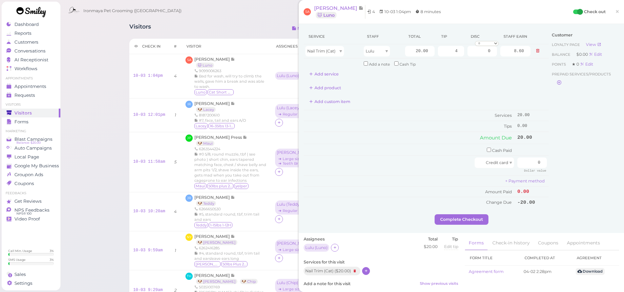
drag, startPoint x: 585, startPoint y: 114, endPoint x: 576, endPoint y: 126, distance: 15.6
click at [585, 114] on div "Customer Loyalty page View Balance $0.00 Edit Points ★ 0 Edit Prepaid services/…" at bounding box center [584, 122] width 71 height 186
click at [533, 158] on input "0" at bounding box center [532, 163] width 30 height 11
type input "24"
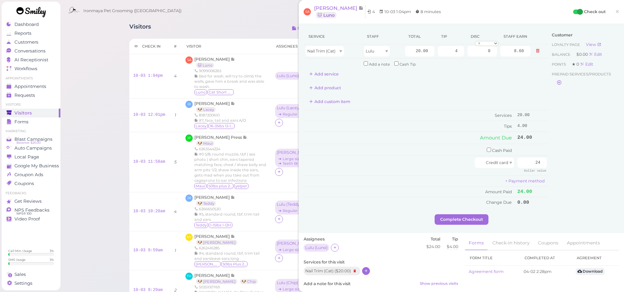
click at [579, 168] on div "Customer Loyalty page View Balance $0.00 Edit Points ★ 0 Edit Prepaid services/…" at bounding box center [584, 122] width 71 height 186
click at [484, 208] on div "Service Staff Total Tip Disc Staff earn Nail Trim (Cat) Lulu 20.00 4 0 0 10% of…" at bounding box center [426, 122] width 245 height 186
click at [481, 214] on button "Complete Checkout" at bounding box center [462, 219] width 54 height 11
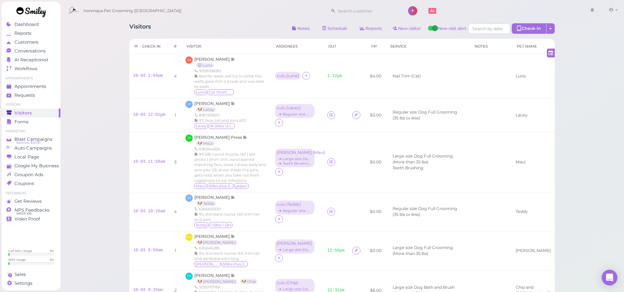
click at [574, 58] on div "Visitors Notes Schedule Reports New visitor New visit alert Check-in Customer c…" at bounding box center [342, 213] width 564 height 426
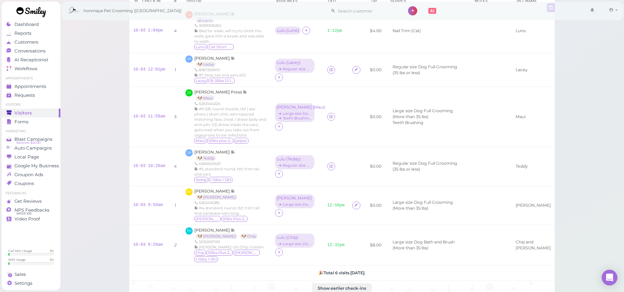
scroll to position [18, 0]
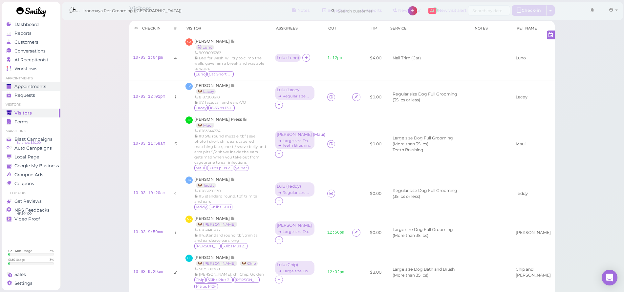
click at [33, 88] on span "Appointments" at bounding box center [30, 87] width 32 height 6
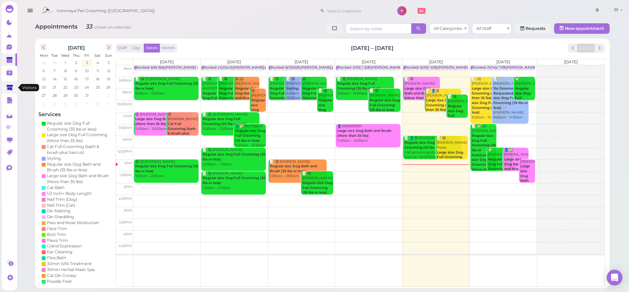
click at [7, 87] on polygon at bounding box center [10, 88] width 6 height 6
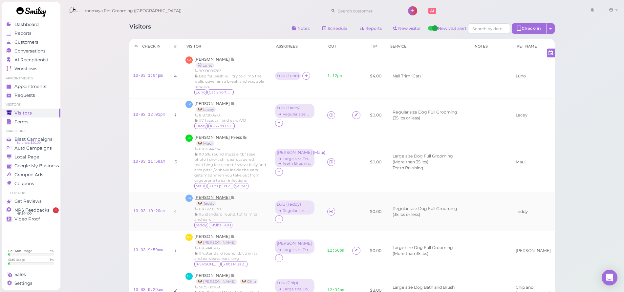
click at [220, 195] on span "[PERSON_NAME]" at bounding box center [212, 197] width 36 height 5
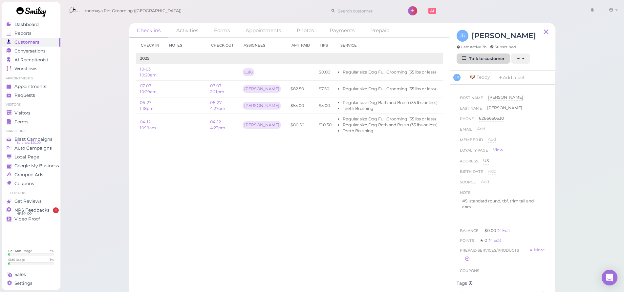
click at [474, 62] on link "Talk to customer" at bounding box center [484, 59] width 54 height 11
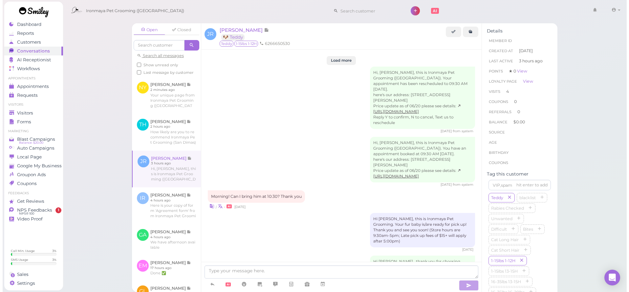
scroll to position [752, 0]
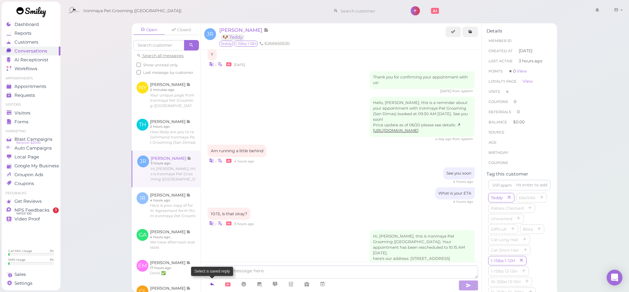
click at [213, 281] on icon at bounding box center [211, 284] width 5 height 7
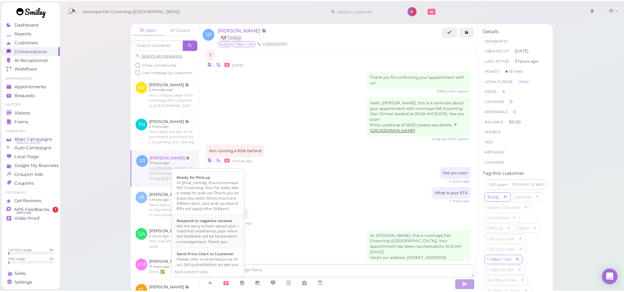
scroll to position [198, 0]
click at [217, 211] on div "Hi {{first_name}}, this is Ironmaya Pet Grooming. Your fur baby is/are ready fo…" at bounding box center [209, 195] width 63 height 32
type textarea "Hi {{first_name}}, this is Ironmaya Pet Grooming. Your fur baby is/are ready fo…"
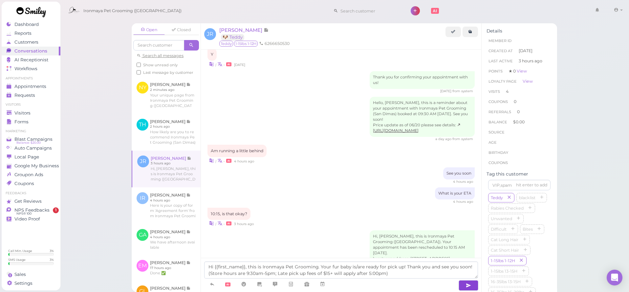
click at [462, 283] on button "button" at bounding box center [469, 285] width 20 height 11
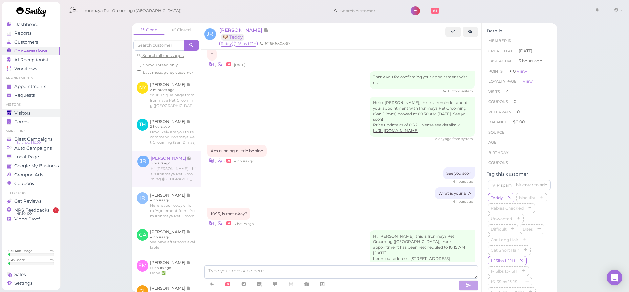
click at [18, 115] on span "Visitors" at bounding box center [22, 113] width 16 height 6
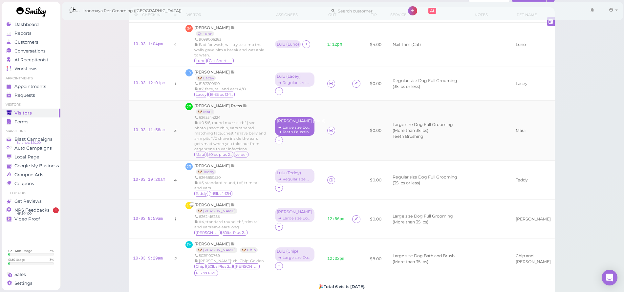
scroll to position [48, 0]
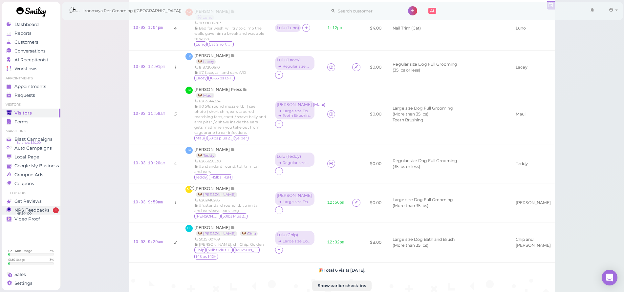
click at [31, 211] on span "NPS® 100" at bounding box center [23, 213] width 15 height 5
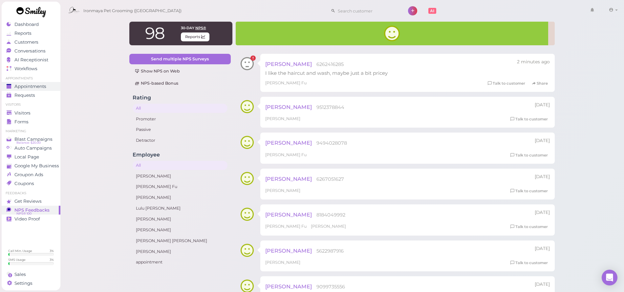
click at [25, 87] on span "Appointments" at bounding box center [30, 87] width 32 height 6
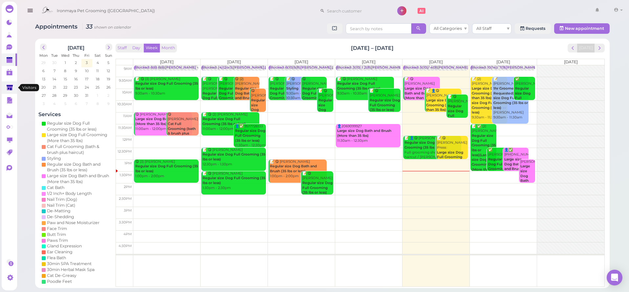
click at [3, 93] on link at bounding box center [9, 87] width 15 height 12
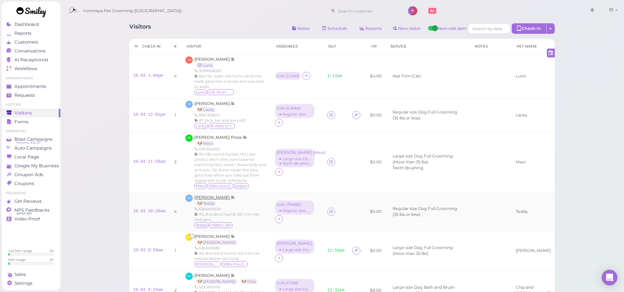
click at [216, 195] on span "[PERSON_NAME]" at bounding box center [212, 197] width 36 height 5
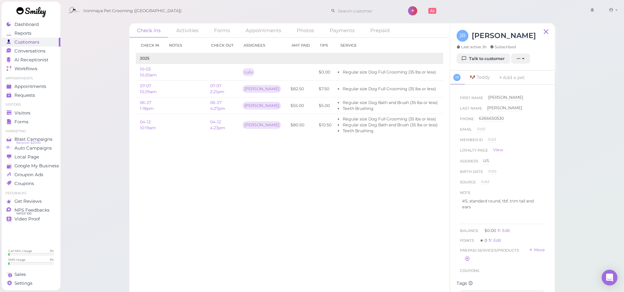
click at [468, 52] on div "JR Jenny Ramos Last active 3h Subscribed" at bounding box center [496, 42] width 79 height 24
click at [35, 86] on span "Appointments" at bounding box center [30, 87] width 32 height 6
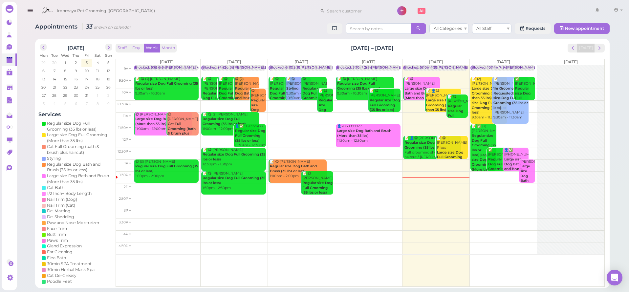
click at [0, 91] on div "Dashboard Reports Customers Conversations 0 AI Receptionist" at bounding box center [314, 144] width 629 height 288
click at [3, 87] on link at bounding box center [9, 87] width 15 height 12
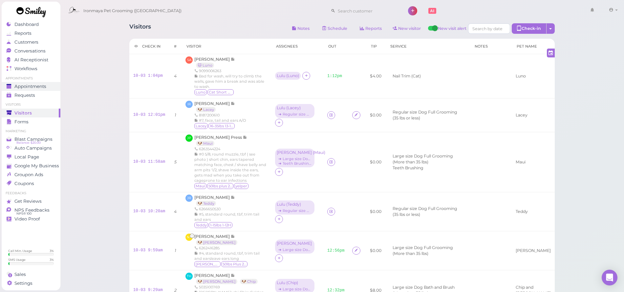
click at [49, 88] on div "Appointments" at bounding box center [30, 87] width 47 height 6
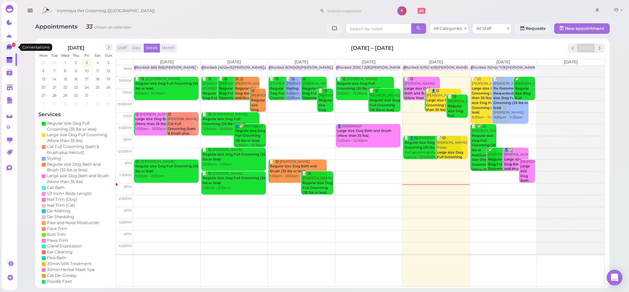
click at [7, 44] on icon at bounding box center [10, 47] width 7 height 7
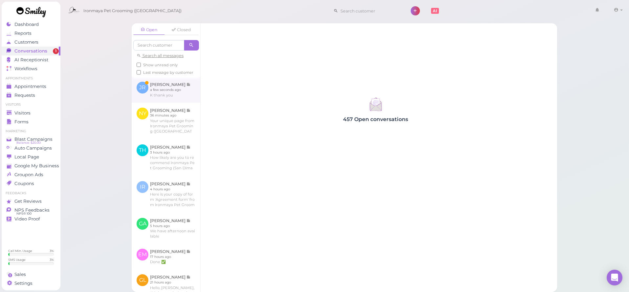
click at [164, 102] on link at bounding box center [166, 90] width 69 height 26
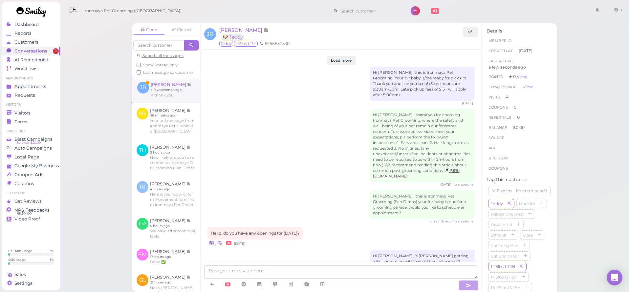
scroll to position [719, 0]
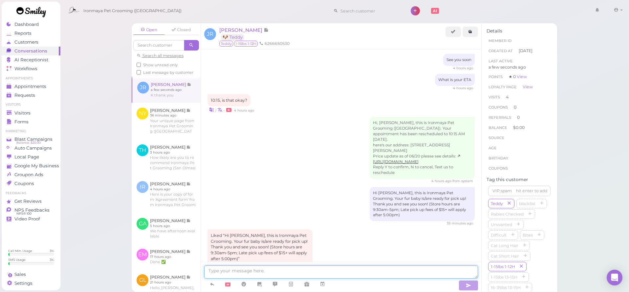
click at [289, 273] on textarea at bounding box center [341, 272] width 274 height 13
click at [36, 84] on span "Appointments" at bounding box center [30, 87] width 32 height 6
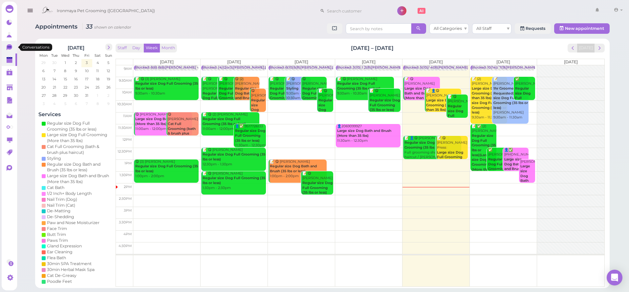
click at [4, 46] on link "0" at bounding box center [9, 47] width 15 height 12
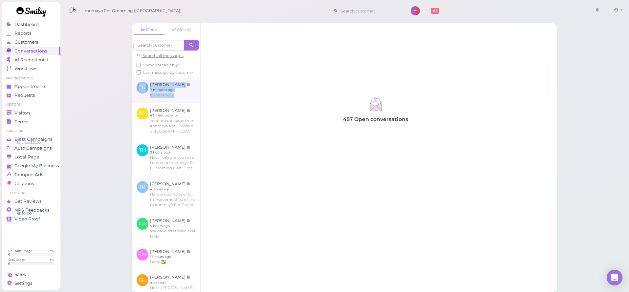
click at [157, 89] on div "Open Closed Search all messages Show unread only Last message by customer JR Je…" at bounding box center [166, 157] width 69 height 269
click at [157, 91] on link at bounding box center [166, 90] width 69 height 26
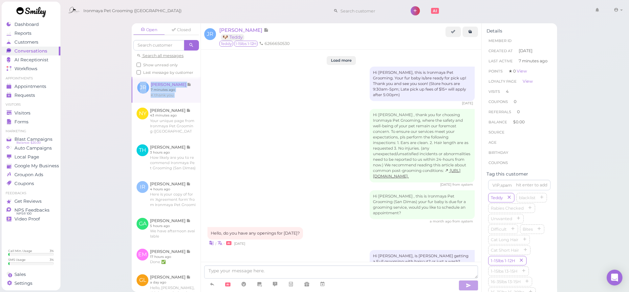
scroll to position [719, 0]
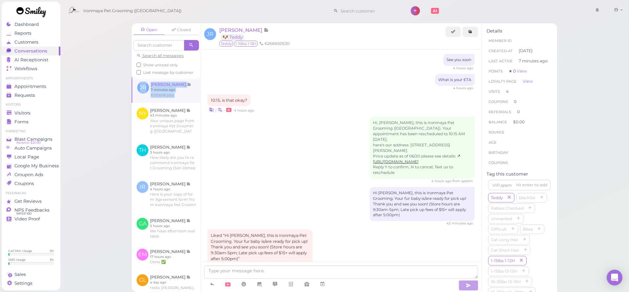
click at [155, 92] on link at bounding box center [166, 90] width 68 height 26
click at [169, 132] on link at bounding box center [166, 121] width 69 height 37
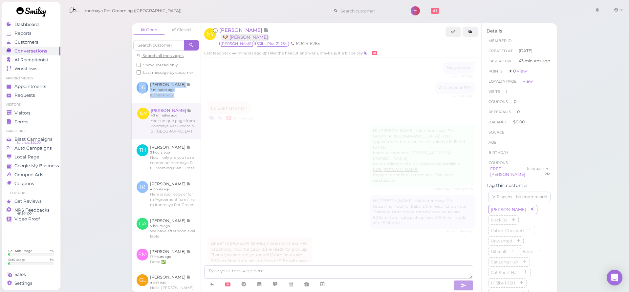
scroll to position [312, 0]
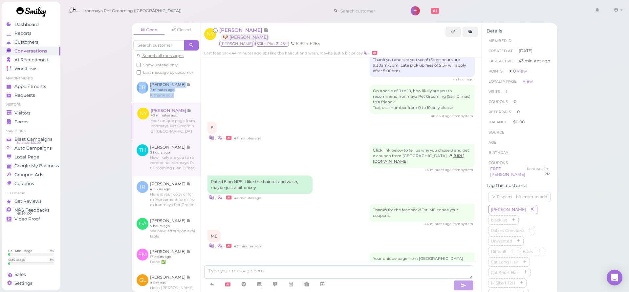
click at [169, 164] on link at bounding box center [166, 158] width 69 height 37
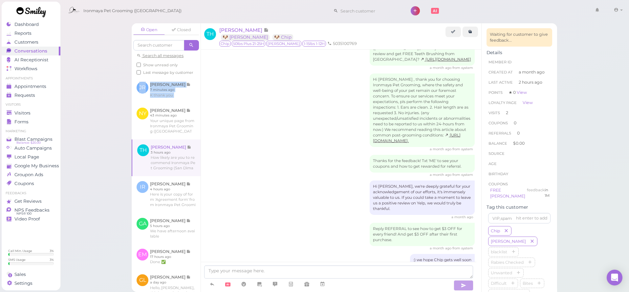
scroll to position [480, 0]
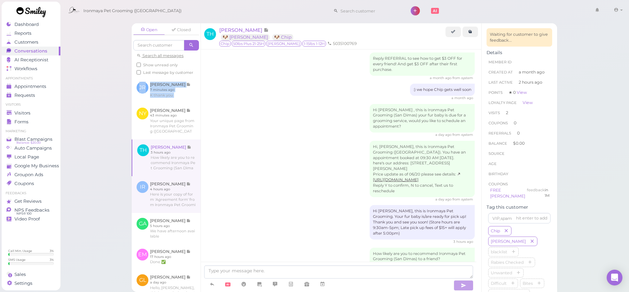
click at [154, 205] on link at bounding box center [166, 194] width 69 height 37
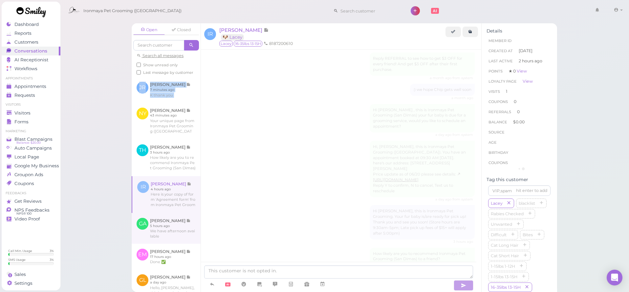
scroll to position [423, 0]
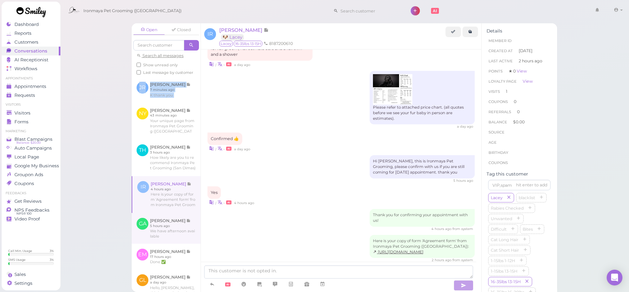
click at [164, 231] on link at bounding box center [166, 228] width 69 height 31
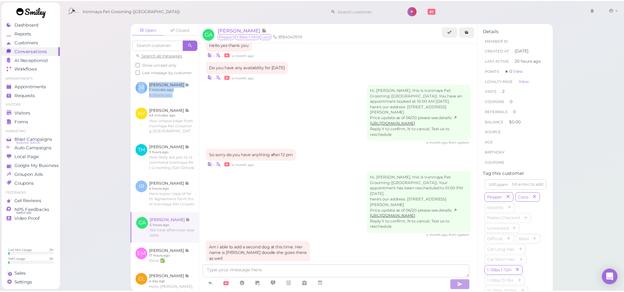
scroll to position [845, 0]
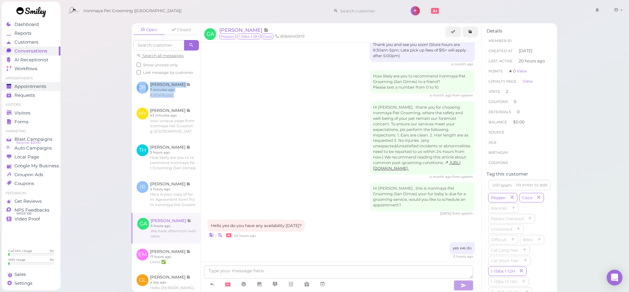
click at [30, 88] on span "Appointments" at bounding box center [30, 87] width 32 height 6
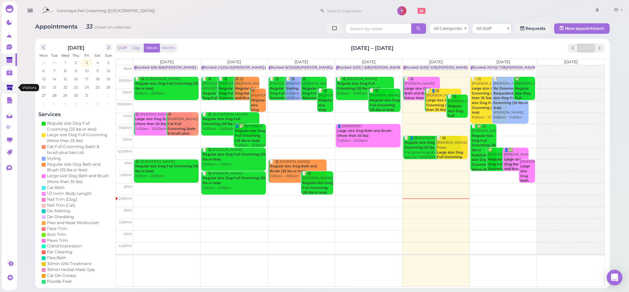
click at [9, 83] on link at bounding box center [9, 87] width 15 height 12
click at [597, 48] on span "next" at bounding box center [600, 48] width 6 height 6
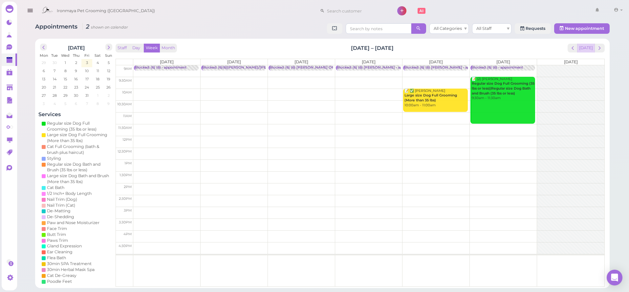
click at [590, 48] on button "[DATE]" at bounding box center [586, 48] width 18 height 9
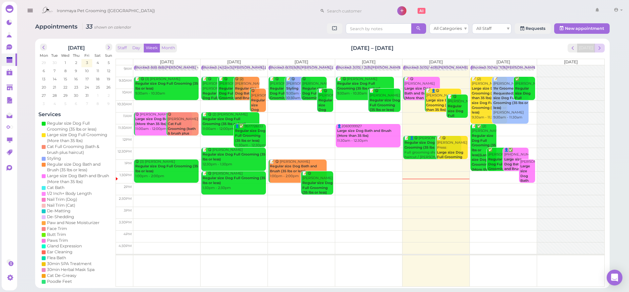
click at [602, 52] on button "next" at bounding box center [600, 48] width 10 height 9
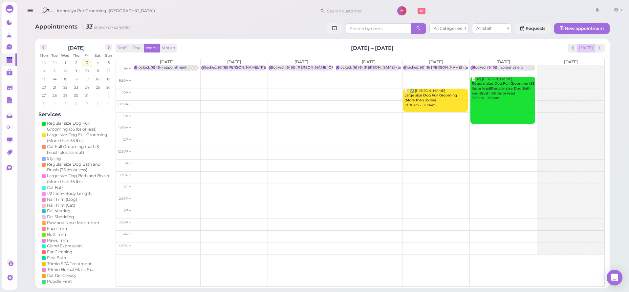
click at [584, 47] on button "[DATE]" at bounding box center [586, 48] width 18 height 9
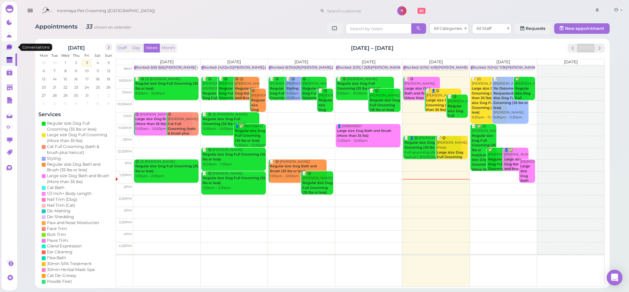
click at [4, 47] on link "0" at bounding box center [9, 47] width 15 height 12
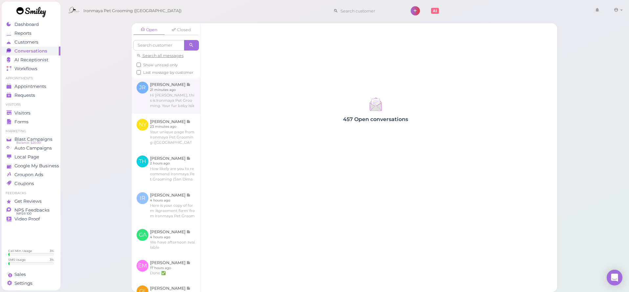
click at [173, 100] on link at bounding box center [166, 95] width 69 height 37
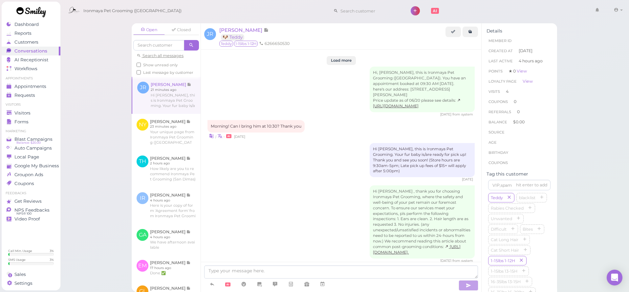
scroll to position [726, 0]
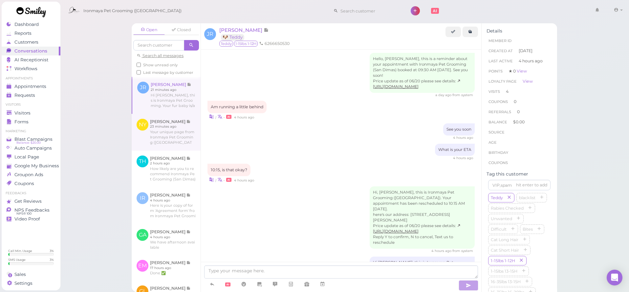
click at [150, 138] on link at bounding box center [166, 132] width 69 height 37
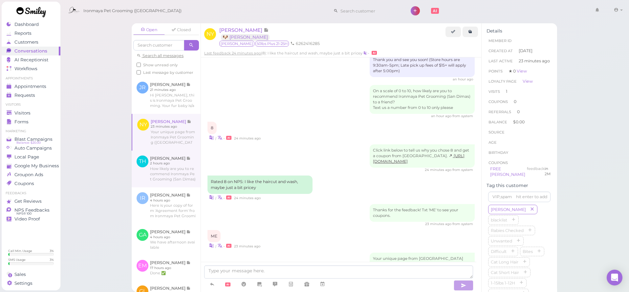
click at [160, 167] on link at bounding box center [166, 169] width 69 height 37
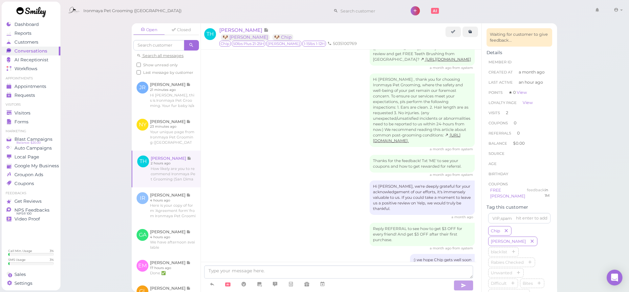
scroll to position [480, 0]
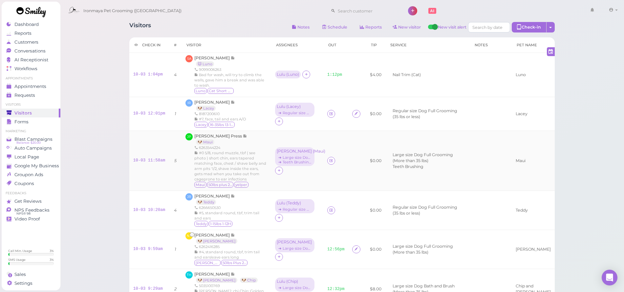
scroll to position [7, 0]
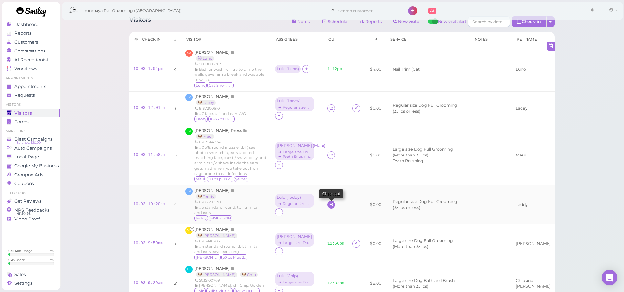
click at [332, 204] on link at bounding box center [331, 205] width 8 height 8
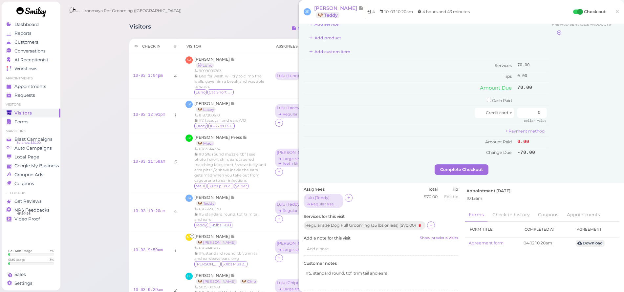
scroll to position [98, 0]
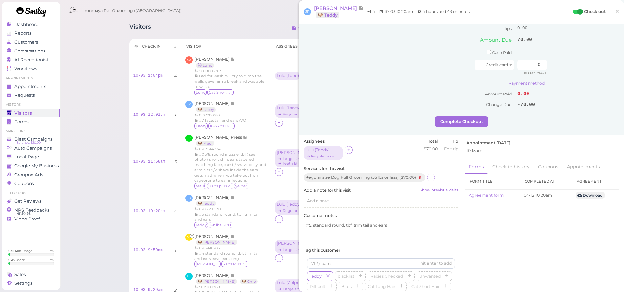
click at [427, 173] on div "Regular size Dog Full Grooming (35 lbs or less) ( $70.00 )" at bounding box center [365, 177] width 123 height 9
drag, startPoint x: 431, startPoint y: 170, endPoint x: 427, endPoint y: 170, distance: 3.3
click at [431, 175] on icon at bounding box center [431, 177] width 4 height 5
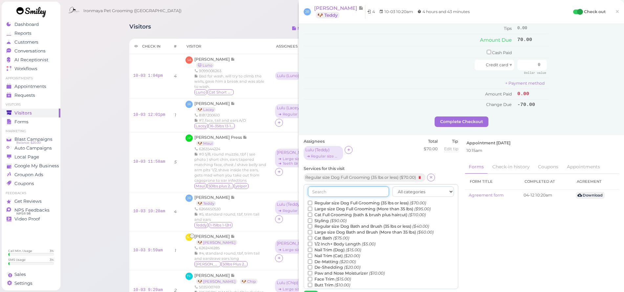
click at [359, 186] on input "text" at bounding box center [348, 191] width 81 height 11
type input "t"
type input "d"
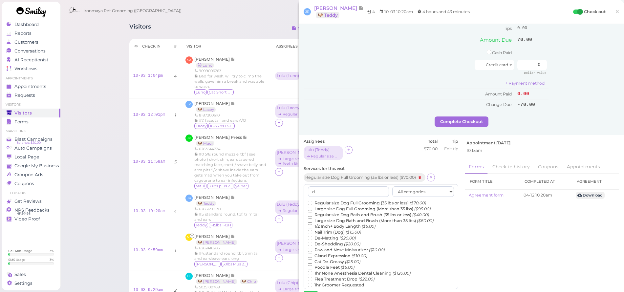
click at [326, 235] on label "De-Matting ($20.00)" at bounding box center [332, 238] width 48 height 6
click at [312, 236] on input "De-Matting ($20.00)" at bounding box center [310, 238] width 4 height 4
click at [311, 291] on button "Done" at bounding box center [311, 294] width 14 height 7
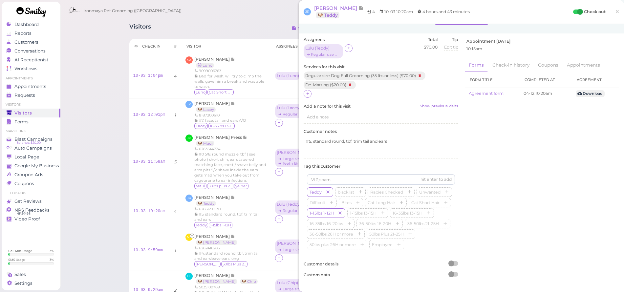
scroll to position [0, 0]
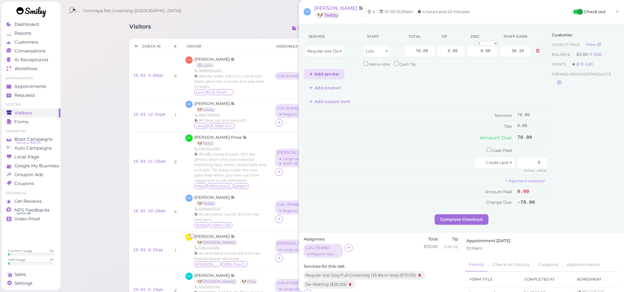
click at [324, 69] on button "Add service" at bounding box center [324, 74] width 41 height 11
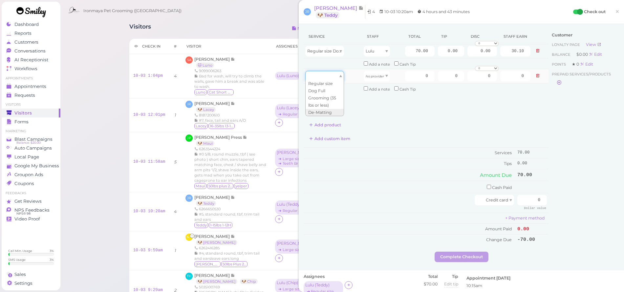
click at [329, 76] on div at bounding box center [324, 76] width 39 height 11
type input "20.00"
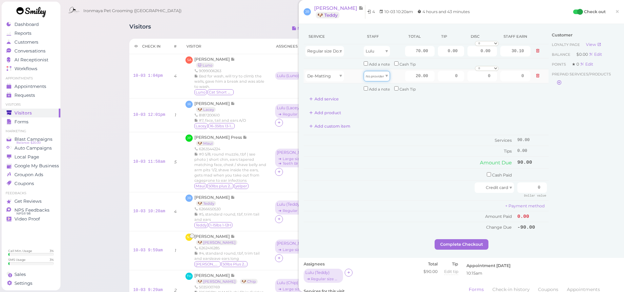
click at [364, 79] on div "No provider" at bounding box center [377, 76] width 26 height 11
type input "8.60"
click at [405, 73] on input "20.00" at bounding box center [420, 76] width 30 height 11
type input "10"
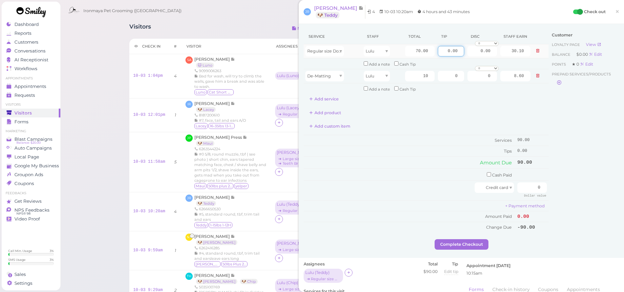
type input "4.30"
click at [443, 52] on input "0.00" at bounding box center [451, 51] width 26 height 11
type input "8"
click at [570, 117] on div "Customer Loyalty page View Balance $0.00 Edit Points ★ 0 Edit Prepaid services/…" at bounding box center [584, 134] width 71 height 210
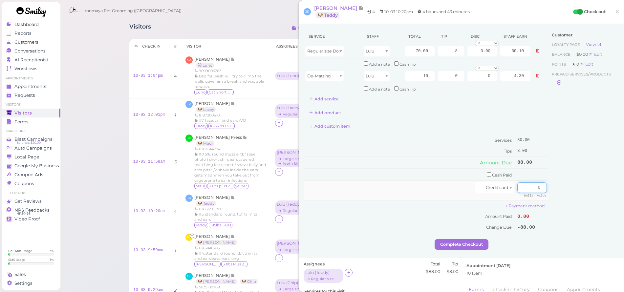
click at [529, 183] on input "0" at bounding box center [532, 188] width 30 height 11
click at [528, 183] on input "0" at bounding box center [532, 188] width 30 height 11
type input "88"
click at [558, 169] on div "Customer Loyalty page View Balance $0.00 Edit Points ★ 0 Edit Prepaid services/…" at bounding box center [584, 134] width 71 height 210
click at [468, 240] on button "Complete Checkout" at bounding box center [462, 244] width 54 height 11
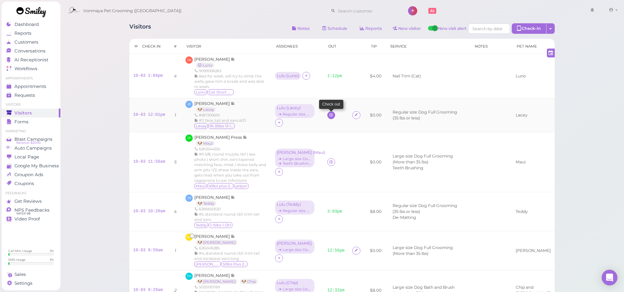
click at [329, 114] on icon at bounding box center [331, 115] width 4 height 5
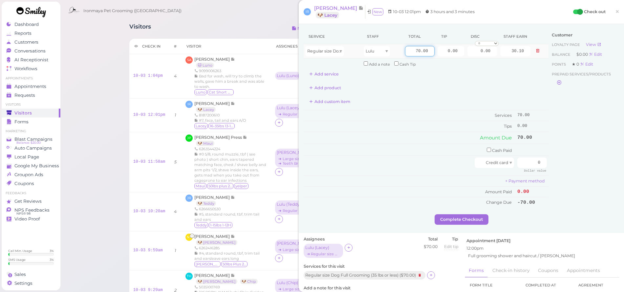
click at [410, 52] on input "70.00" at bounding box center [420, 51] width 30 height 11
type input "80"
type input "34.40"
click at [553, 106] on div "Customer Loyalty page View Balance $0.00 Edit Points ★ 0 Edit Prepaid services/…" at bounding box center [584, 122] width 71 height 186
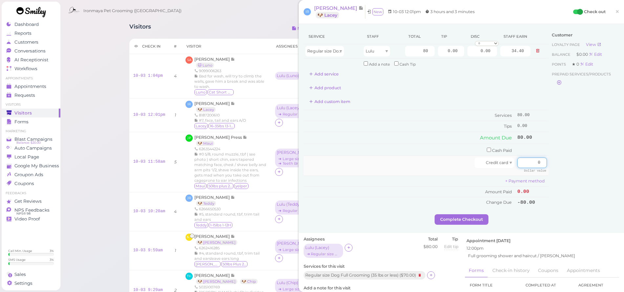
click at [530, 158] on input "0" at bounding box center [532, 163] width 30 height 11
type input "80"
click at [566, 158] on div "Customer Loyalty page View Balance $0.00 Edit Points ★ 0 Edit Prepaid services/…" at bounding box center [584, 122] width 71 height 186
click at [483, 214] on button "Complete Checkout" at bounding box center [462, 219] width 54 height 11
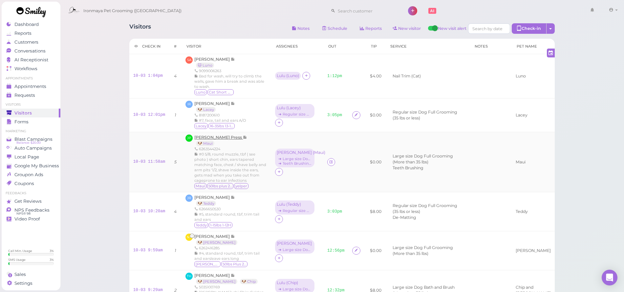
click at [216, 138] on span "[PERSON_NAME] Press" at bounding box center [218, 137] width 49 height 5
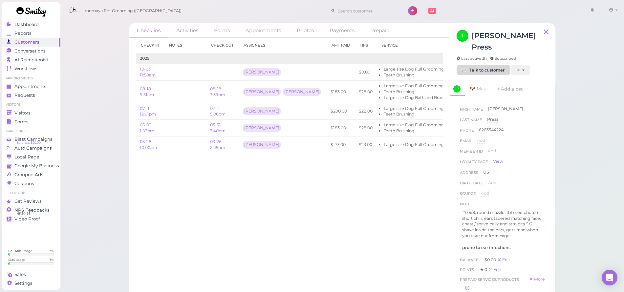
click at [477, 65] on link "Talk to customer" at bounding box center [484, 70] width 54 height 11
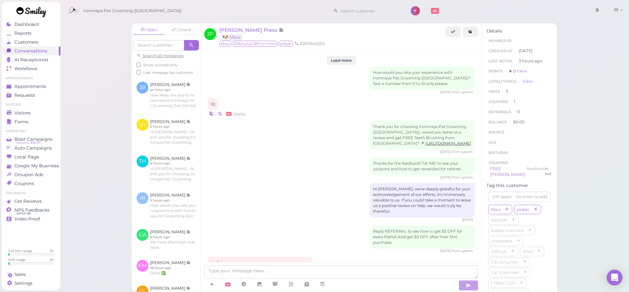
scroll to position [858, 0]
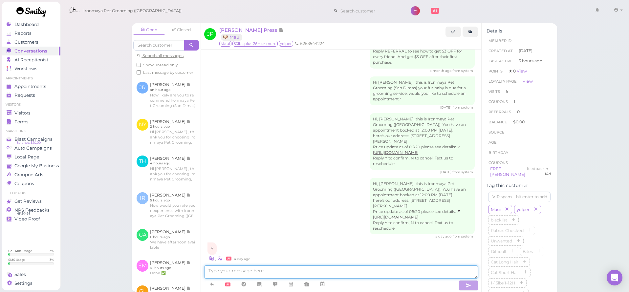
click at [297, 271] on textarea at bounding box center [341, 272] width 274 height 13
type textarea "Maui will be ready in 30 mins"
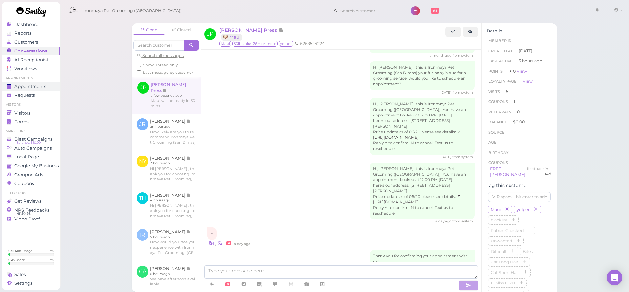
click at [28, 89] on span "Appointments" at bounding box center [30, 87] width 32 height 6
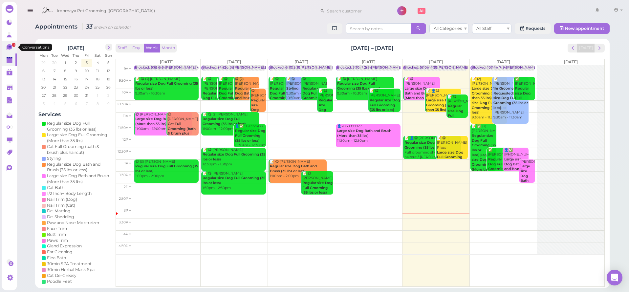
click at [11, 49] on icon at bounding box center [10, 47] width 6 height 6
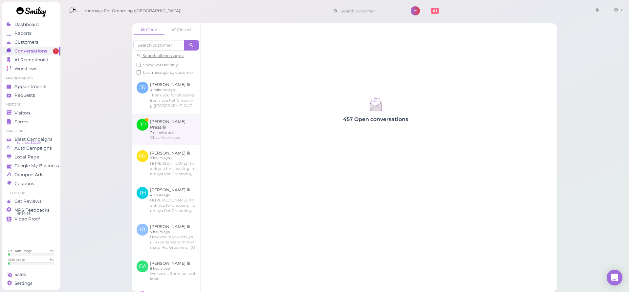
click at [158, 123] on link at bounding box center [166, 130] width 69 height 32
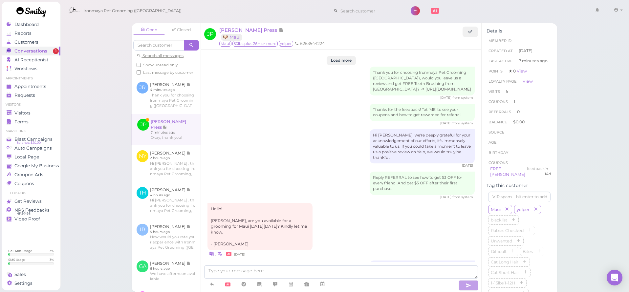
scroll to position [848, 0]
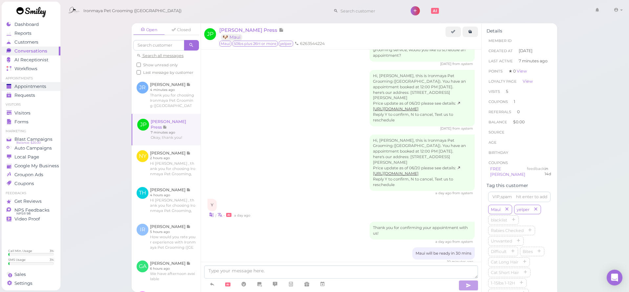
click at [48, 88] on div "Appointments" at bounding box center [30, 87] width 47 height 6
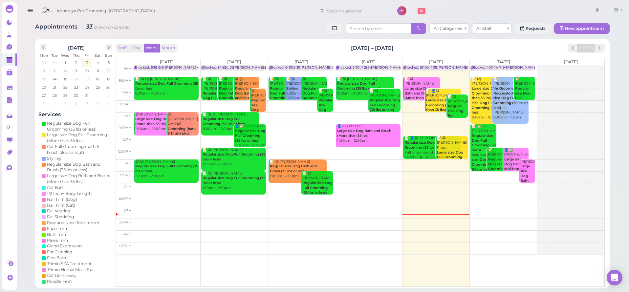
drag, startPoint x: 490, startPoint y: 132, endPoint x: 530, endPoint y: 132, distance: 40.1
click at [530, 132] on div "9am 9:30am 10am 10:30am 11am 11:30am 12pm 12:30pm 1pm 1:30pm 2pm 2:30pm 3pm 3:3…" at bounding box center [360, 176] width 489 height 222
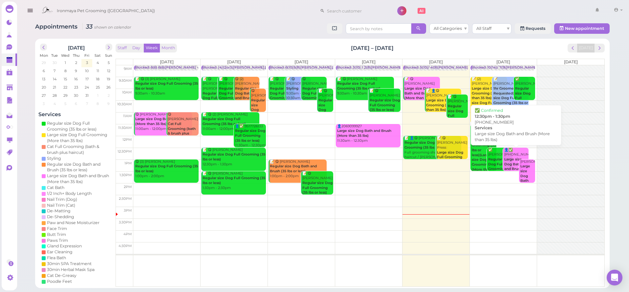
click at [517, 149] on div "👤✅ [PHONE_NUMBER] Large size Dog Bath and Brush (More than 35 lbs) 12:30pm - 1:…" at bounding box center [516, 169] width 25 height 43
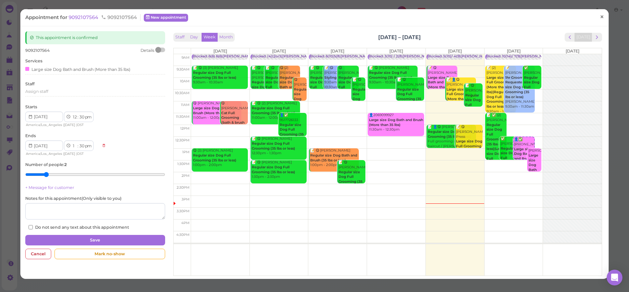
click at [600, 16] on span "×" at bounding box center [602, 16] width 4 height 9
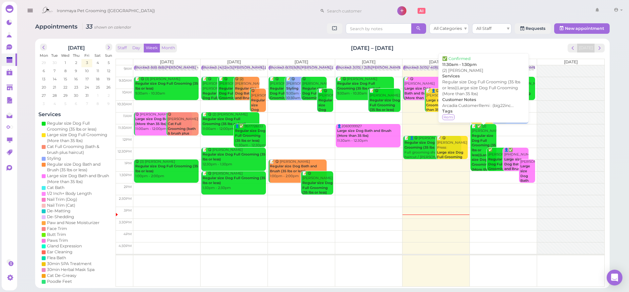
click at [481, 136] on b "Regular size Dog Full Grooming (35 lbs or less)|Large size Dog Full Grooming (M…" at bounding box center [484, 155] width 24 height 43
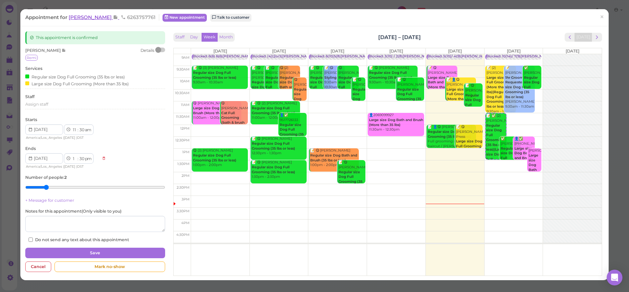
click at [86, 19] on span "[PERSON_NAME]" at bounding box center [91, 17] width 44 height 6
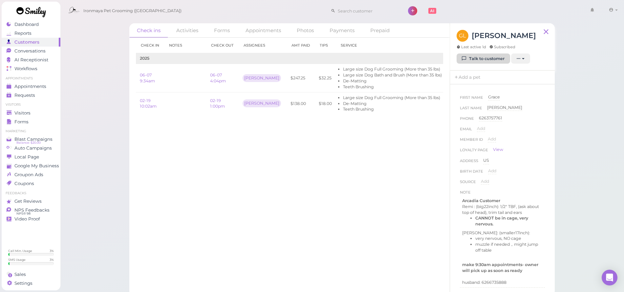
click at [485, 60] on link "Talk to customer" at bounding box center [484, 59] width 54 height 11
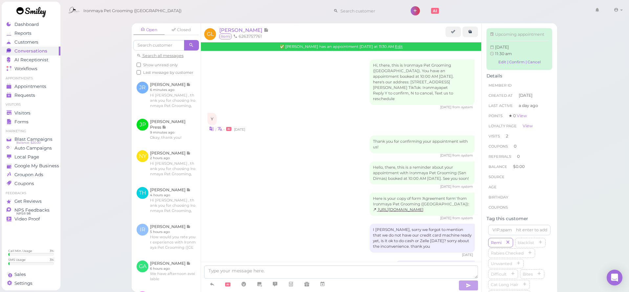
scroll to position [701, 0]
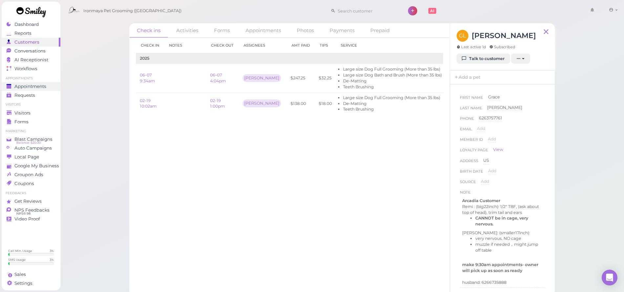
click at [43, 89] on span "Appointments" at bounding box center [30, 87] width 32 height 6
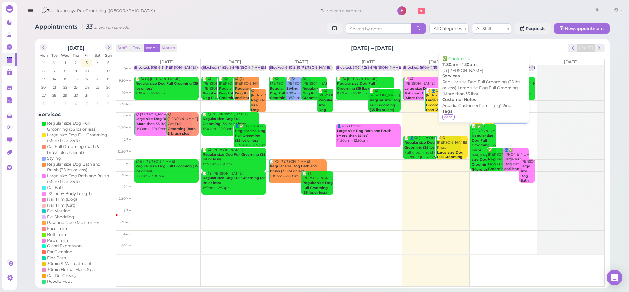
click at [483, 139] on b "Regular size Dog Full Grooming (35 lbs or less)|Large size Dog Full Grooming (M…" at bounding box center [484, 155] width 24 height 43
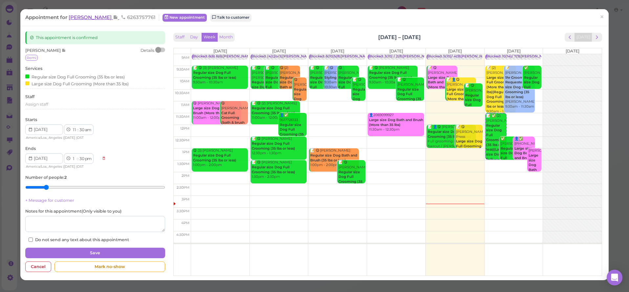
click at [83, 17] on span "[PERSON_NAME]" at bounding box center [91, 17] width 44 height 6
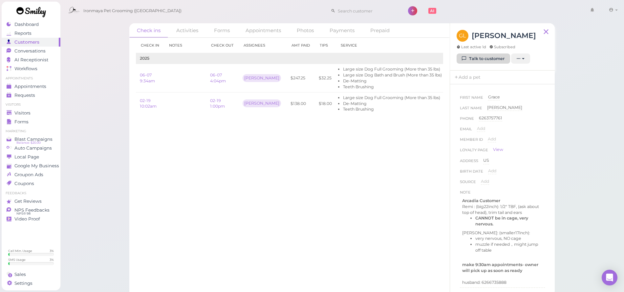
click at [478, 57] on link "Talk to customer" at bounding box center [484, 59] width 54 height 11
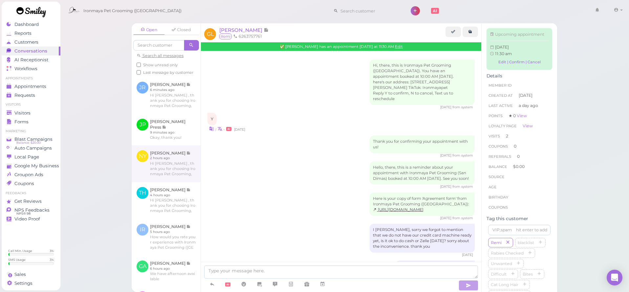
scroll to position [701, 0]
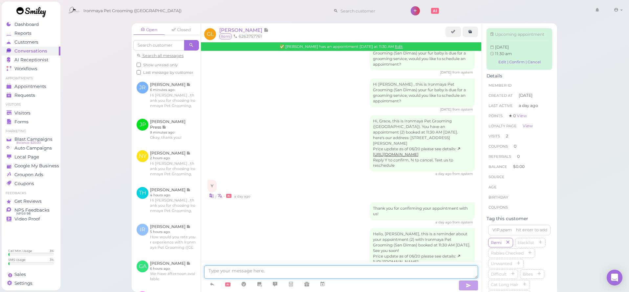
click at [208, 269] on textarea at bounding box center [341, 272] width 274 height 13
type textarea "Can you drop off at 10:30am [DATE]?"
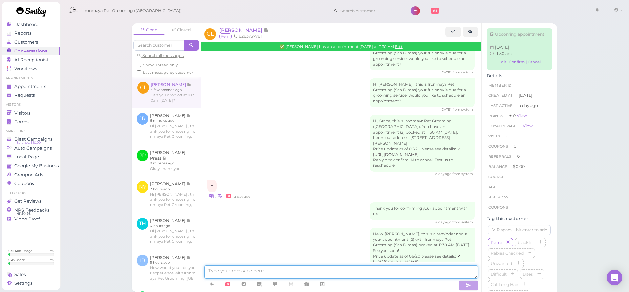
scroll to position [716, 0]
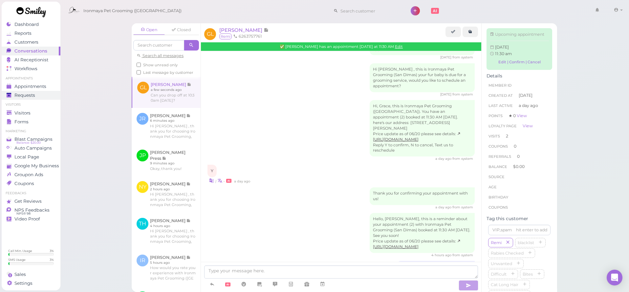
click at [33, 91] on link "Requests 0" at bounding box center [31, 95] width 59 height 9
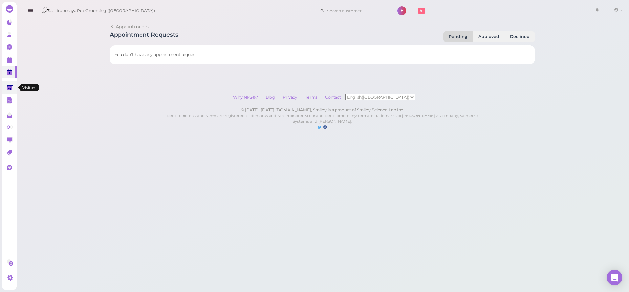
click at [8, 88] on polygon at bounding box center [10, 88] width 6 height 6
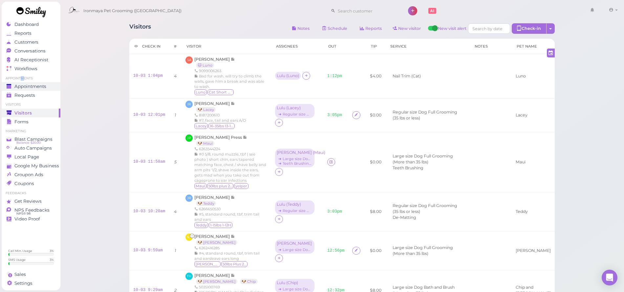
click at [23, 79] on li "Appointments" at bounding box center [31, 78] width 59 height 5
click at [25, 84] on span "Appointments" at bounding box center [30, 87] width 32 height 6
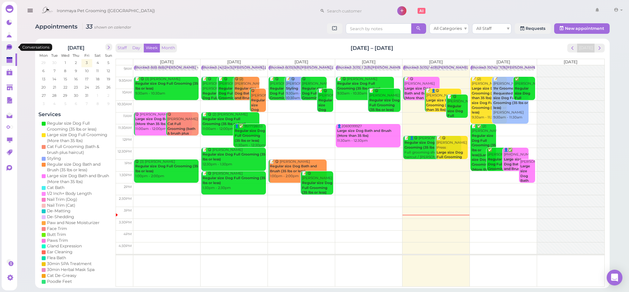
click at [9, 47] on icon at bounding box center [10, 46] width 4 height 1
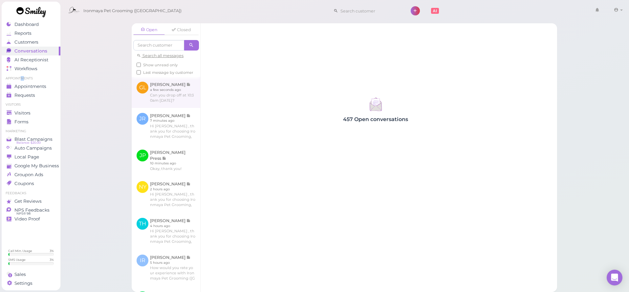
click at [164, 102] on link at bounding box center [166, 92] width 69 height 31
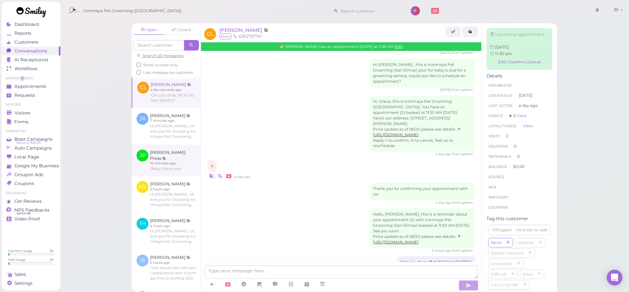
click at [155, 158] on link at bounding box center [166, 161] width 69 height 32
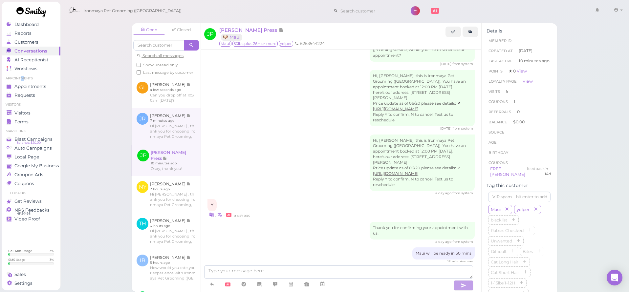
click at [161, 138] on link at bounding box center [166, 126] width 69 height 37
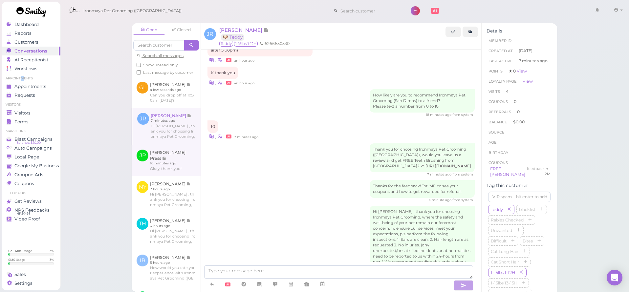
click at [164, 170] on link at bounding box center [166, 161] width 69 height 32
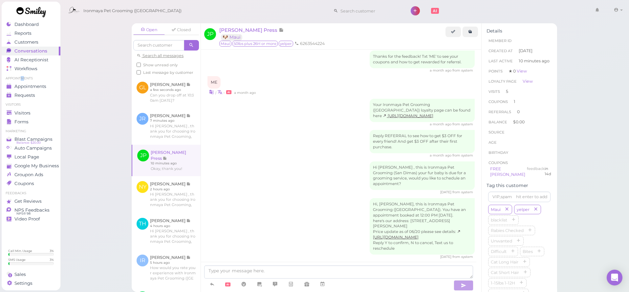
scroll to position [848, 0]
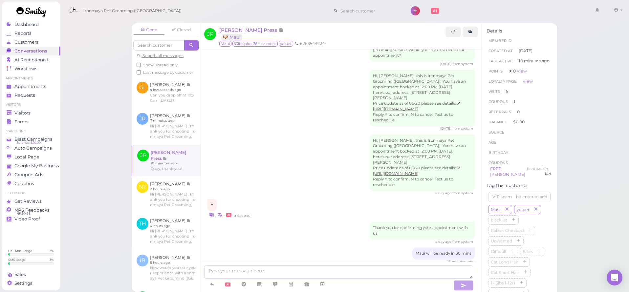
click at [308, 260] on div "13 minutes ago" at bounding box center [341, 262] width 267 height 5
click at [148, 95] on link at bounding box center [166, 92] width 69 height 31
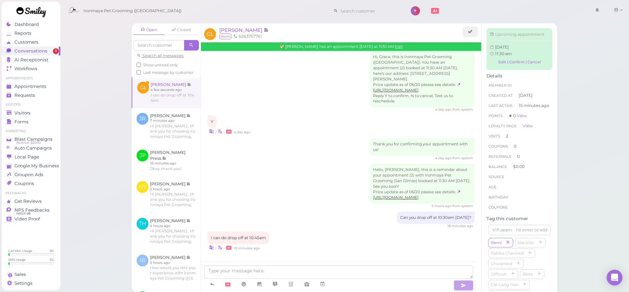
scroll to position [743, 0]
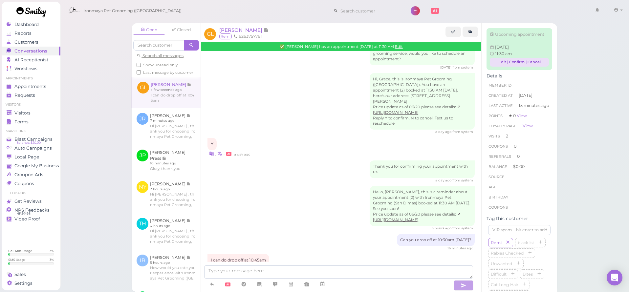
click at [496, 67] on link "Edit | Confirm | Cancel" at bounding box center [519, 62] width 59 height 9
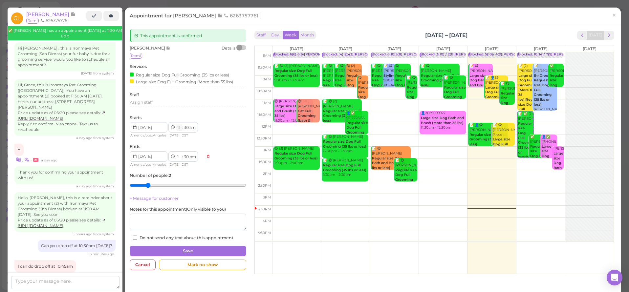
select select "10"
select select "12"
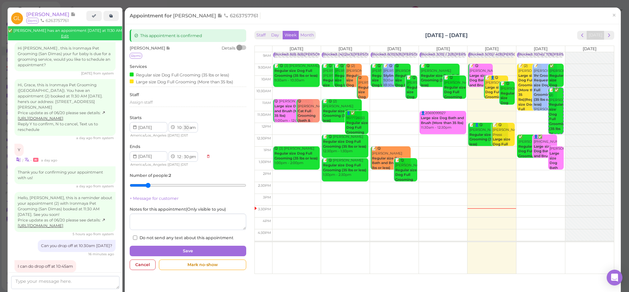
select select "45"
click at [193, 248] on button "Save" at bounding box center [188, 251] width 117 height 11
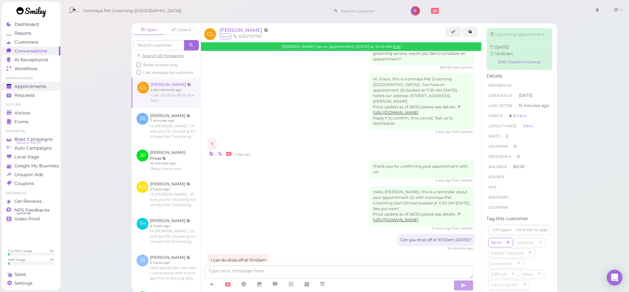
click at [52, 88] on div "Appointments" at bounding box center [30, 87] width 47 height 6
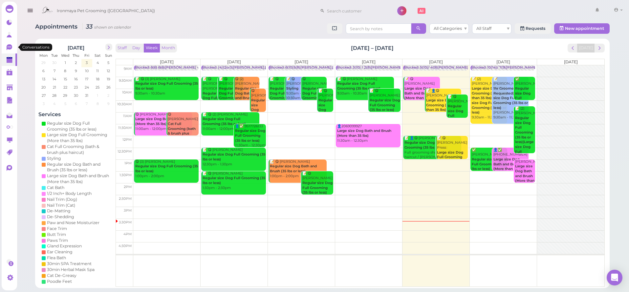
click at [9, 47] on icon at bounding box center [10, 46] width 4 height 1
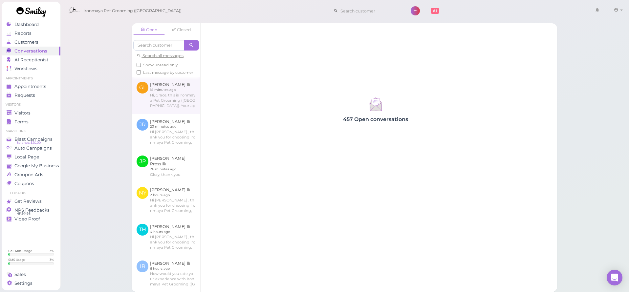
click at [190, 99] on link at bounding box center [166, 95] width 69 height 37
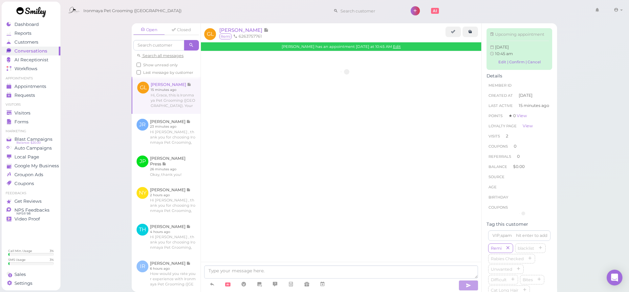
scroll to position [804, 0]
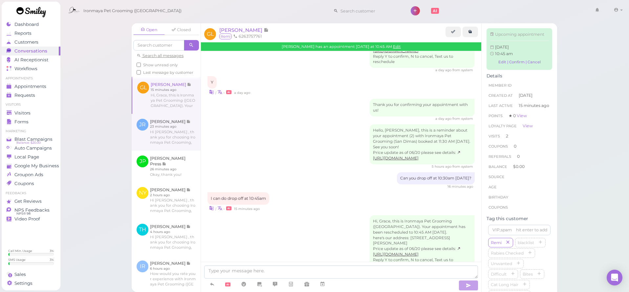
click at [177, 128] on link at bounding box center [166, 132] width 69 height 37
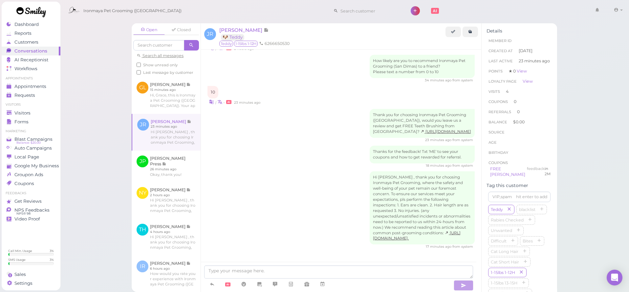
scroll to position [719, 0]
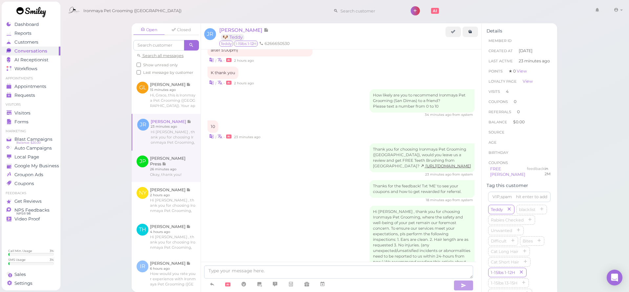
click at [174, 174] on link at bounding box center [166, 167] width 69 height 32
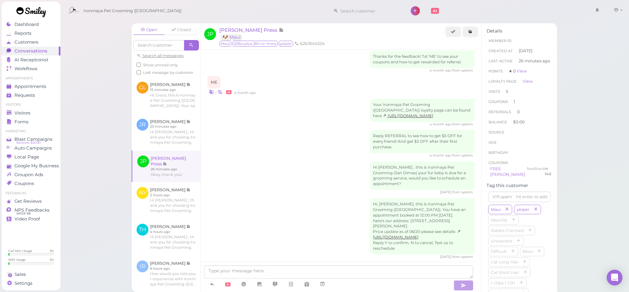
scroll to position [848, 0]
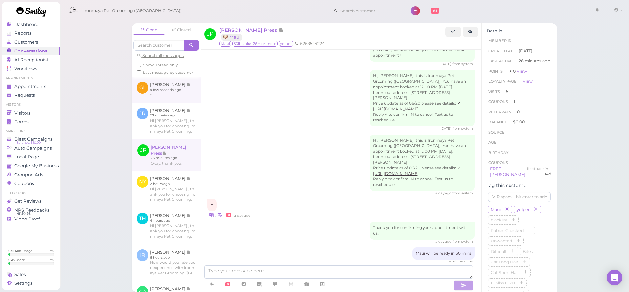
click at [169, 102] on link at bounding box center [166, 90] width 69 height 26
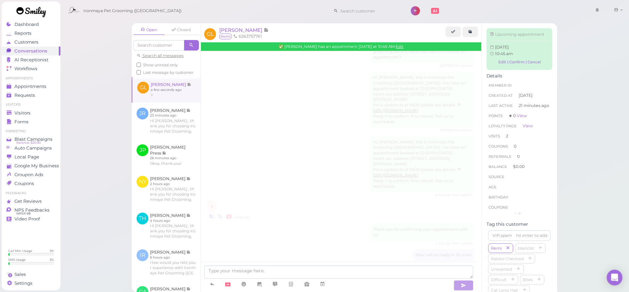
scroll to position [809, 0]
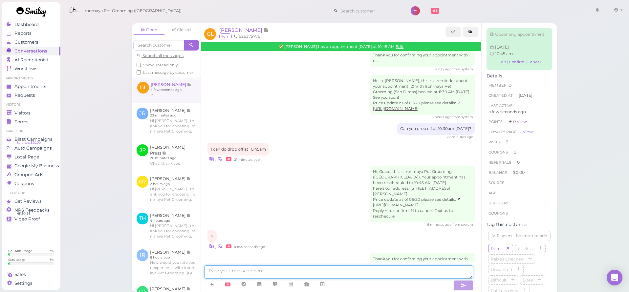
click at [275, 274] on textarea at bounding box center [338, 272] width 269 height 13
click at [24, 87] on span "Appointments" at bounding box center [30, 87] width 32 height 6
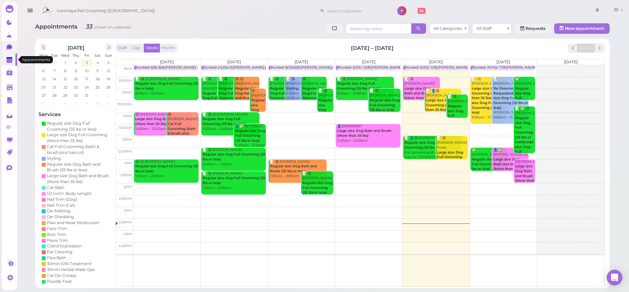
click at [6, 53] on link "0" at bounding box center [9, 47] width 15 height 12
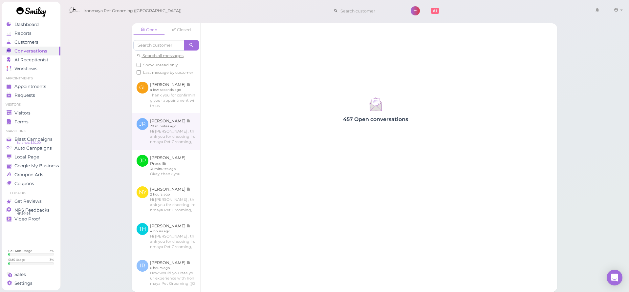
click at [177, 133] on link at bounding box center [166, 131] width 69 height 37
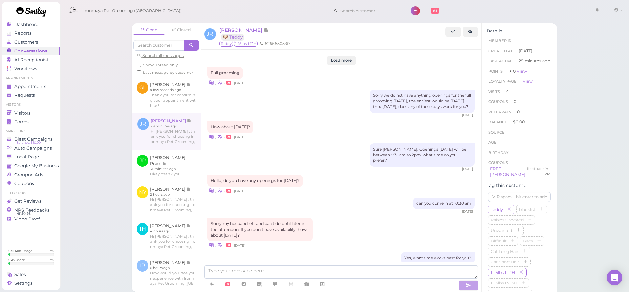
scroll to position [719, 0]
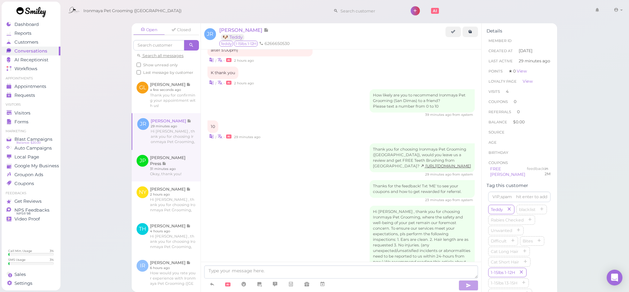
click at [175, 164] on link at bounding box center [166, 166] width 69 height 32
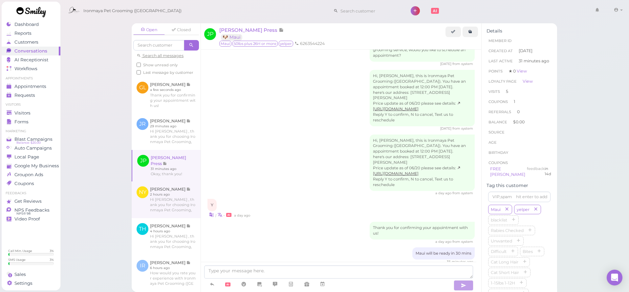
click at [172, 201] on link at bounding box center [166, 200] width 69 height 37
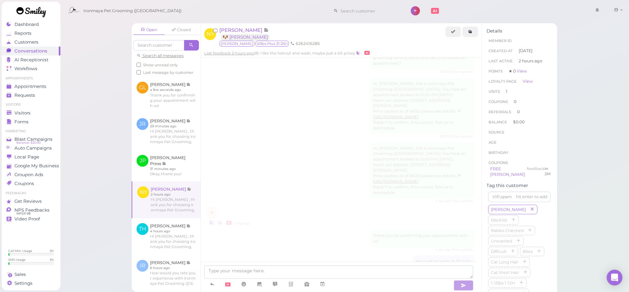
scroll to position [390, 0]
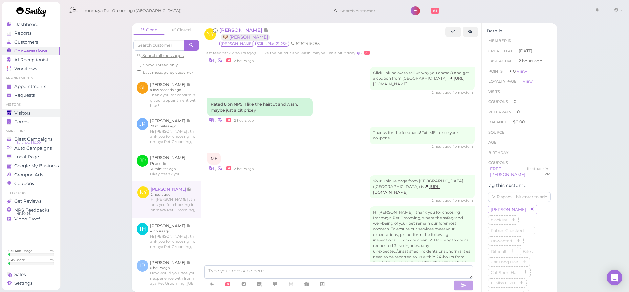
click at [40, 112] on div "Visitors" at bounding box center [30, 113] width 47 height 6
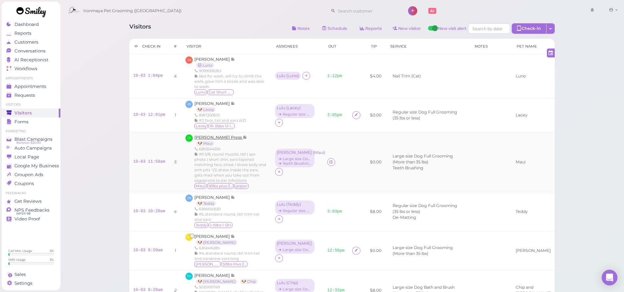
click at [216, 136] on span "[PERSON_NAME] Press" at bounding box center [218, 137] width 49 height 5
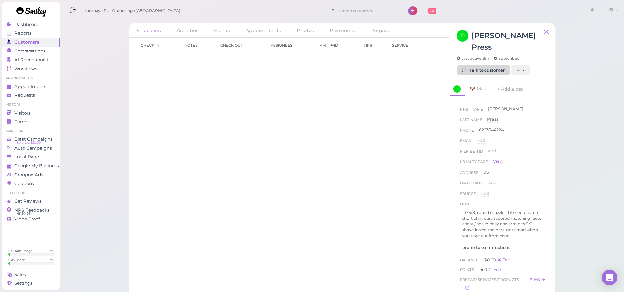
click at [497, 65] on link "Talk to customer" at bounding box center [484, 70] width 54 height 11
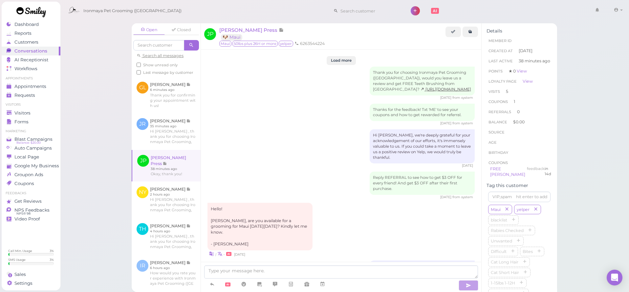
scroll to position [848, 0]
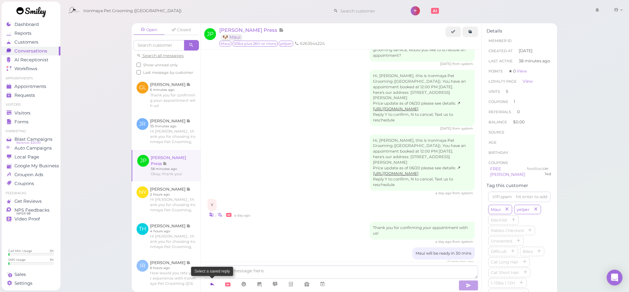
click at [212, 286] on icon at bounding box center [211, 284] width 5 height 7
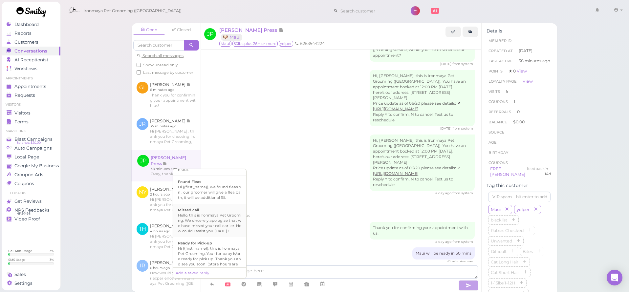
scroll to position [130, 0]
click at [213, 247] on div "Ready for Pick-up" at bounding box center [209, 244] width 63 height 5
type textarea "Hi {{first_name}}, this is Ironmaya Pet Grooming. Your fur baby is/are ready fo…"
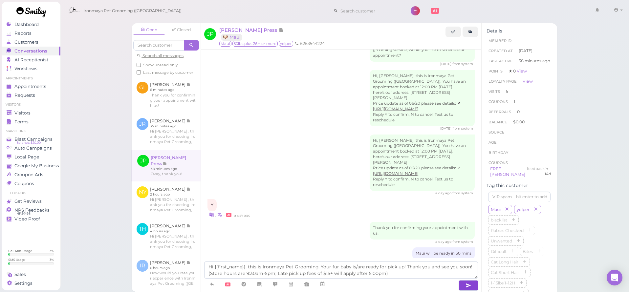
click at [461, 281] on button "button" at bounding box center [469, 285] width 20 height 11
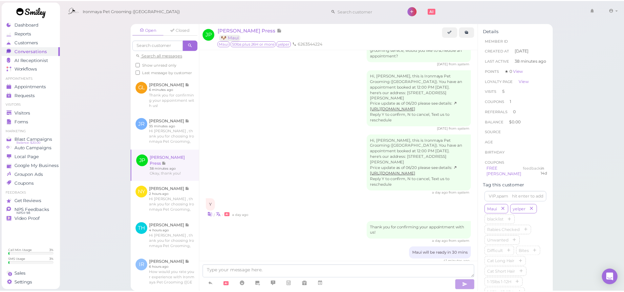
scroll to position [879, 0]
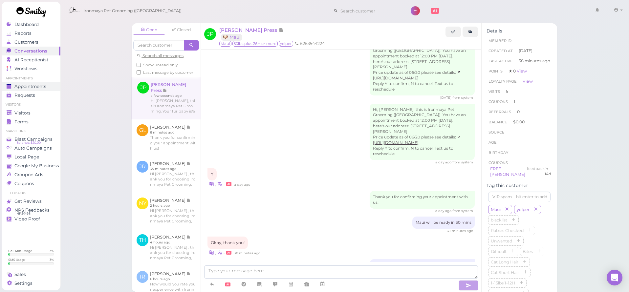
click at [48, 87] on div "Appointments" at bounding box center [30, 87] width 47 height 6
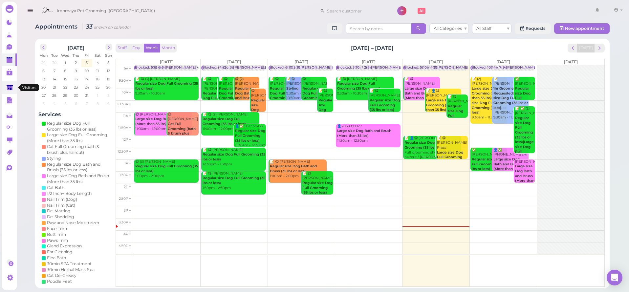
click at [8, 86] on polygon at bounding box center [10, 88] width 6 height 6
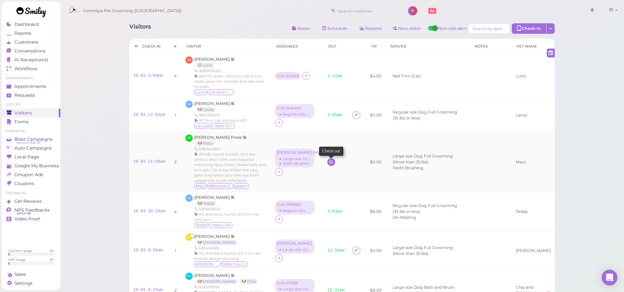
click at [333, 160] on link at bounding box center [331, 162] width 8 height 8
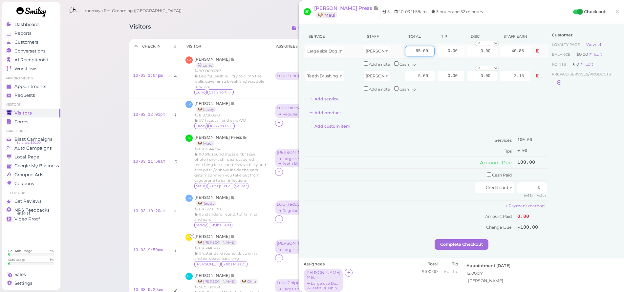
click at [408, 50] on input "95.00" at bounding box center [420, 51] width 30 height 11
type input "15"
type input "150"
type input "64.50"
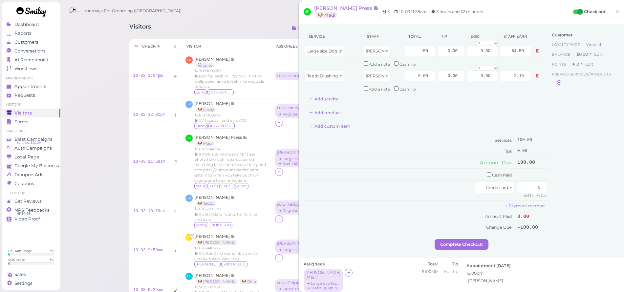
click at [559, 149] on div "Customer Loyalty page View Balance $0.00 Edit Points ★ 0 Edit Prepaid services/…" at bounding box center [584, 134] width 71 height 210
click at [616, 12] on link "×" at bounding box center [617, 11] width 12 height 15
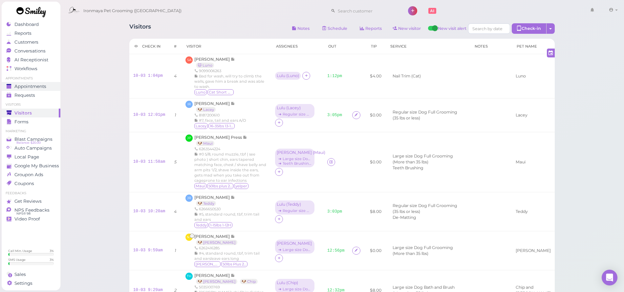
click at [37, 86] on span "Appointments" at bounding box center [30, 87] width 32 height 6
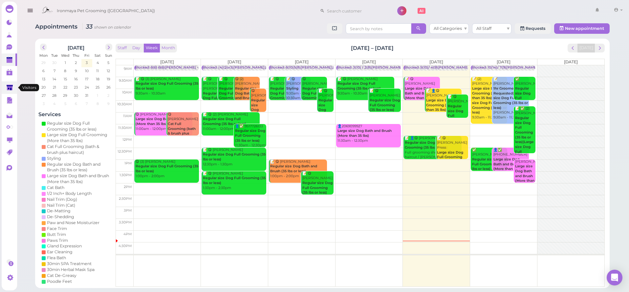
click at [3, 88] on link at bounding box center [9, 87] width 15 height 12
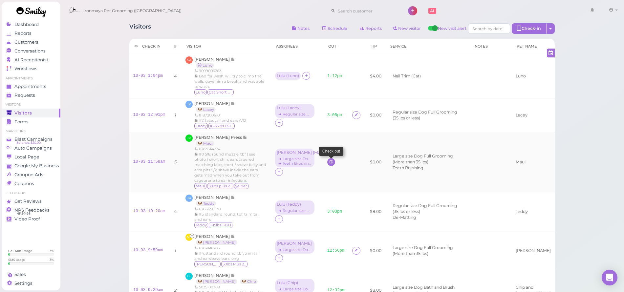
click at [332, 158] on link at bounding box center [331, 162] width 8 height 8
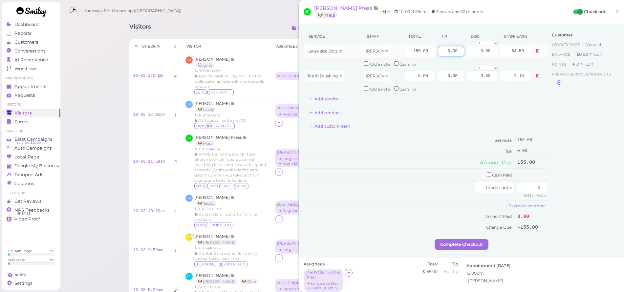
click at [442, 52] on input "0.00" at bounding box center [451, 51] width 26 height 11
type input "28"
drag, startPoint x: 552, startPoint y: 132, endPoint x: 548, endPoint y: 131, distance: 4.4
click at [552, 132] on div "Customer Loyalty page View Balance $0.00 Edit Points ★ 0 Edit Prepaid services/…" at bounding box center [584, 134] width 71 height 210
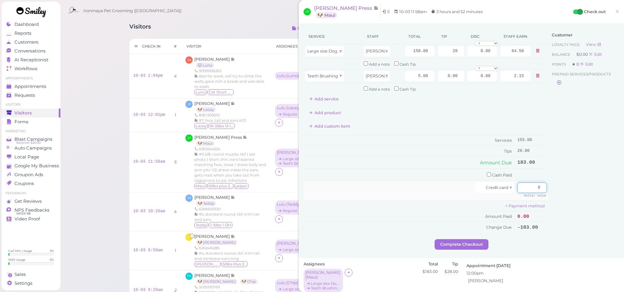
click at [533, 183] on input "0" at bounding box center [532, 188] width 30 height 11
type input "183"
click at [569, 182] on div "Customer Loyalty page View Balance $0.00 Edit Points ★ 0 Edit Prepaid services/…" at bounding box center [584, 134] width 71 height 210
click at [481, 239] on button "Complete Checkout" at bounding box center [462, 244] width 54 height 11
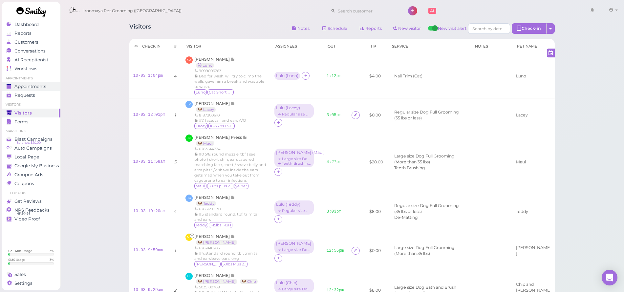
click at [40, 86] on span "Appointments" at bounding box center [30, 87] width 32 height 6
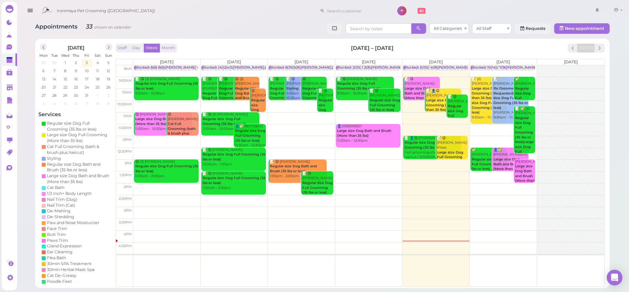
click at [186, 1] on div "Ironmaya Pet Grooming ([GEOGRAPHIC_DATA]) 1 Account" at bounding box center [323, 9] width 613 height 18
click at [15, 88] on link at bounding box center [9, 87] width 15 height 12
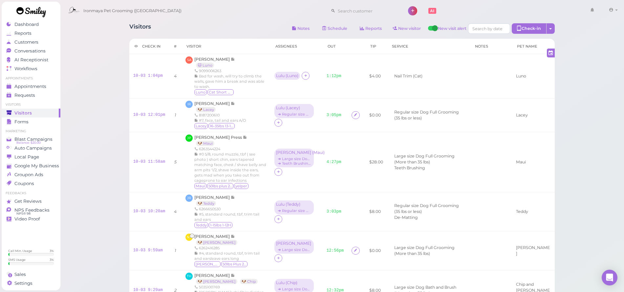
click at [100, 68] on div "Visitors Notes Schedule Reports New visitor New visit alert Check-in Customer c…" at bounding box center [342, 213] width 564 height 426
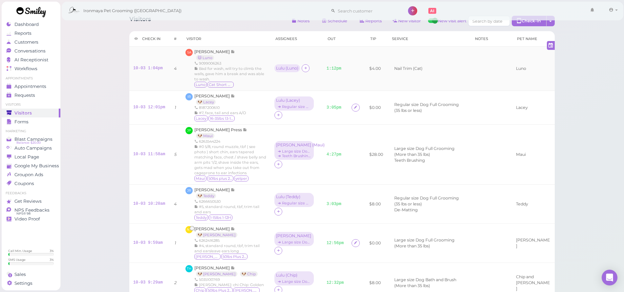
scroll to position [19, 0]
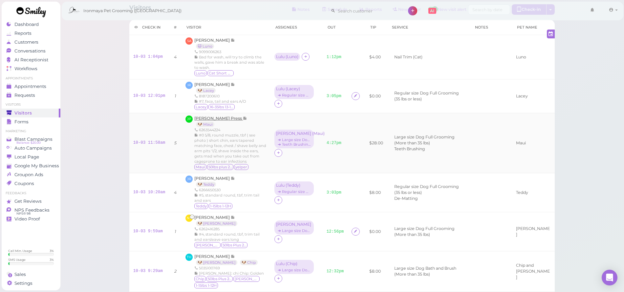
click at [212, 118] on span "[PERSON_NAME] Press" at bounding box center [218, 118] width 49 height 5
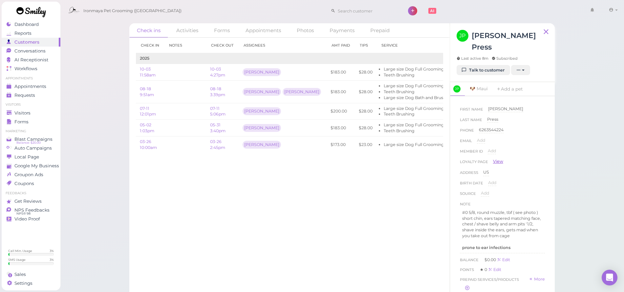
click at [497, 159] on link "View" at bounding box center [498, 162] width 10 height 6
click at [513, 245] on p "prone to ear infections" at bounding box center [502, 248] width 80 height 6
click at [523, 252] on div at bounding box center [502, 262] width 84 height 21
click at [20, 110] on span "Visitors" at bounding box center [22, 113] width 16 height 6
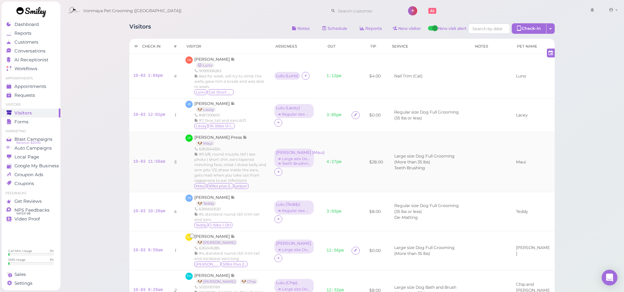
scroll to position [1, 0]
click at [334, 160] on link "4:27pm" at bounding box center [334, 161] width 15 height 5
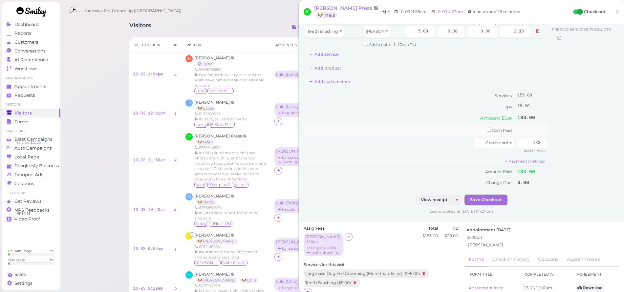
scroll to position [94, 0]
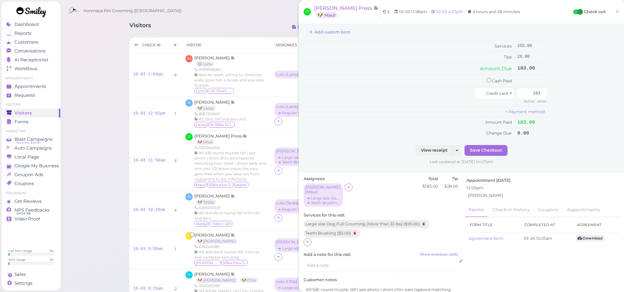
click at [326, 259] on div "Add a note" at bounding box center [381, 265] width 155 height 12
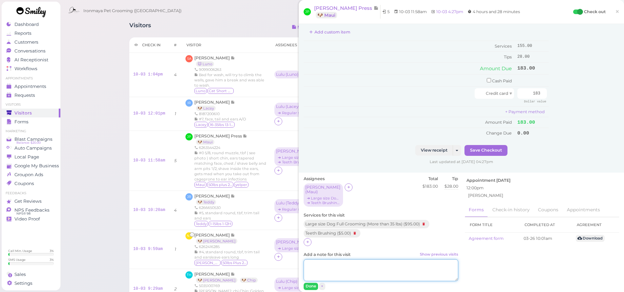
click at [326, 259] on textarea "Add a note for this visit Show previous visits" at bounding box center [381, 270] width 155 height 22
type textarea "not happy about ears"
click at [311, 283] on button "Done" at bounding box center [311, 286] width 14 height 7
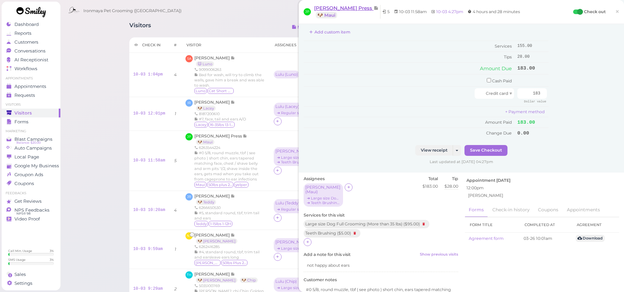
click at [337, 8] on span "[PERSON_NAME] Press" at bounding box center [343, 8] width 59 height 6
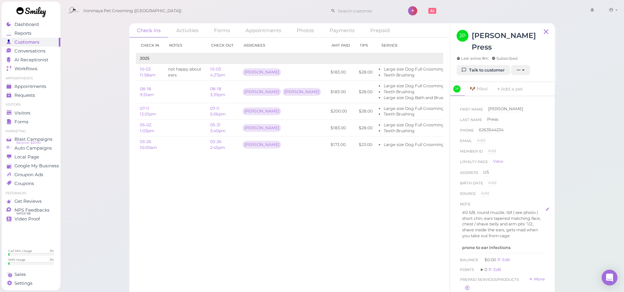
click at [521, 245] on p "prone to ear infections" at bounding box center [502, 248] width 80 height 6
click at [465, 287] on button "Done" at bounding box center [467, 290] width 14 height 7
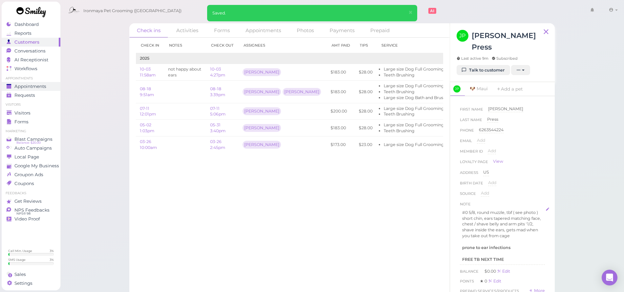
click at [32, 88] on span "Appointments" at bounding box center [30, 87] width 32 height 6
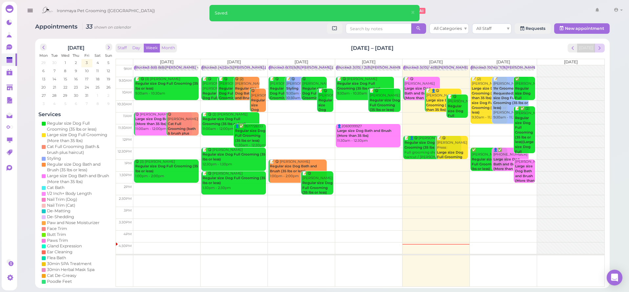
click at [599, 47] on span "next" at bounding box center [600, 48] width 6 height 6
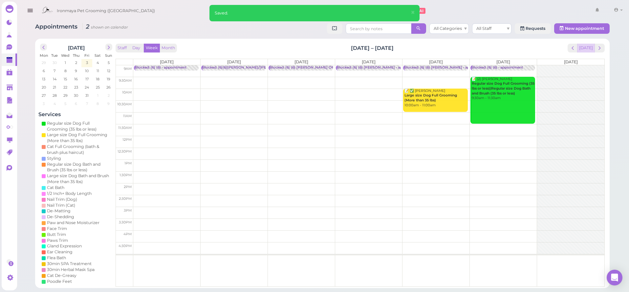
click at [592, 48] on button "[DATE]" at bounding box center [586, 48] width 18 height 9
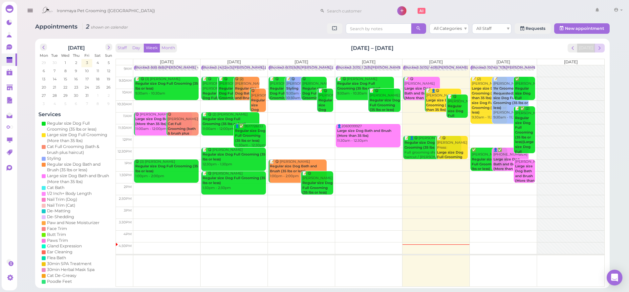
click at [599, 49] on span "next" at bounding box center [600, 48] width 6 height 6
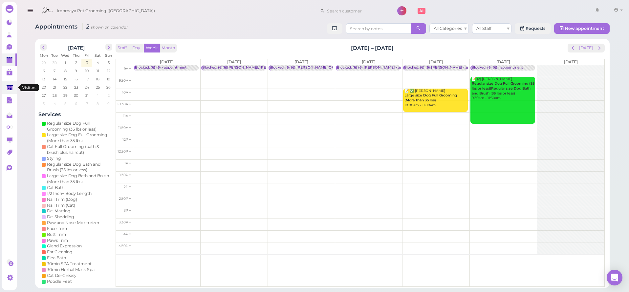
click at [6, 91] on link at bounding box center [9, 87] width 15 height 12
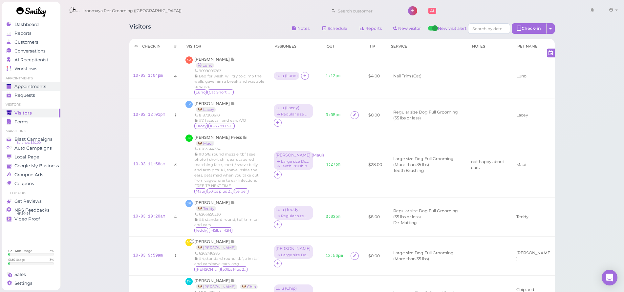
click at [31, 87] on span "Appointments" at bounding box center [30, 87] width 32 height 6
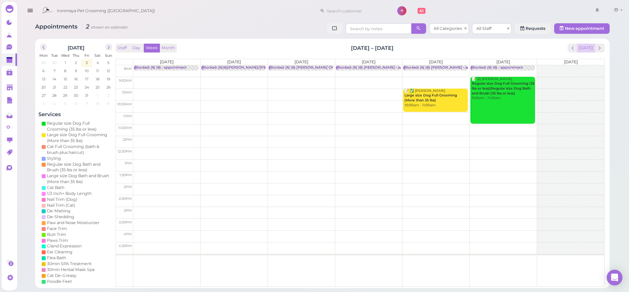
click at [583, 50] on button "[DATE]" at bounding box center [586, 48] width 18 height 9
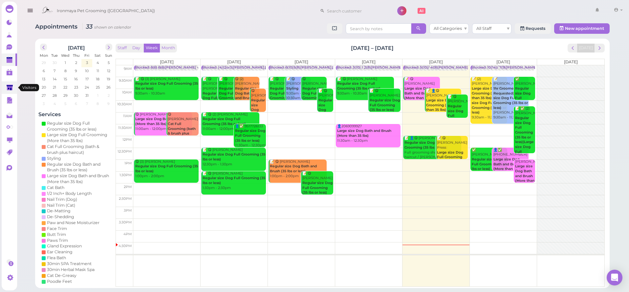
click at [12, 87] on polygon at bounding box center [10, 88] width 6 height 6
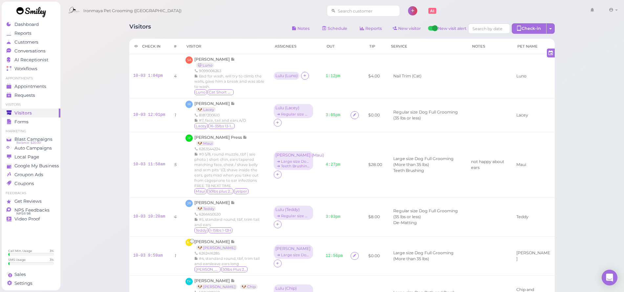
click at [336, 12] on input at bounding box center [368, 11] width 64 height 11
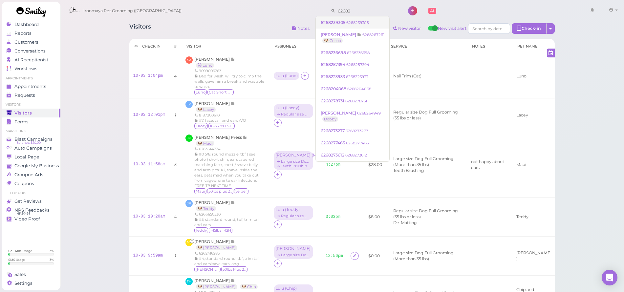
type input "62682"
click at [340, 21] on span "6268239305" at bounding box center [334, 22] width 26 height 5
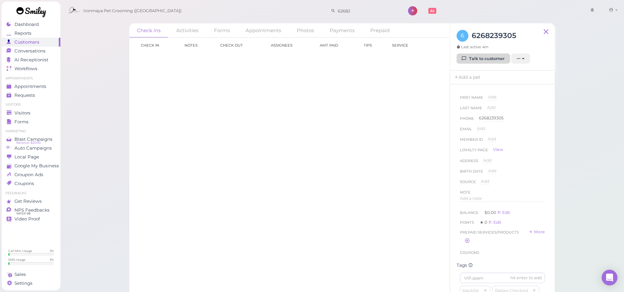
click at [460, 56] on link "Talk to customer" at bounding box center [484, 59] width 54 height 11
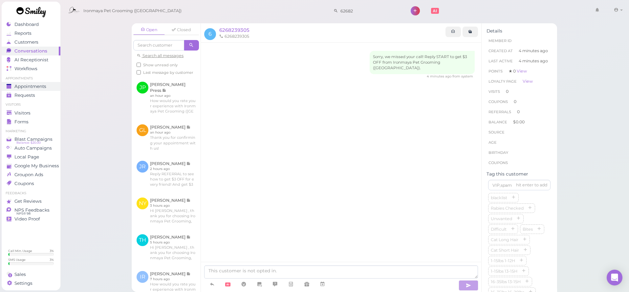
click at [45, 86] on span "Appointments" at bounding box center [30, 87] width 32 height 6
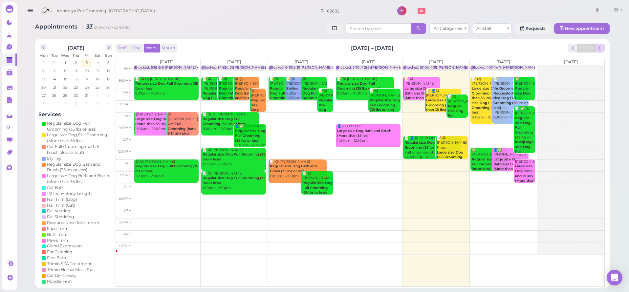
click at [598, 48] on span "next" at bounding box center [600, 48] width 6 height 6
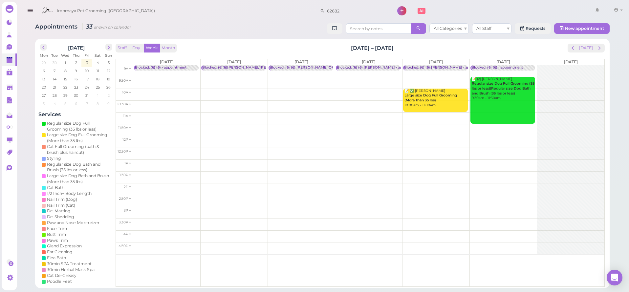
click at [188, 80] on td at bounding box center [368, 83] width 471 height 12
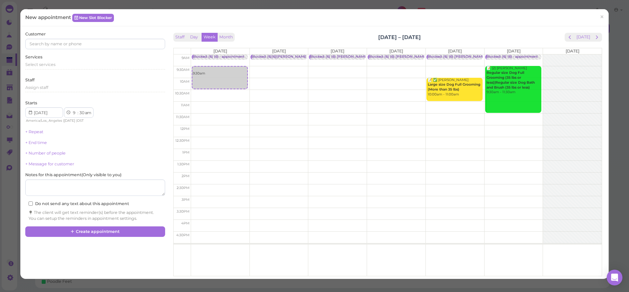
click at [102, 51] on div "Customer Services Select services Staff Assign staff Starts 1 2 3 4 5 6 7 8 9 1…" at bounding box center [95, 126] width 140 height 190
click at [106, 46] on input at bounding box center [95, 44] width 140 height 11
click at [600, 17] on span "×" at bounding box center [602, 16] width 4 height 9
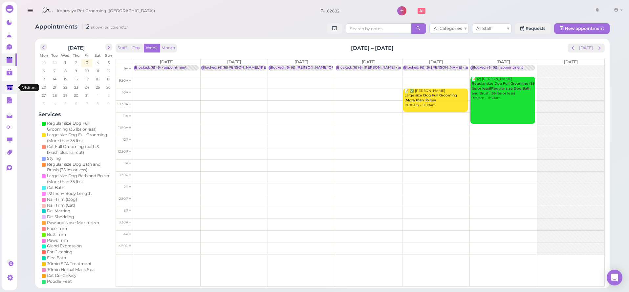
click at [14, 84] on link at bounding box center [9, 87] width 15 height 12
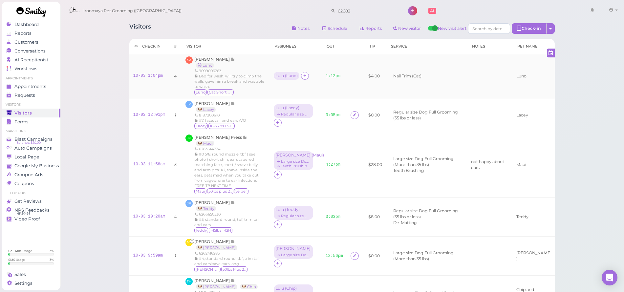
scroll to position [133, 0]
